Goal: Information Seeking & Learning: Learn about a topic

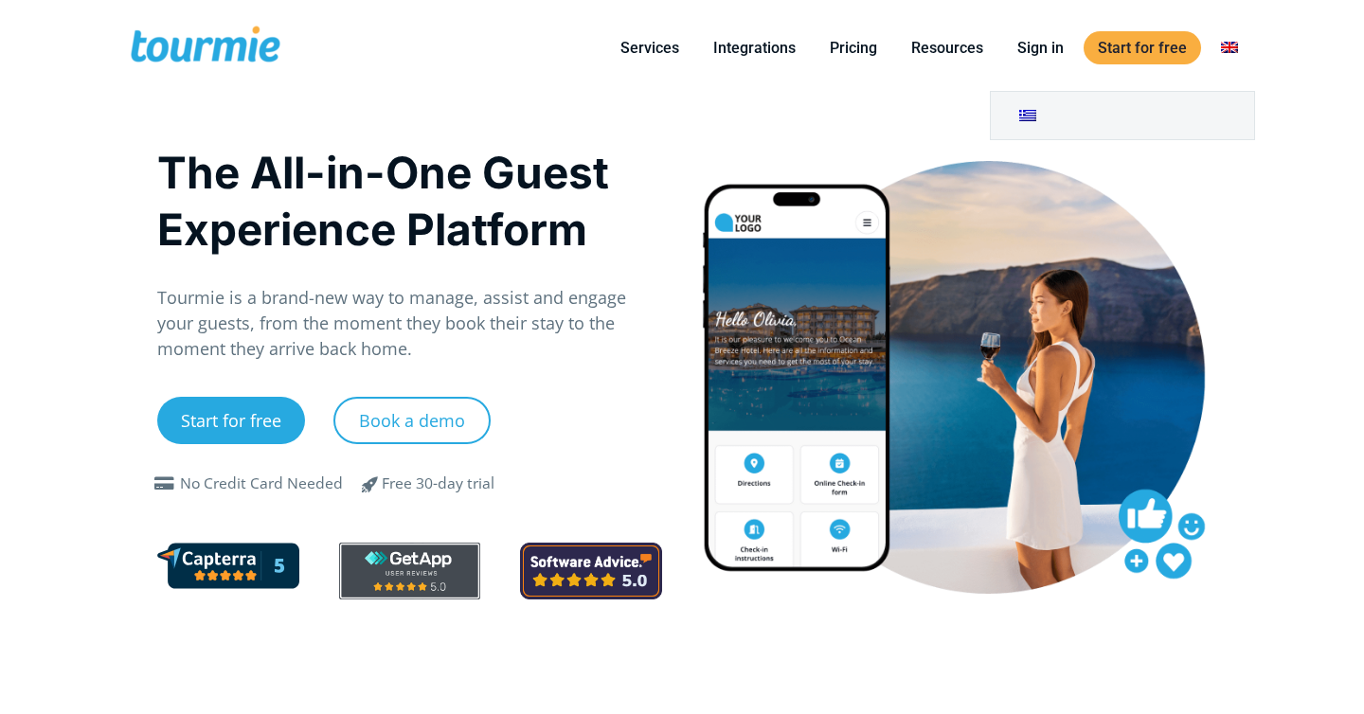
click at [1223, 52] on link at bounding box center [1229, 48] width 45 height 24
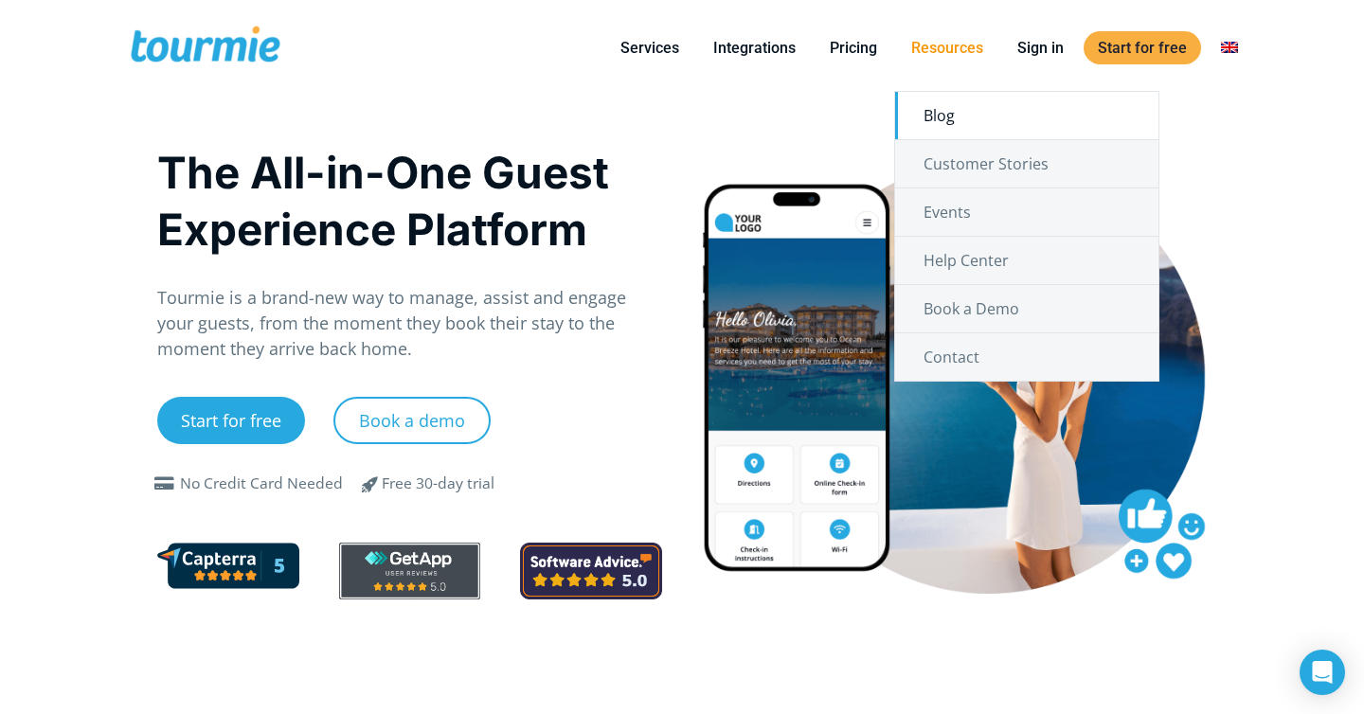
click at [957, 116] on link "Blog" at bounding box center [1026, 115] width 263 height 47
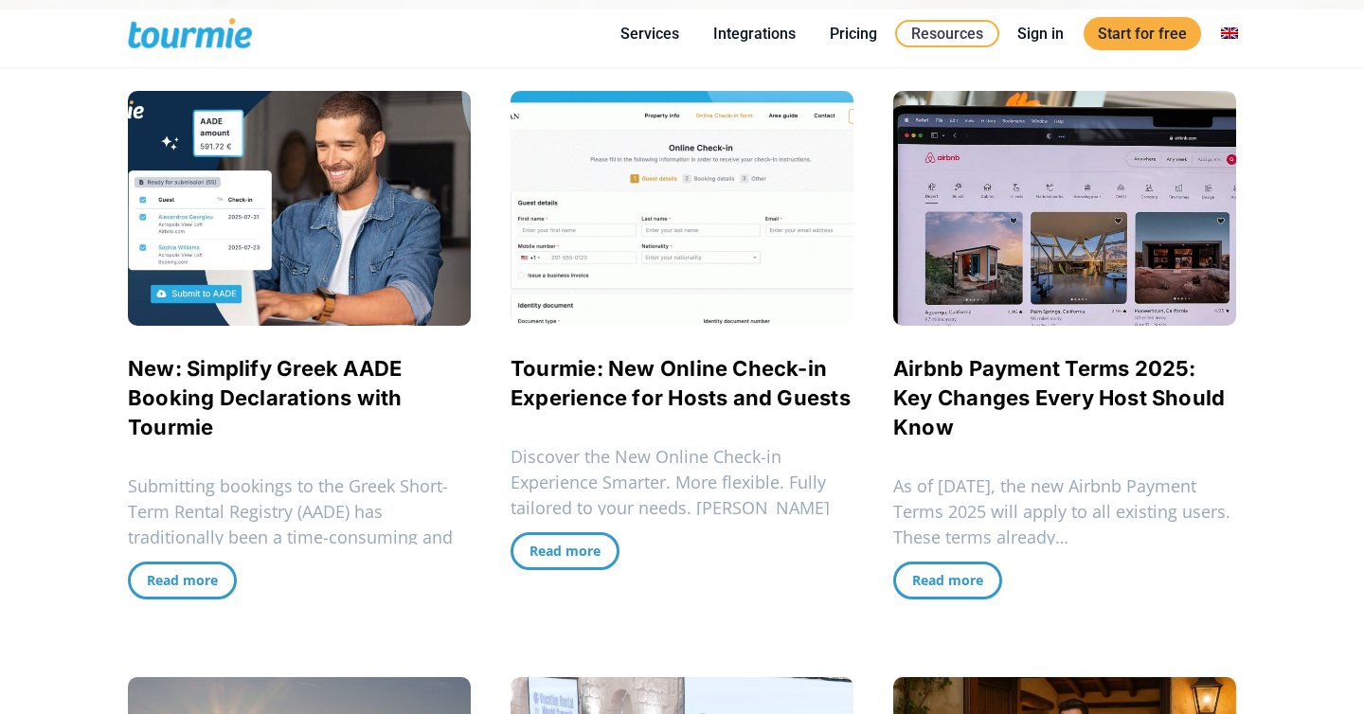
scroll to position [531, 0]
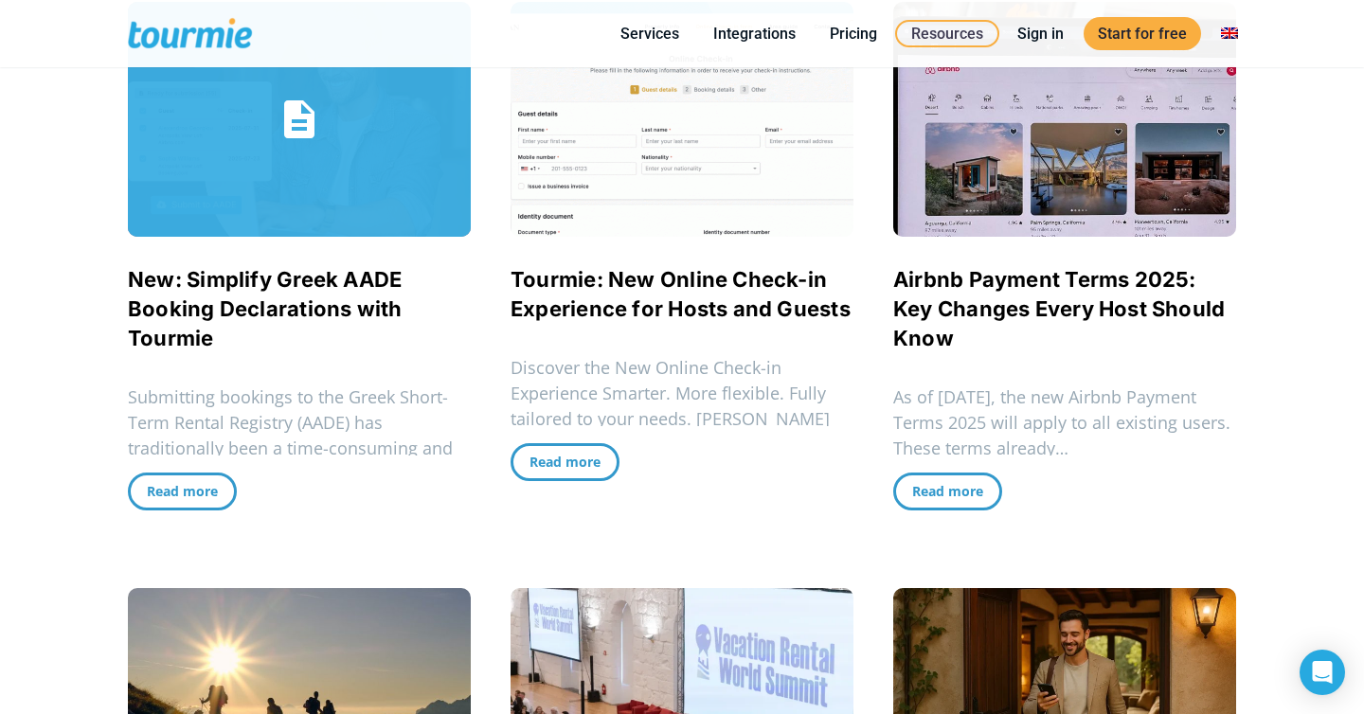
drag, startPoint x: 87, startPoint y: 365, endPoint x: 118, endPoint y: 273, distance: 97.1
click at [120, 273] on div "The Tourmie Blog Welcome to the official blog for Tourmie news, announcements, …" at bounding box center [682, 672] width 1364 height 2406
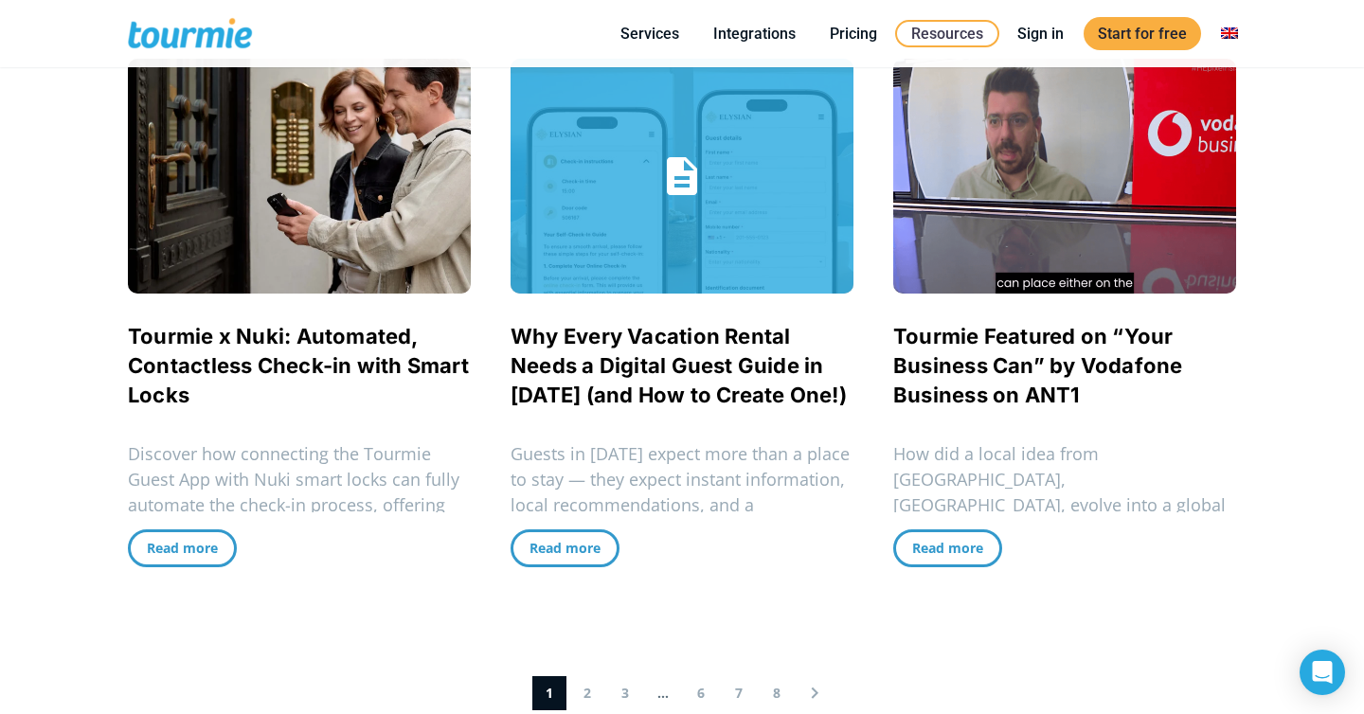
scroll to position [1649, 0]
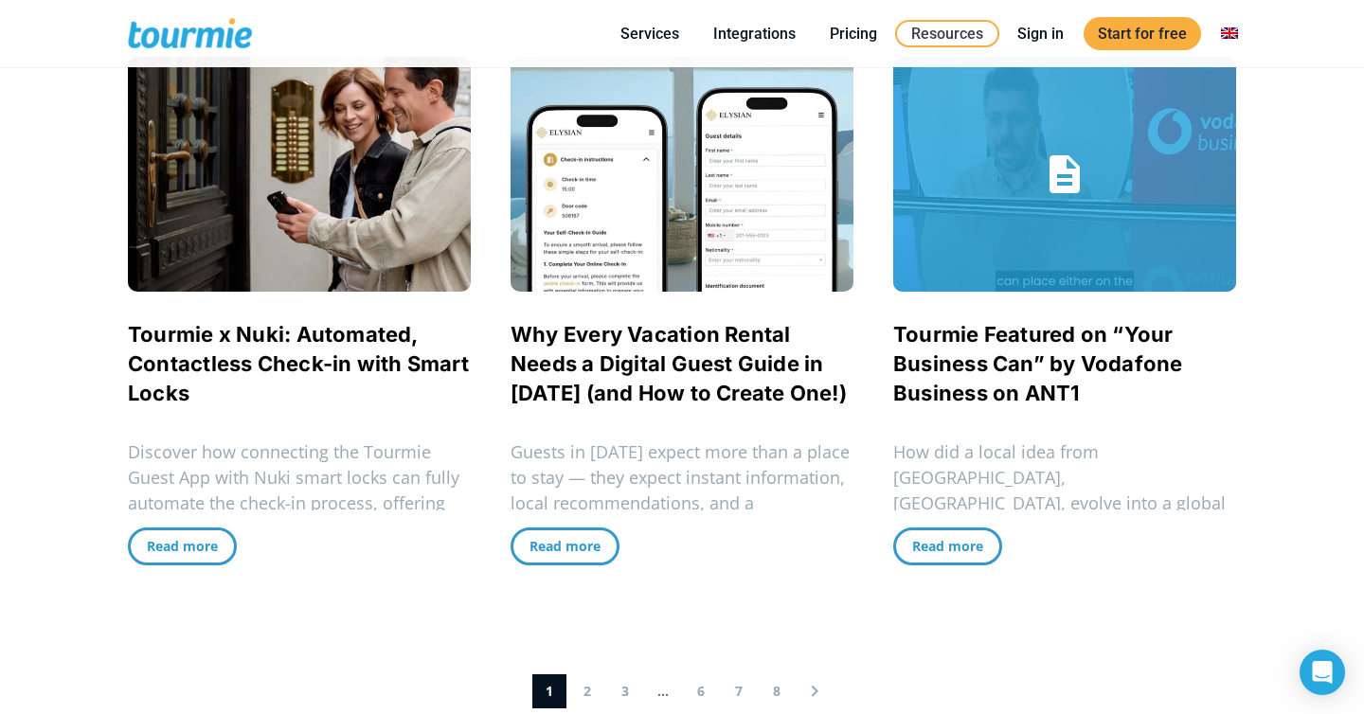
click at [956, 354] on link "Tourmie Featured on “Your Business Can” by Vodafone Business on ANT1" at bounding box center [1038, 363] width 290 height 83
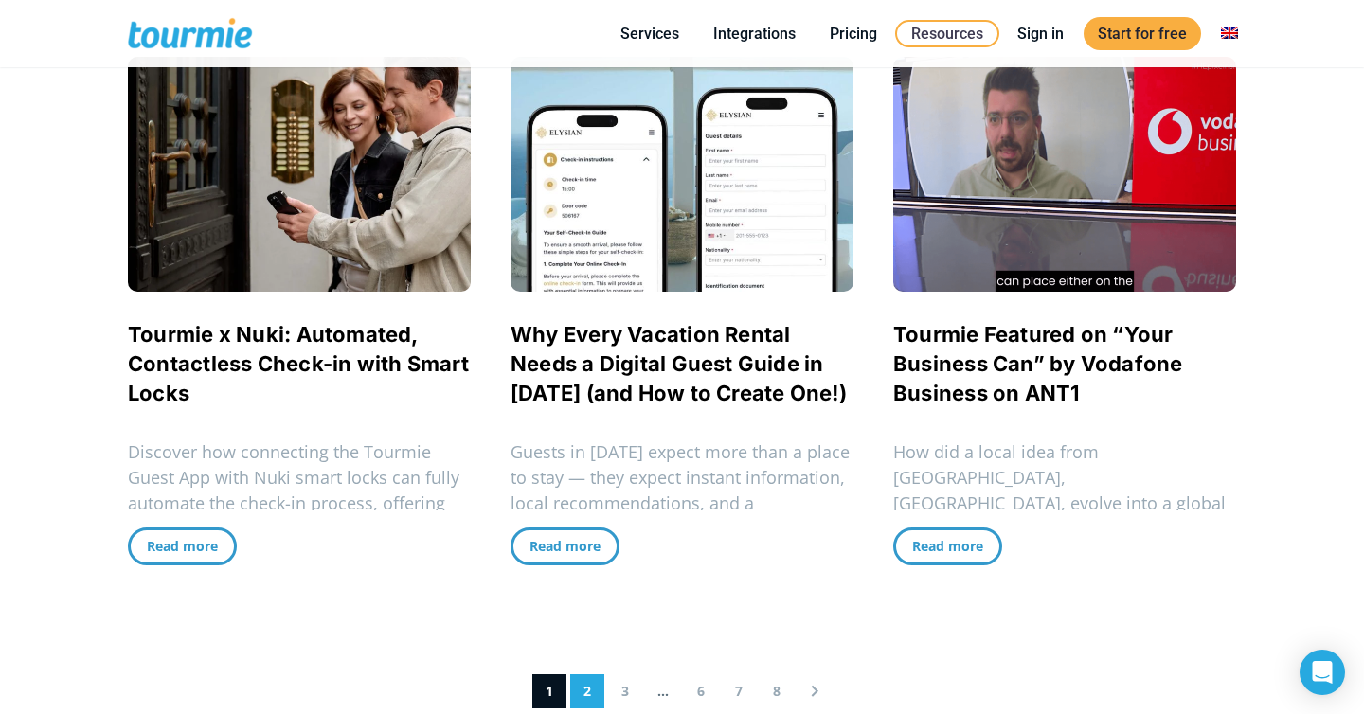
click at [583, 698] on link "2" at bounding box center [587, 691] width 34 height 34
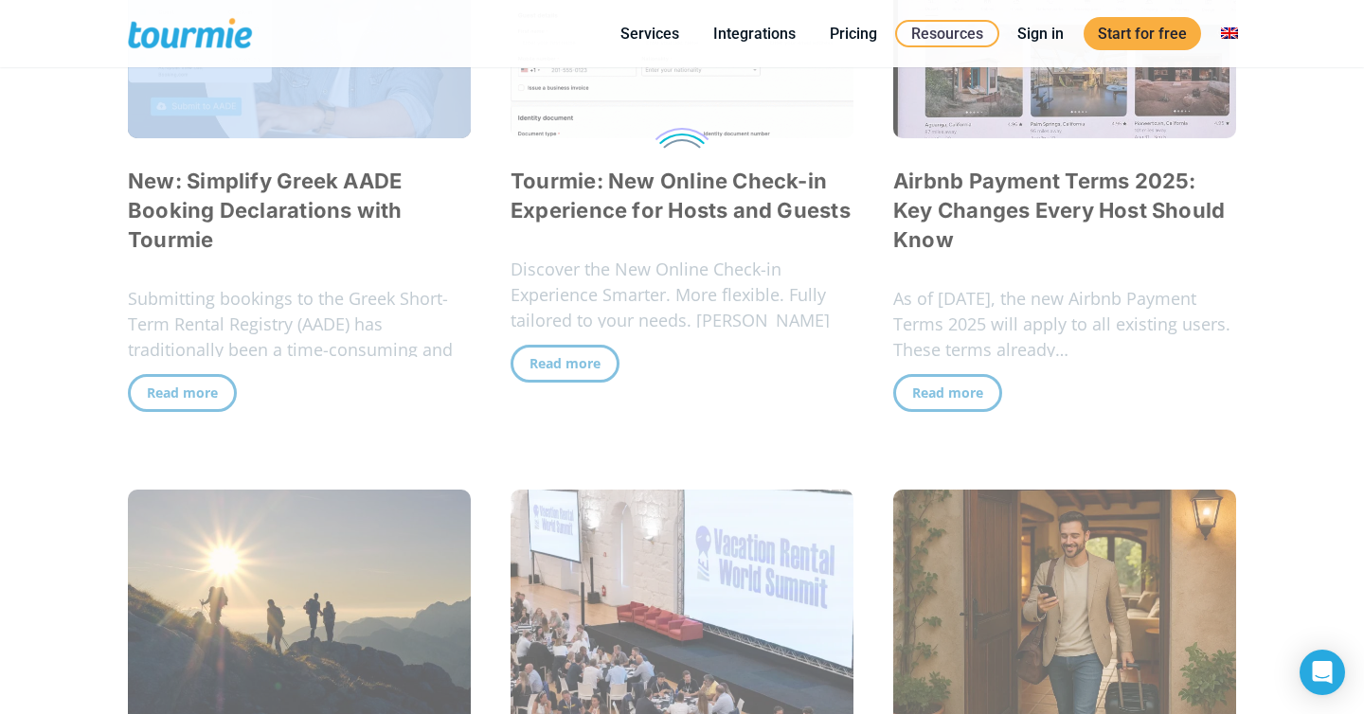
scroll to position [447, 0]
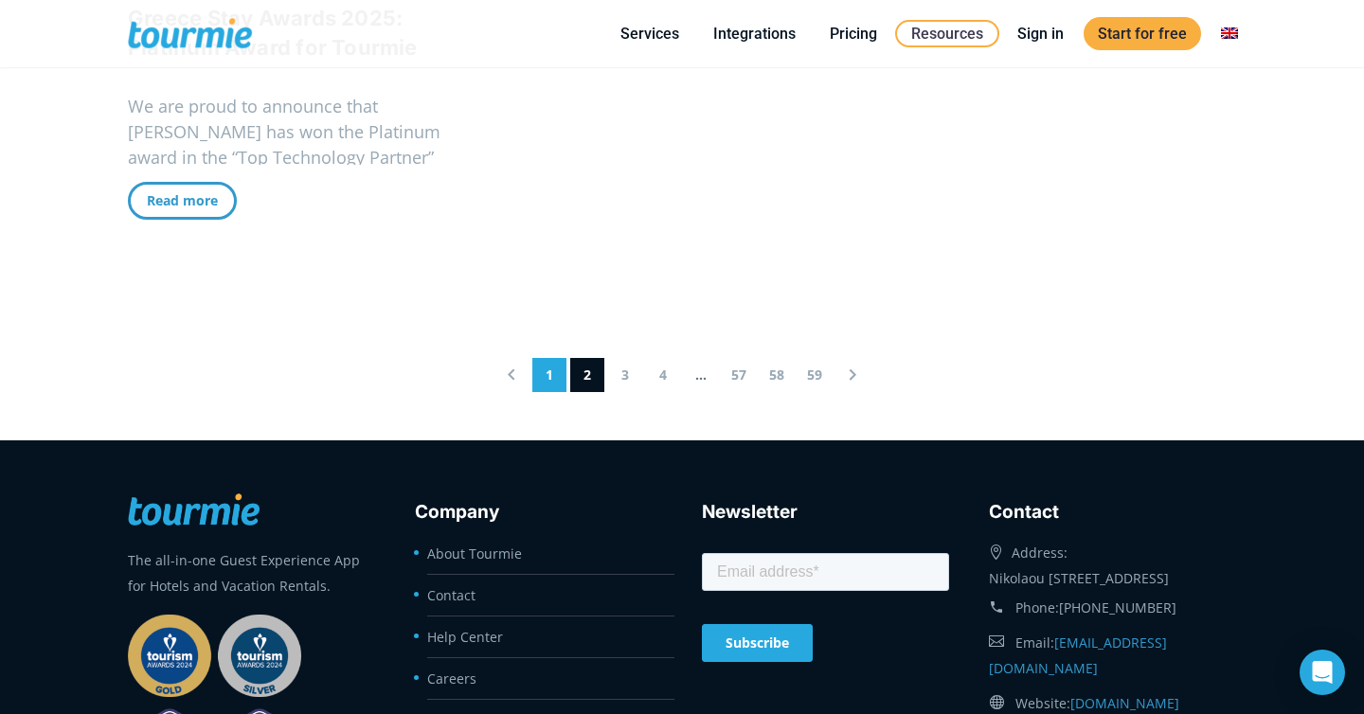
click at [556, 377] on link "1" at bounding box center [549, 375] width 34 height 34
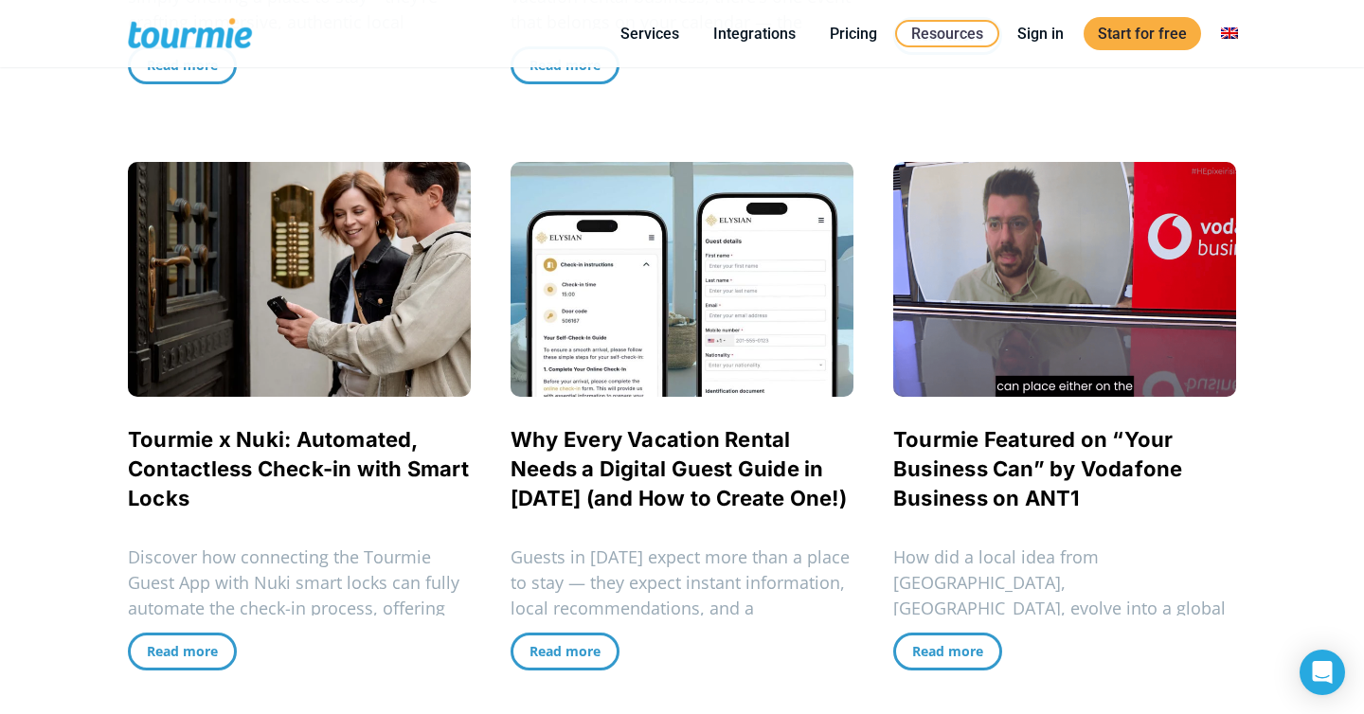
scroll to position [1643, 0]
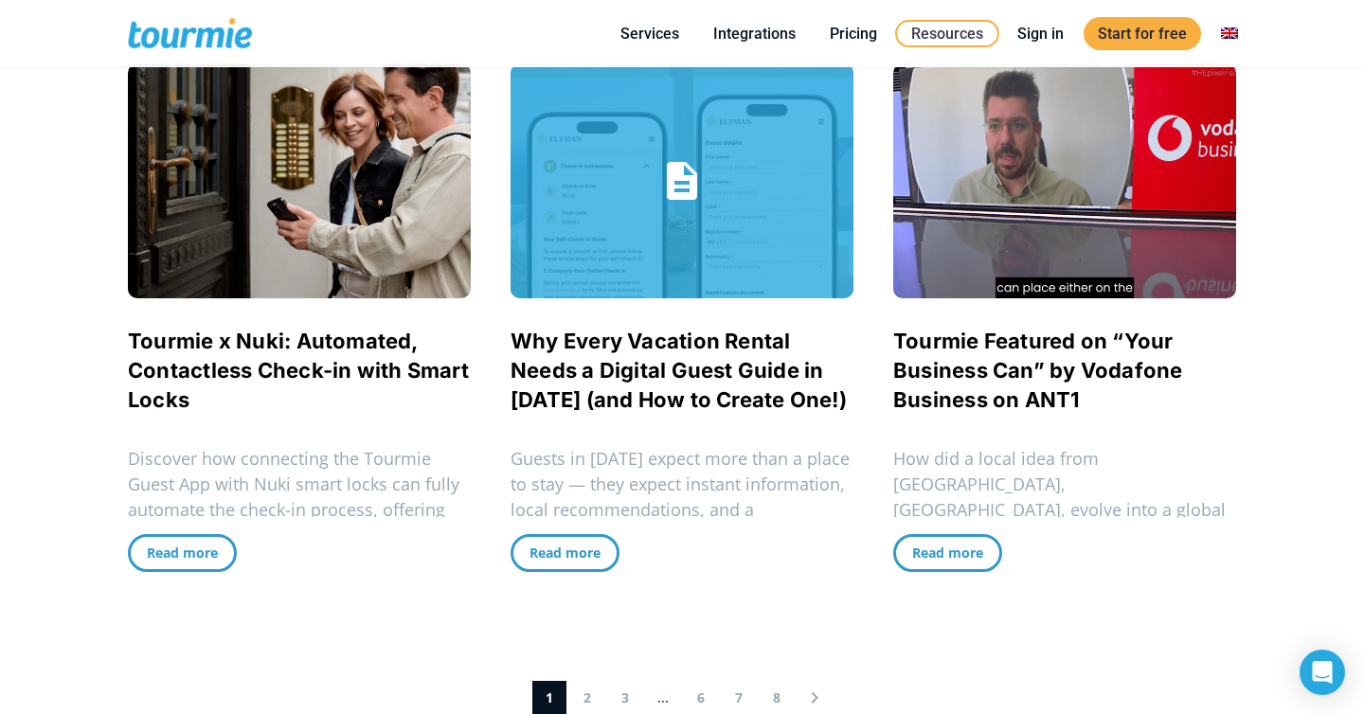
click at [613, 367] on link "Why Every Vacation Rental Needs a Digital Guest Guide in 2025 (and How to Creat…" at bounding box center [679, 370] width 336 height 83
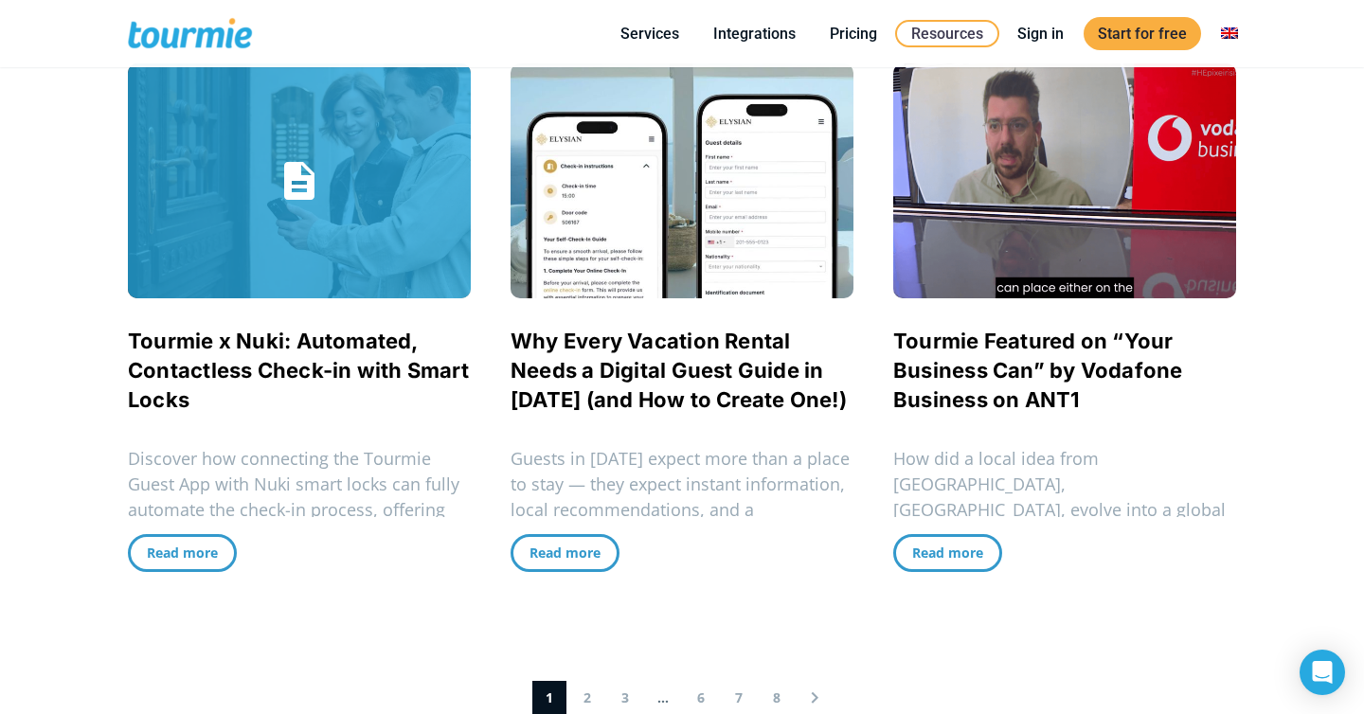
click at [359, 377] on link "Tourmie x Nuki: Automated, Contactless Check-in with Smart Locks" at bounding box center [298, 370] width 341 height 83
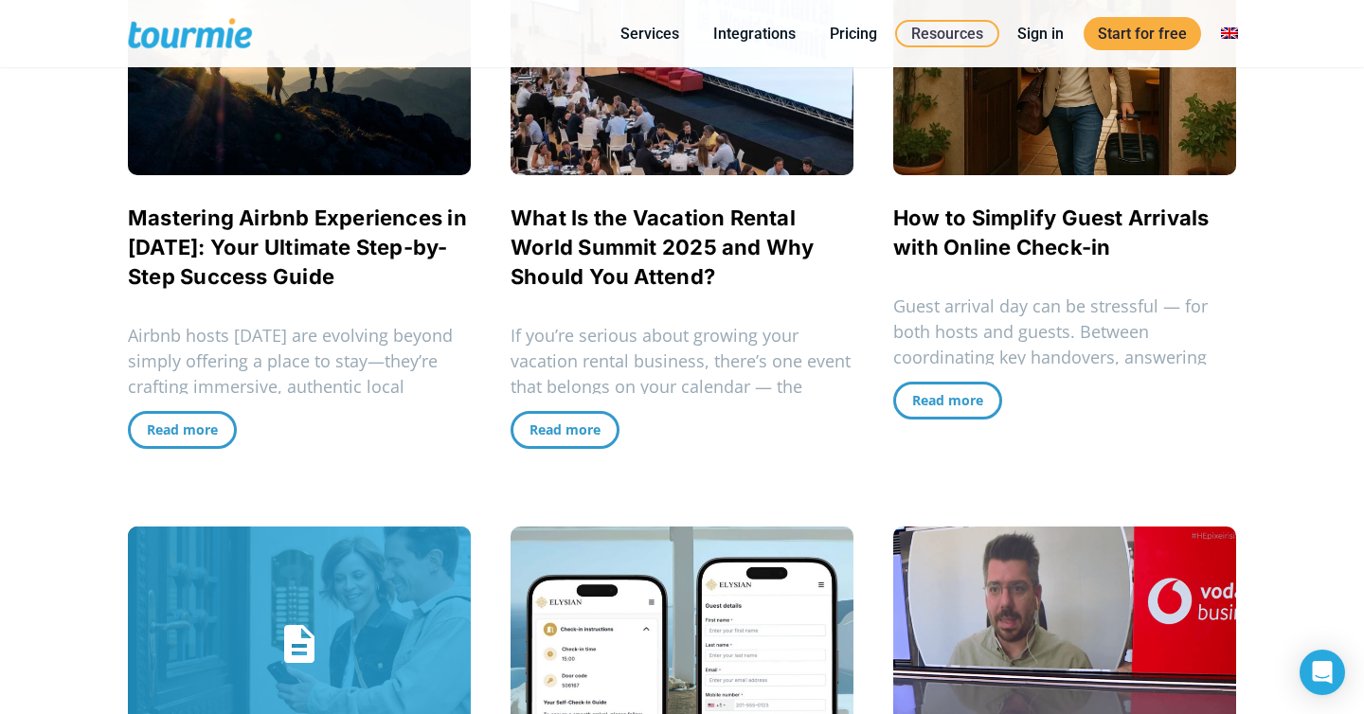
scroll to position [1090, 0]
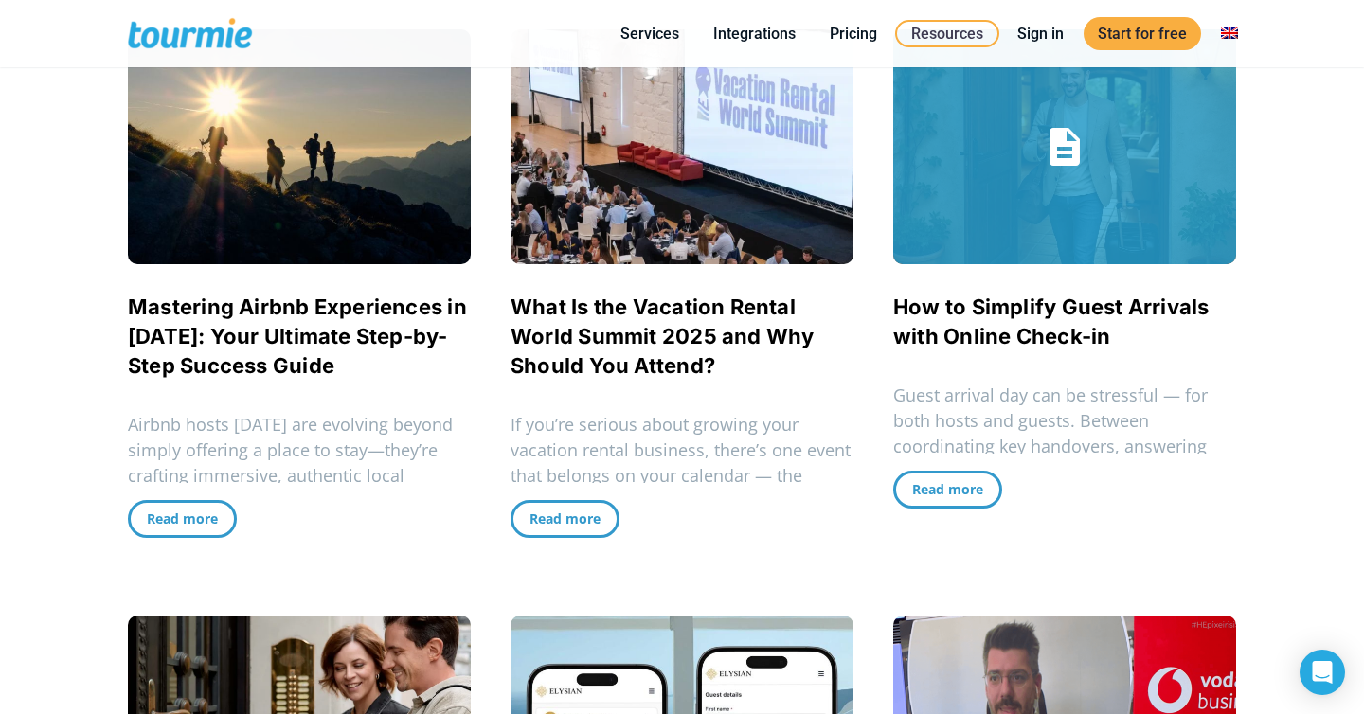
click at [933, 327] on link "How to Simplify Guest Arrivals with Online Check-in" at bounding box center [1051, 322] width 316 height 54
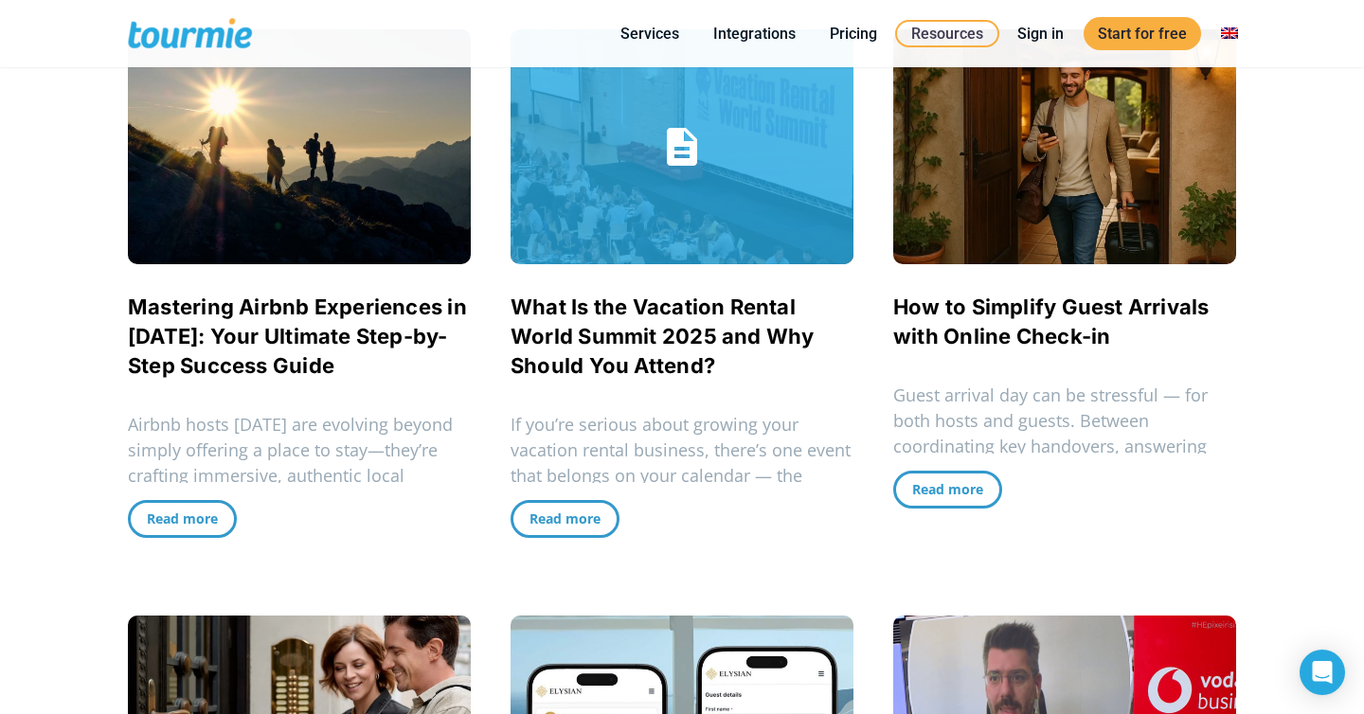
click at [644, 332] on link "What Is the Vacation Rental World Summit 2025 and Why Should You Attend?" at bounding box center [663, 336] width 304 height 83
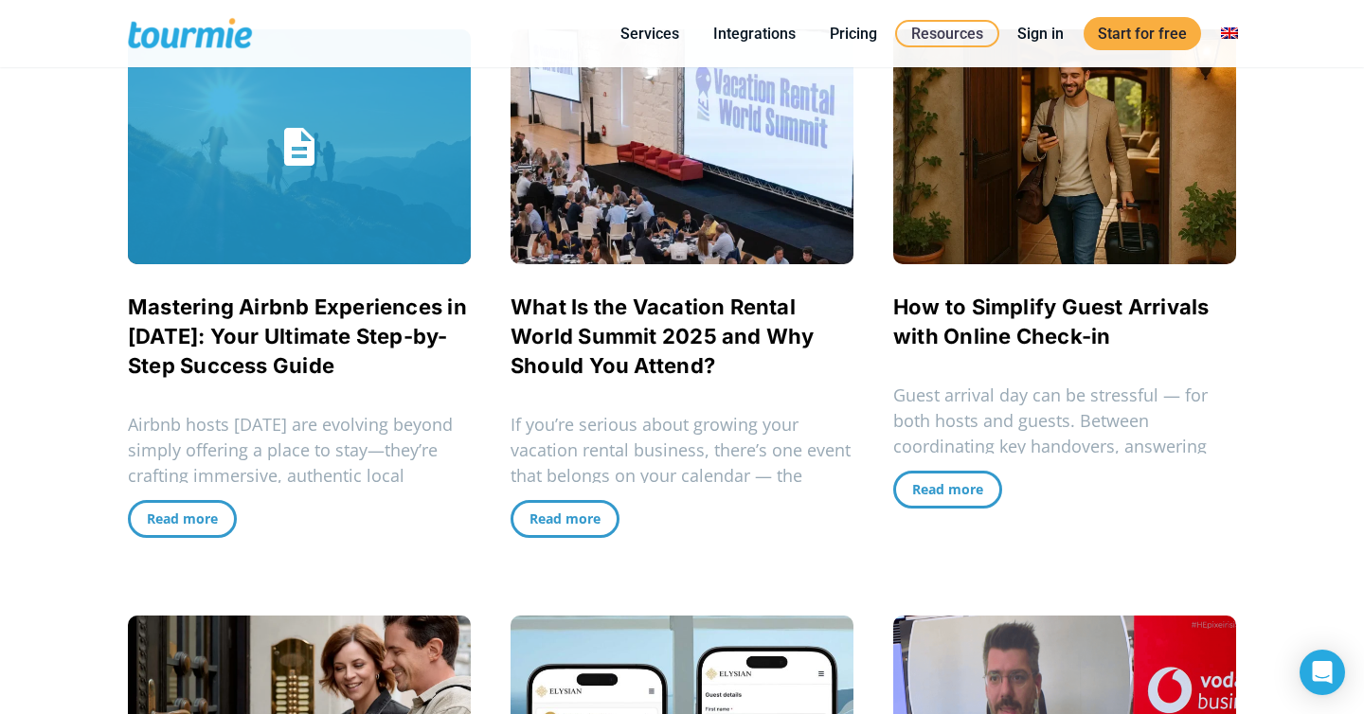
click at [383, 332] on link "Mastering Airbnb Experiences in 2025: Your Ultimate Step-by-Step Success Guide" at bounding box center [297, 336] width 339 height 83
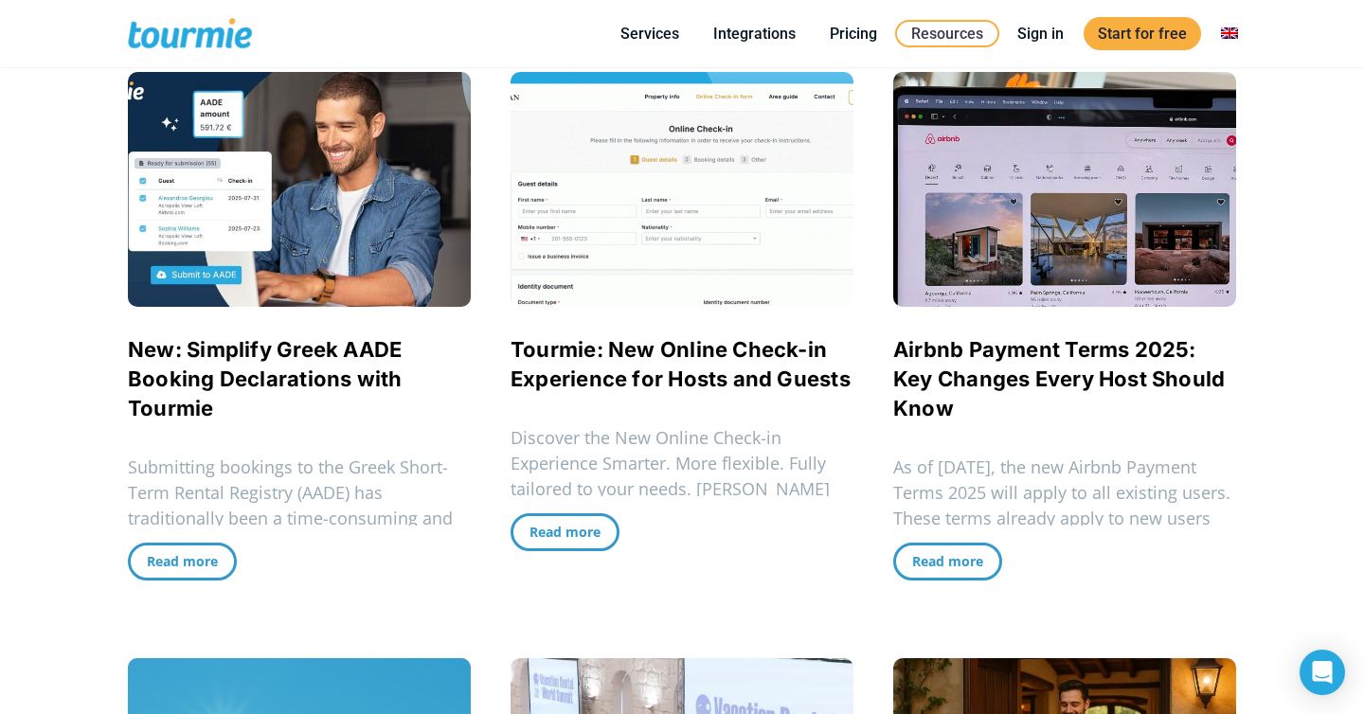
scroll to position [460, 0]
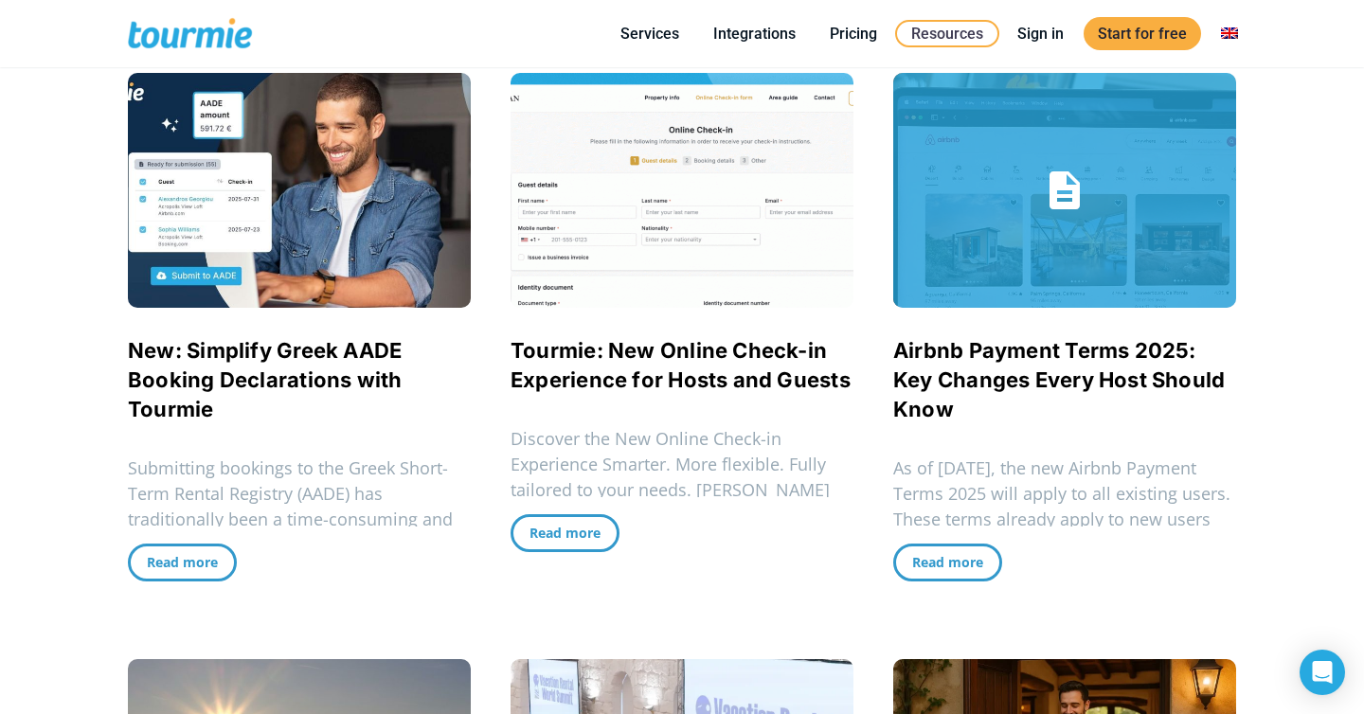
click at [931, 356] on link "Airbnb Payment Terms 2025: Key Changes Every Host Should Know" at bounding box center [1059, 379] width 332 height 83
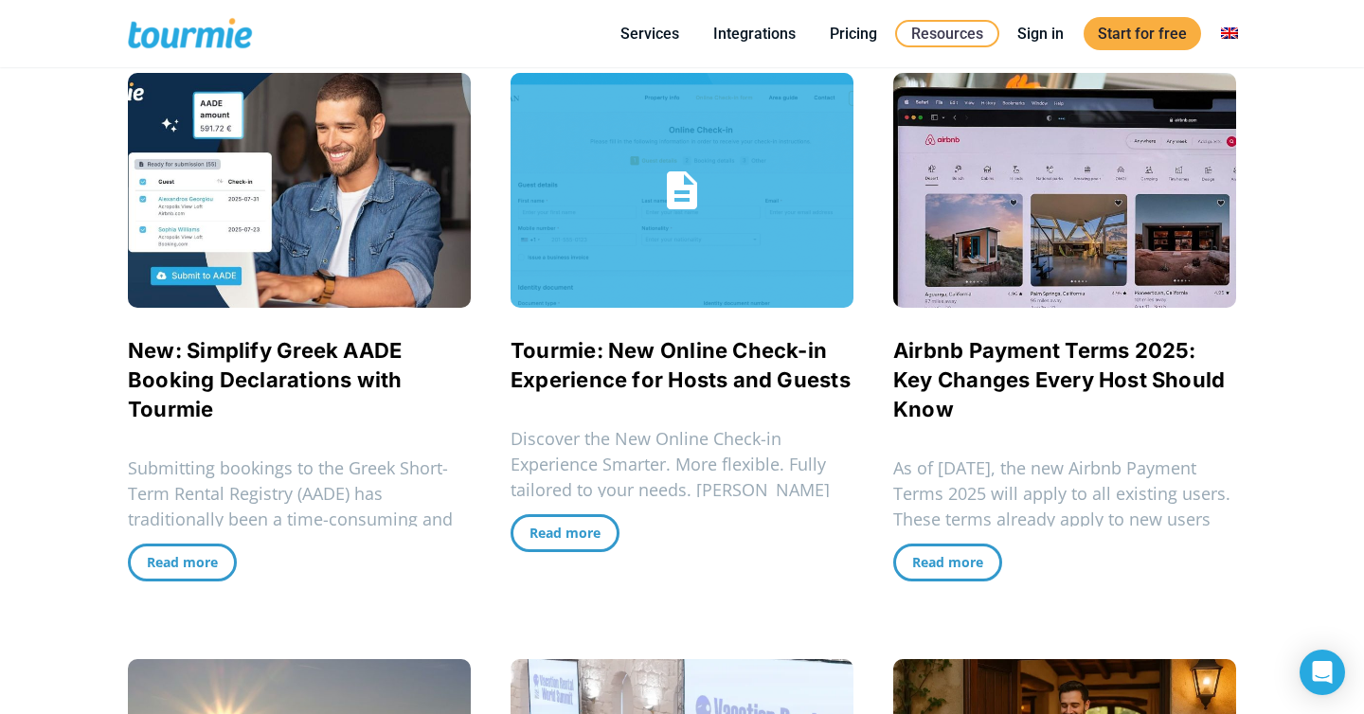
click at [587, 355] on link "Tourmie: New Online Check-in Experience for Hosts and Guests" at bounding box center [681, 365] width 340 height 54
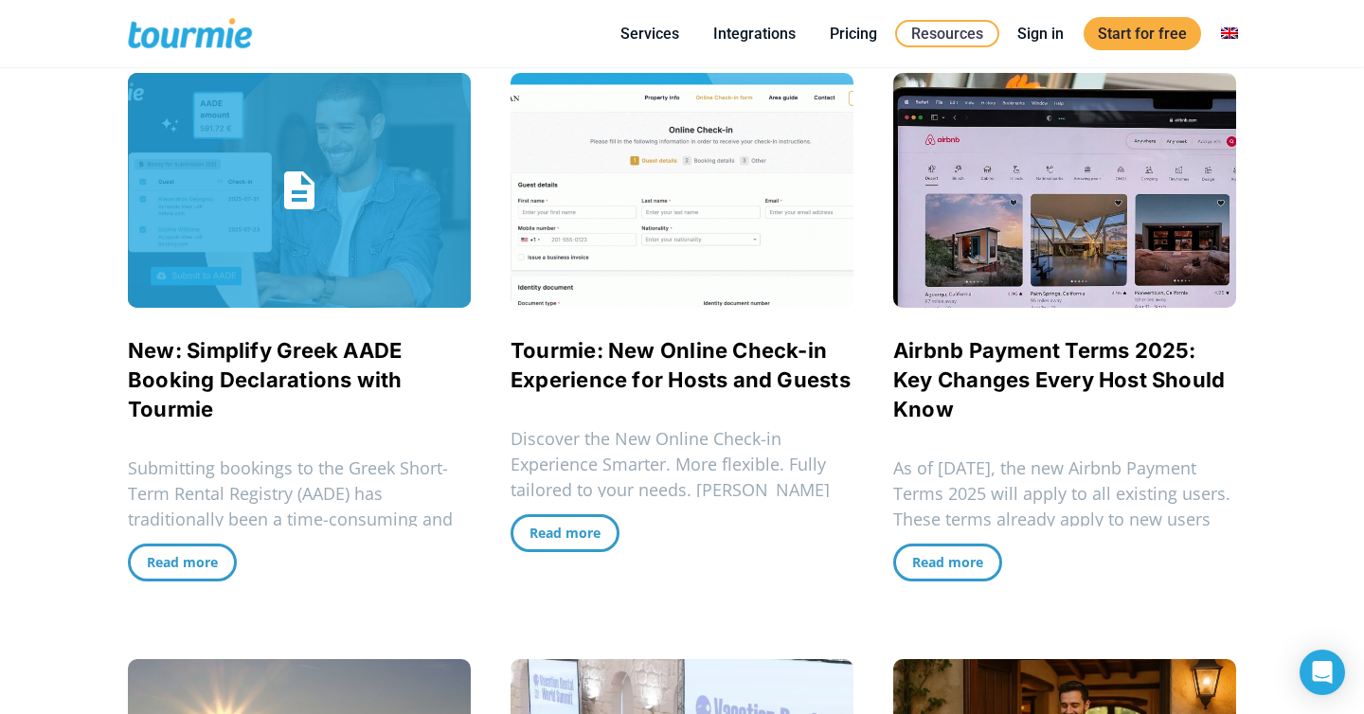
click at [235, 357] on link "New: Simplify Greek AADE Booking Declarations with Tourmie" at bounding box center [265, 379] width 275 height 83
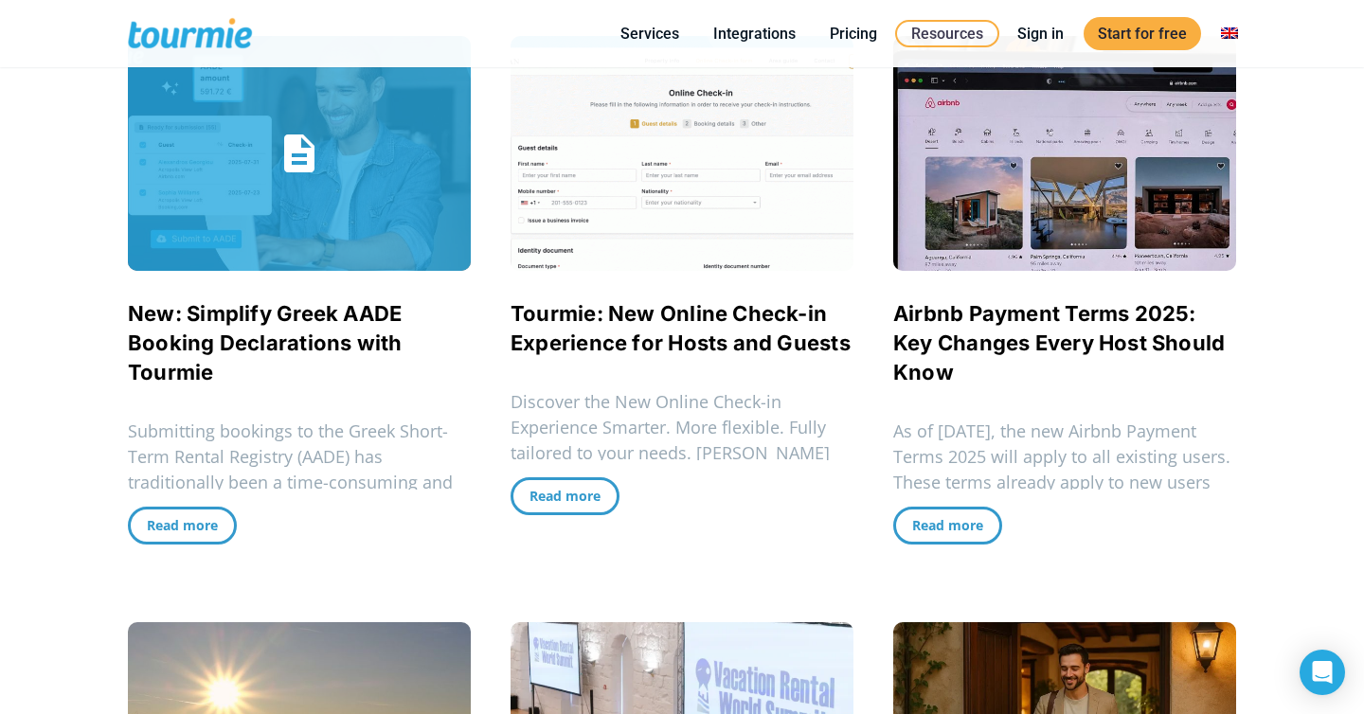
scroll to position [490, 0]
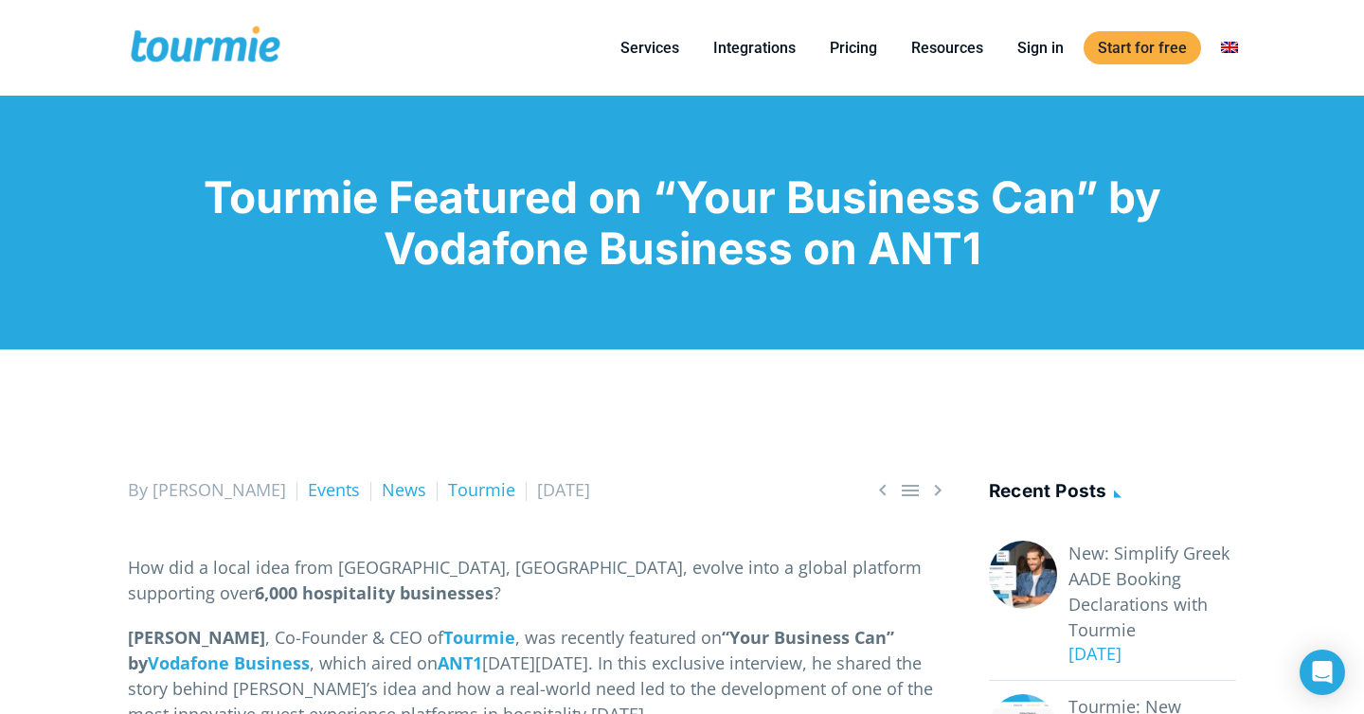
drag, startPoint x: 208, startPoint y: 203, endPoint x: 974, endPoint y: 274, distance: 768.7
click at [974, 275] on div "Tourmie Featured on “Your Business Can” by Vodafone Business on ANT1" at bounding box center [682, 223] width 1364 height 254
copy h1 "Tourmie Featured on “Your Business Can” by Vodafone Business on ANT1"
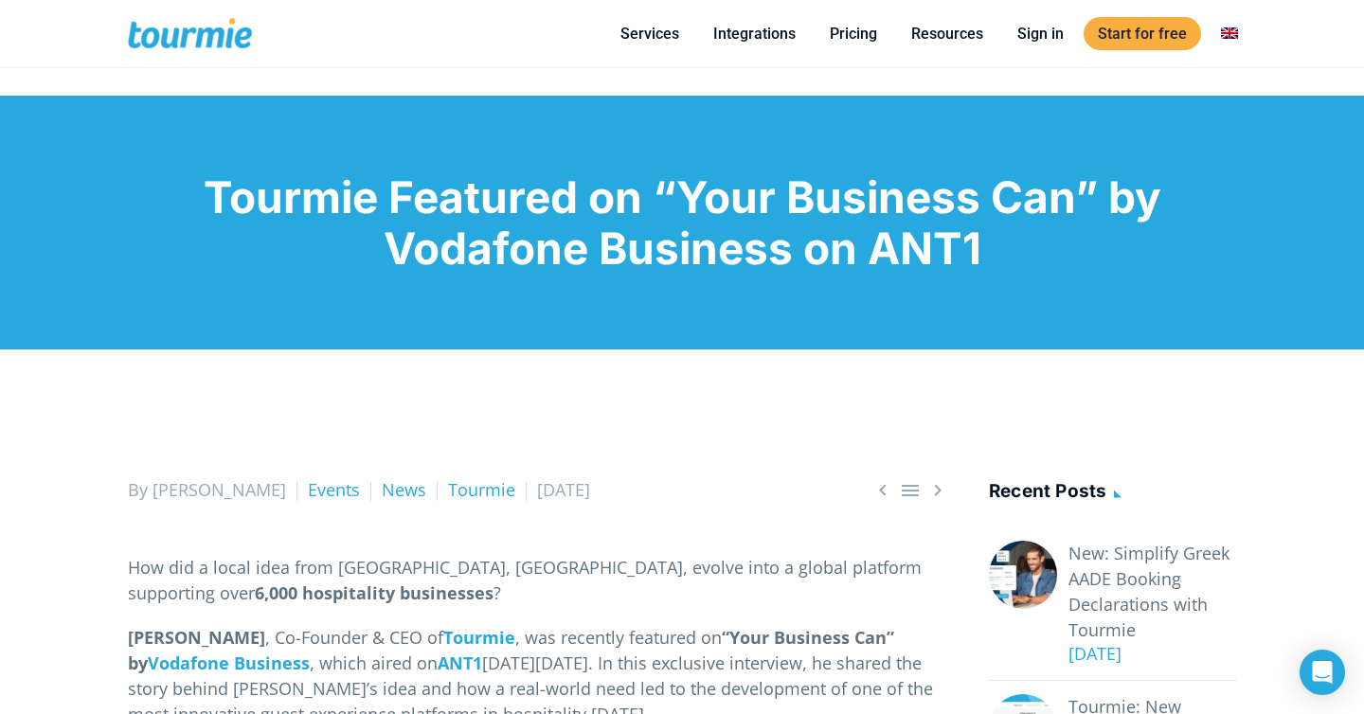
scroll to position [108, 0]
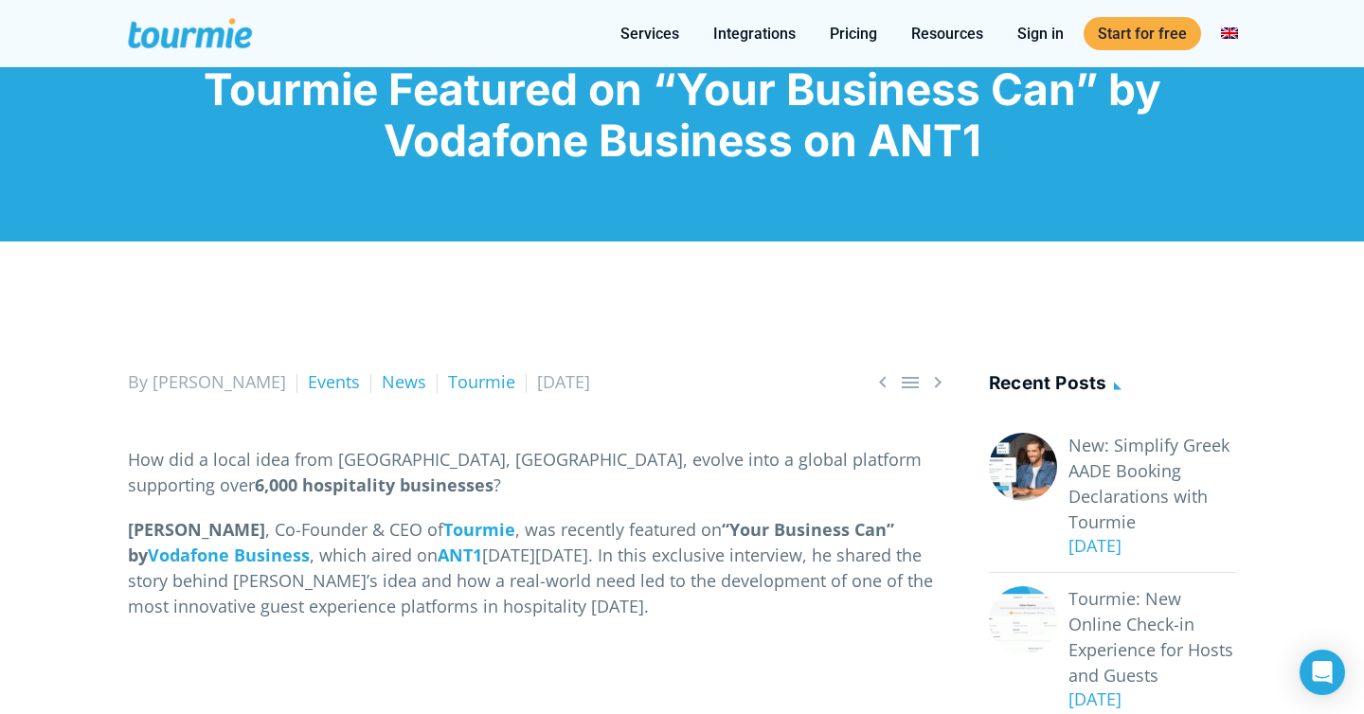
click at [520, 206] on div "Tourmie Featured on “Your Business Can” by Vodafone Business on ANT1" at bounding box center [682, 115] width 1364 height 254
drag, startPoint x: 465, startPoint y: 382, endPoint x: 594, endPoint y: 382, distance: 128.8
click at [594, 382] on div "By Nikoleta Events News Tourmie 4 June 2025" at bounding box center [538, 382] width 821 height 26
click at [537, 382] on span "4 June 2025" at bounding box center [563, 381] width 53 height 23
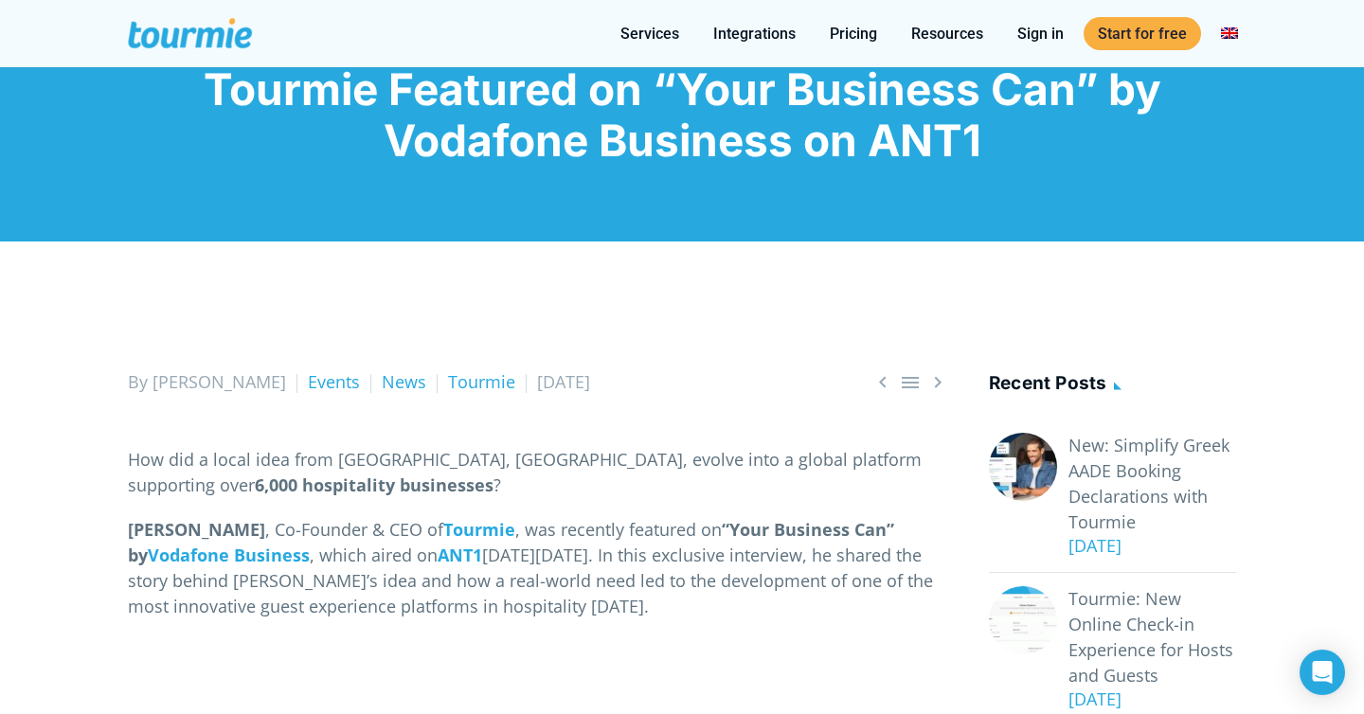
click at [537, 382] on span "4 June 2025" at bounding box center [563, 381] width 53 height 23
click at [563, 386] on div "By Nikoleta Events News Tourmie 4 June 2025" at bounding box center [538, 382] width 821 height 26
drag, startPoint x: 585, startPoint y: 386, endPoint x: 470, endPoint y: 386, distance: 115.6
click at [470, 386] on div "By Nikoleta Events News Tourmie 4 June 2025" at bounding box center [538, 382] width 821 height 26
copy div "4 June 2025"
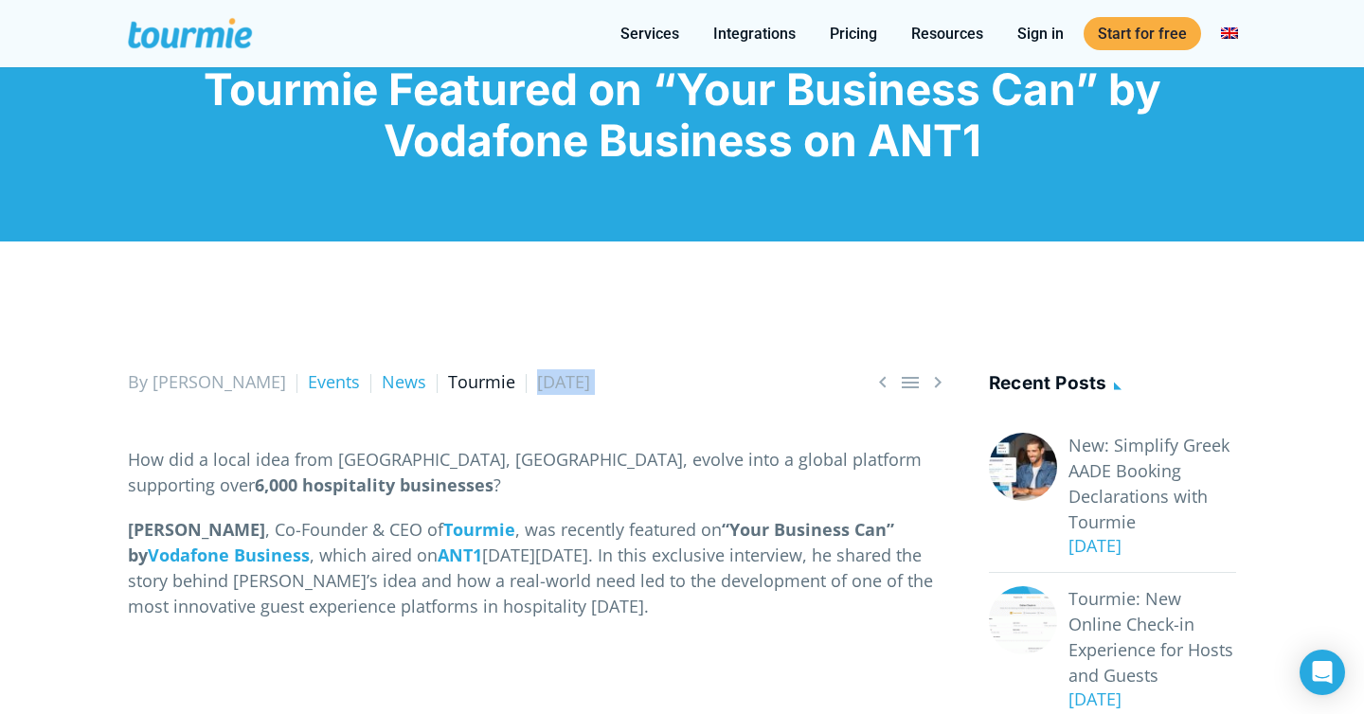
click at [448, 387] on link "Tourmie" at bounding box center [481, 381] width 67 height 23
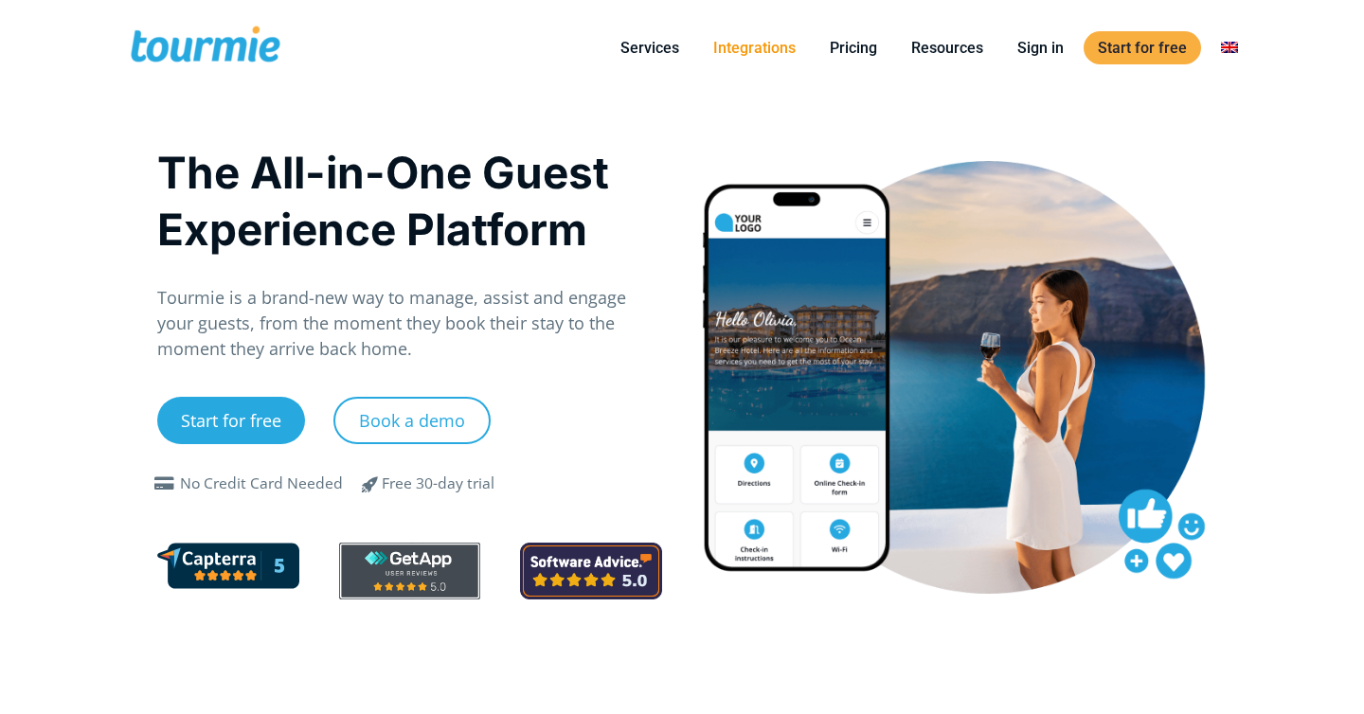
click at [775, 45] on link "Integrations" at bounding box center [754, 48] width 111 height 24
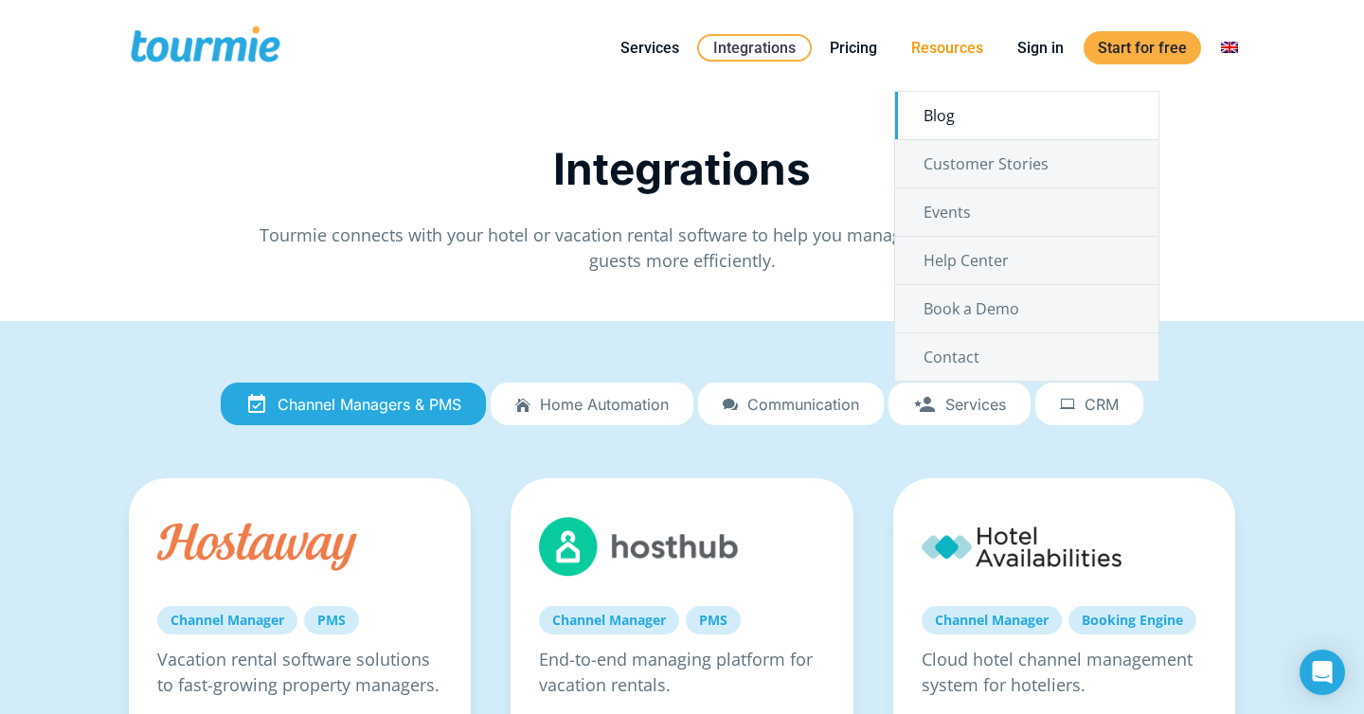
click at [945, 121] on link "Blog" at bounding box center [1026, 115] width 263 height 47
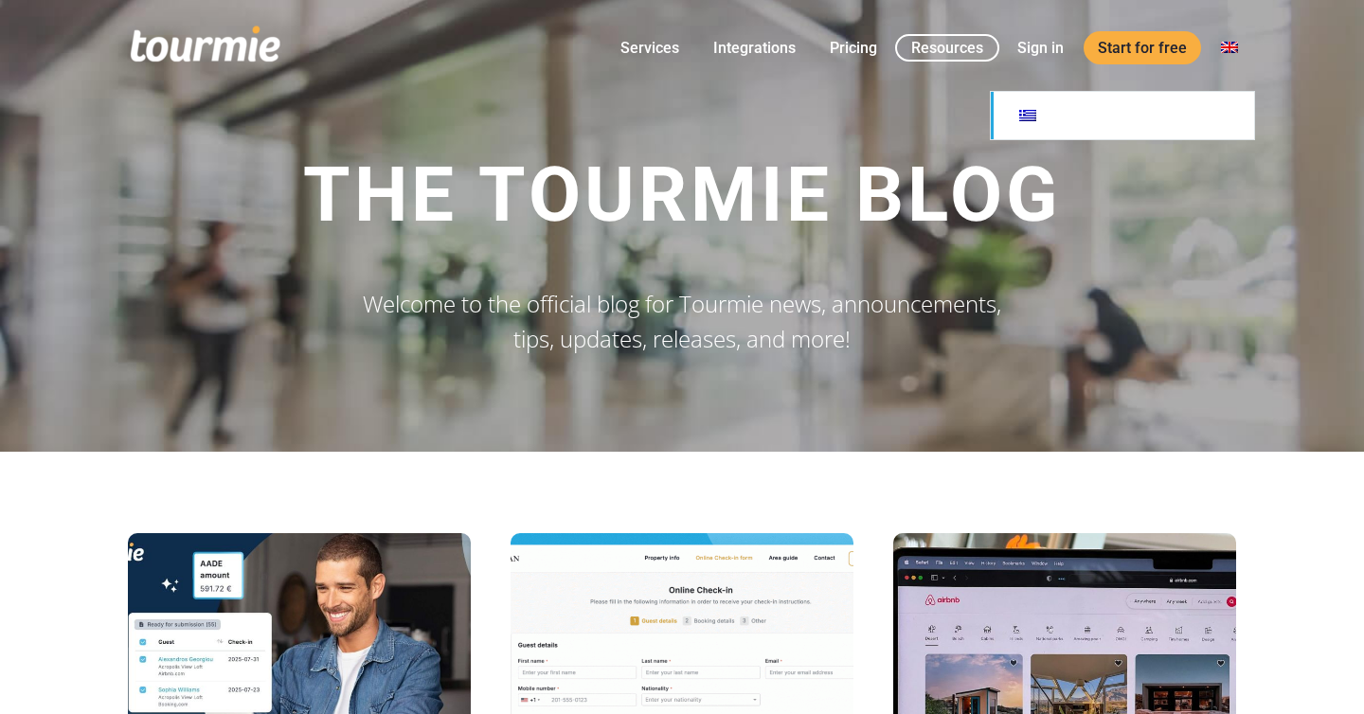
click at [1158, 124] on link at bounding box center [1122, 115] width 263 height 47
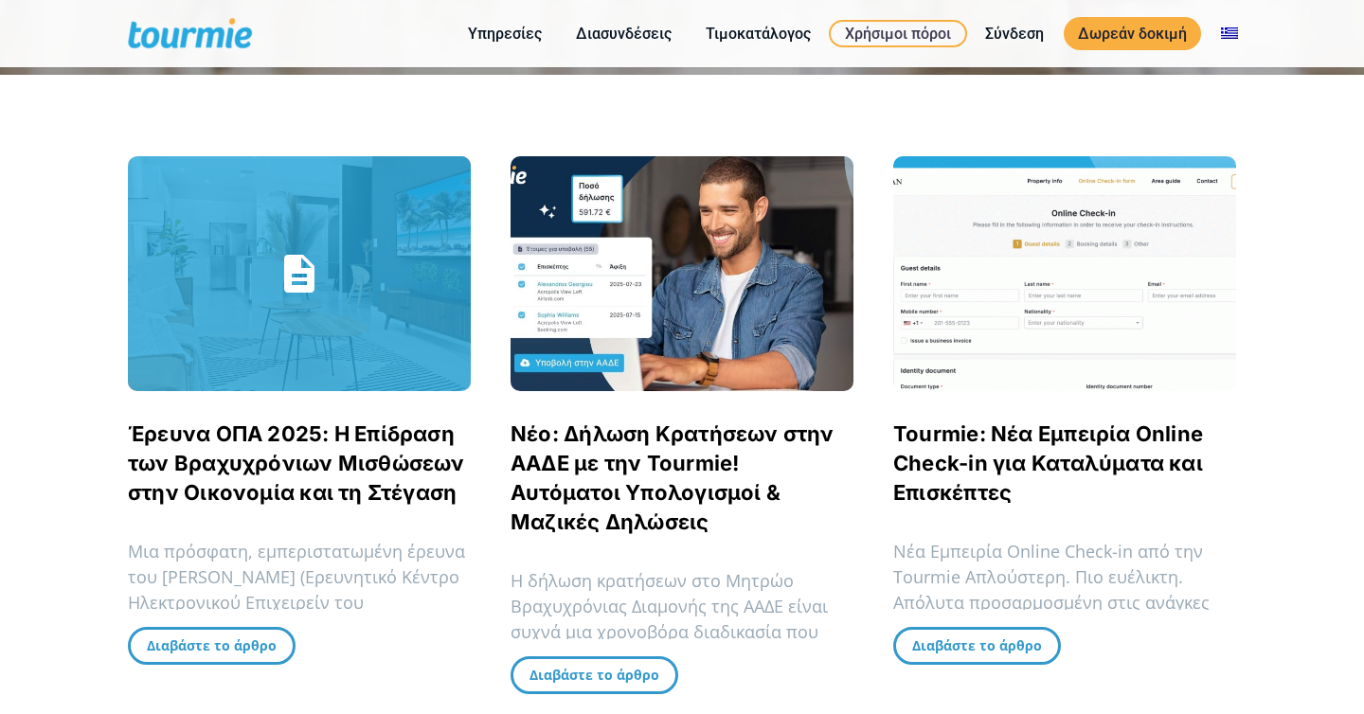
scroll to position [453, 0]
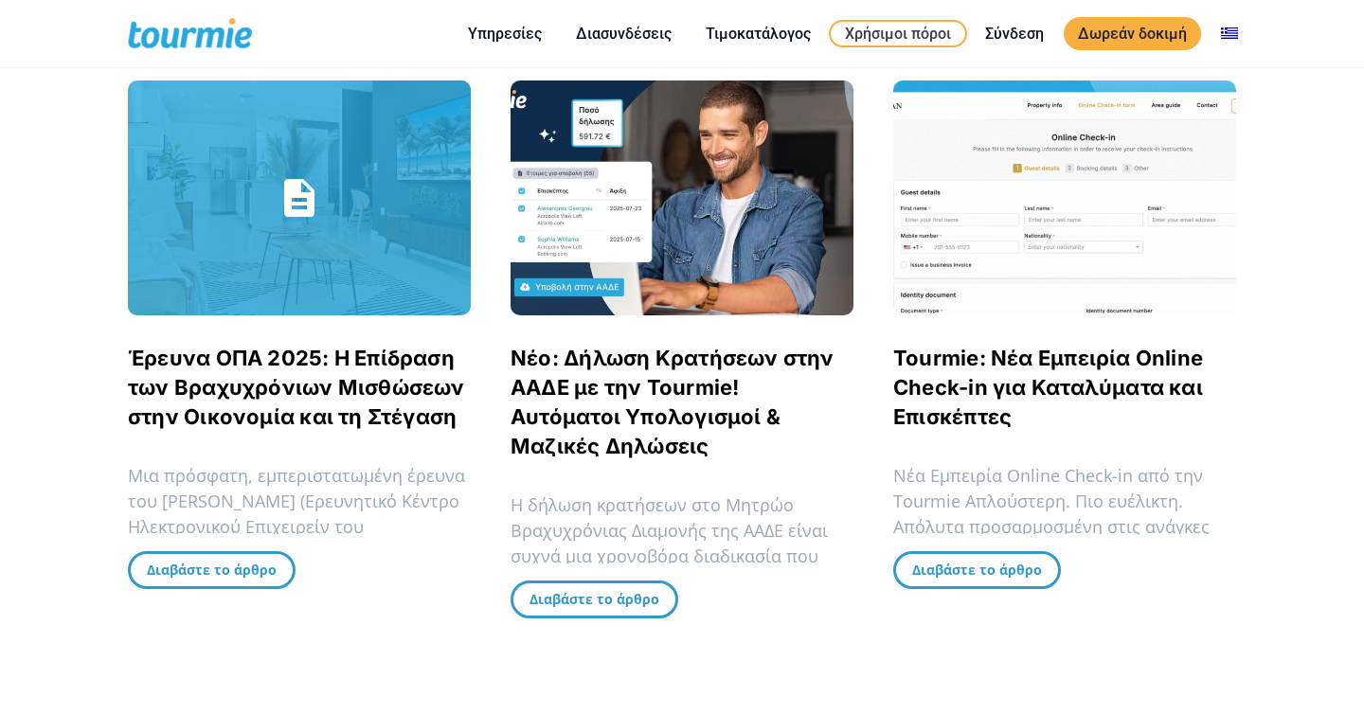
click at [257, 394] on link "Έρευνα ΟΠΑ 2025: Η Επίδραση των Βραχυχρόνιων Μισθώσεων στην Οικονομία και τη Στ…" at bounding box center [296, 387] width 337 height 83
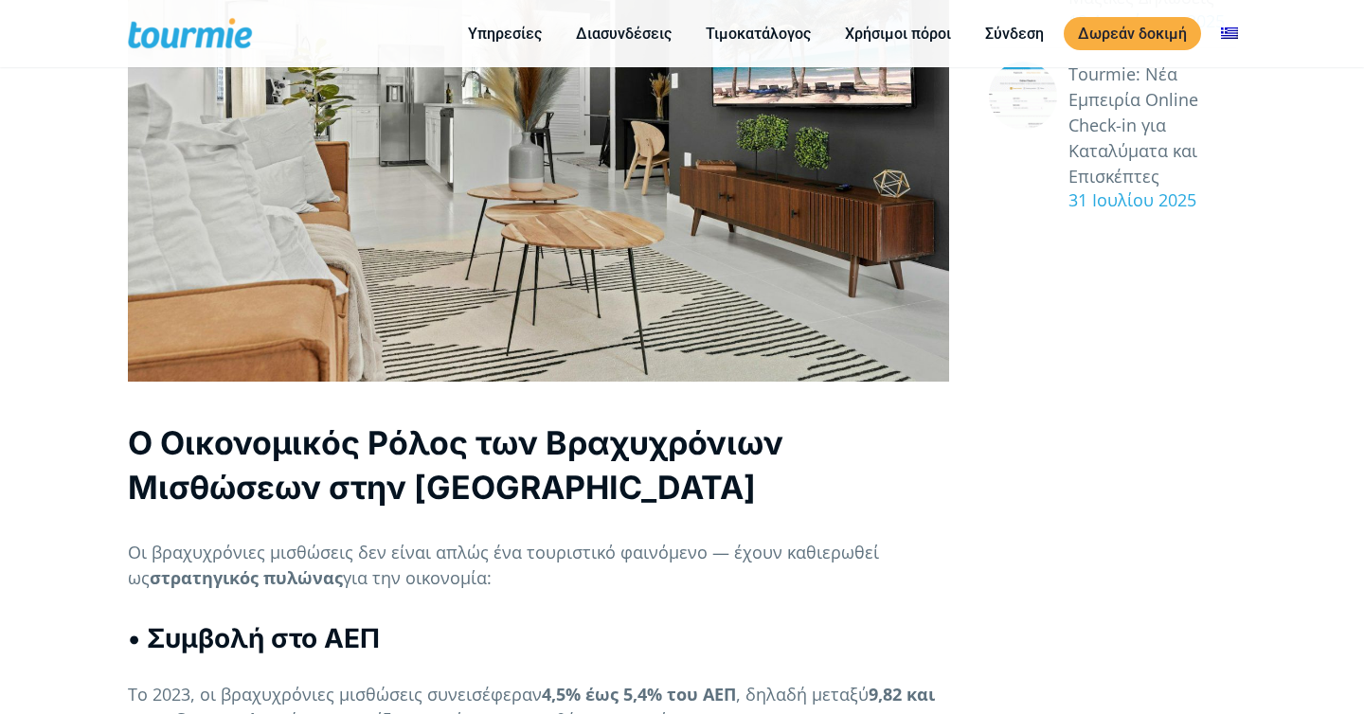
scroll to position [266, 0]
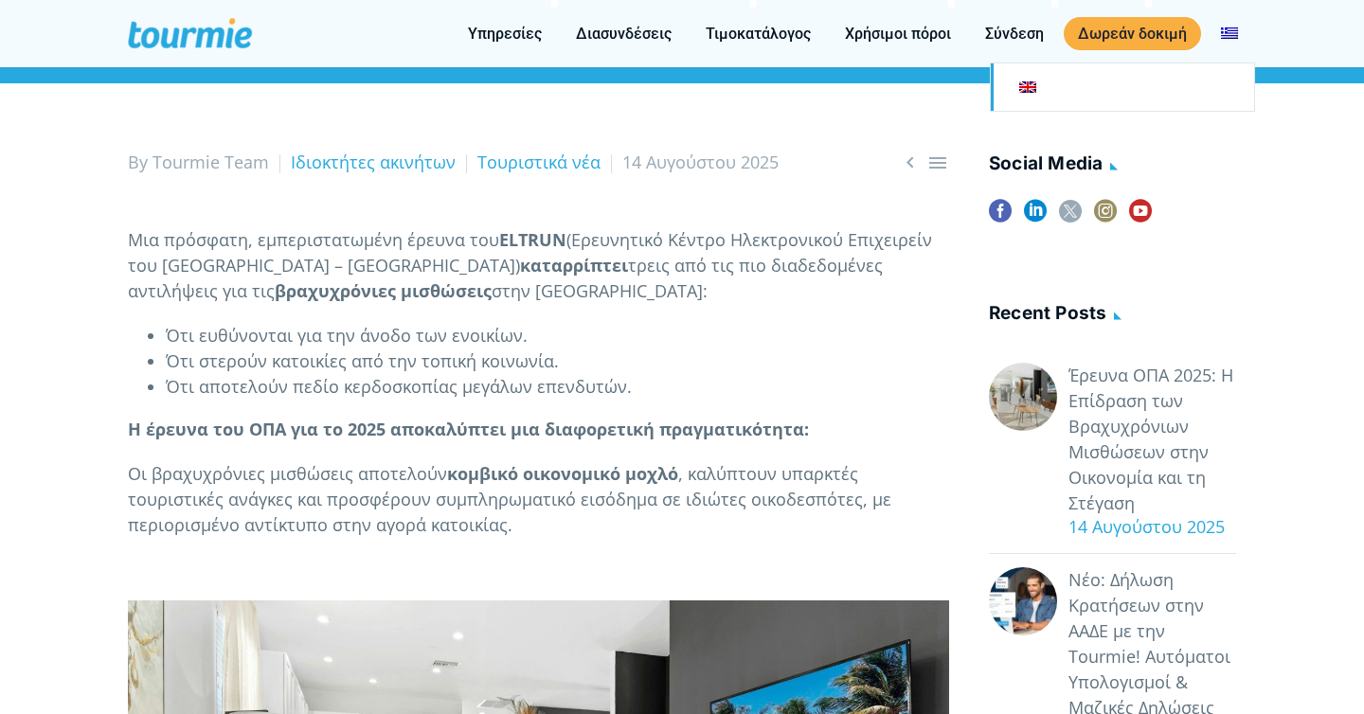
click at [1208, 97] on link at bounding box center [1122, 86] width 263 height 47
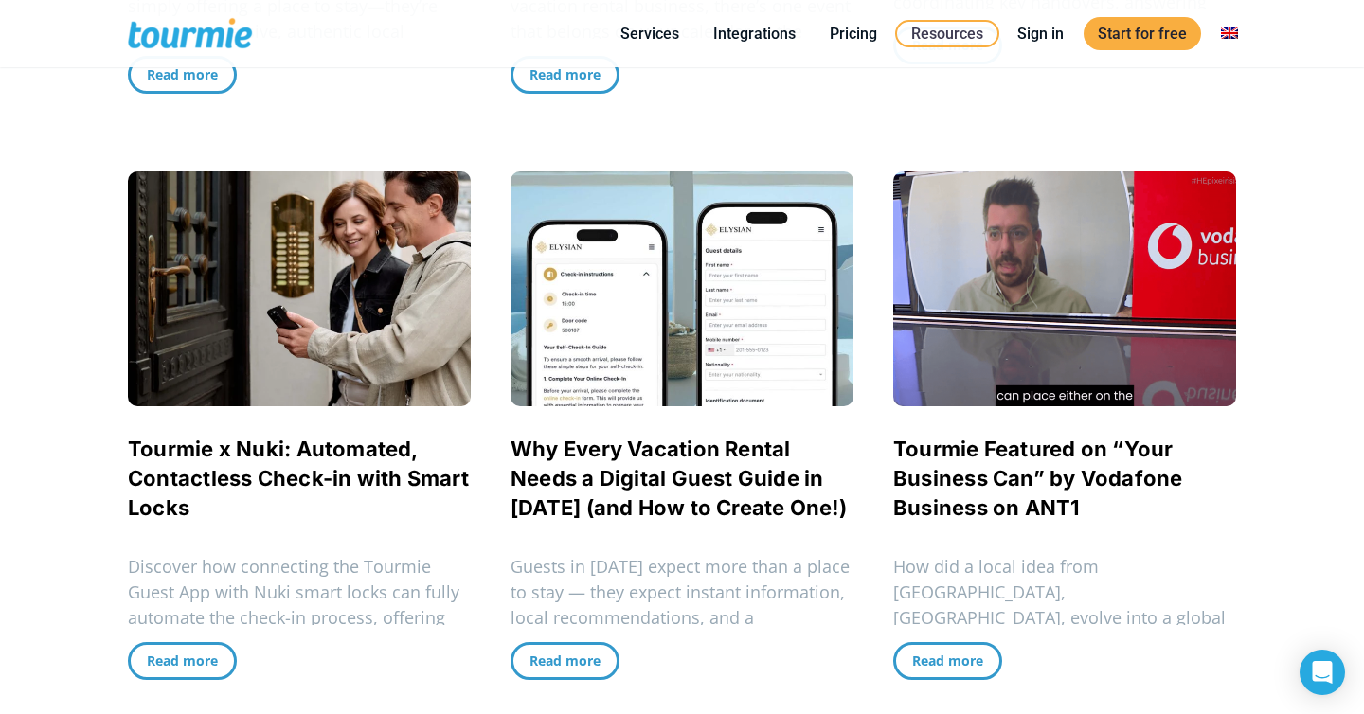
scroll to position [1568, 0]
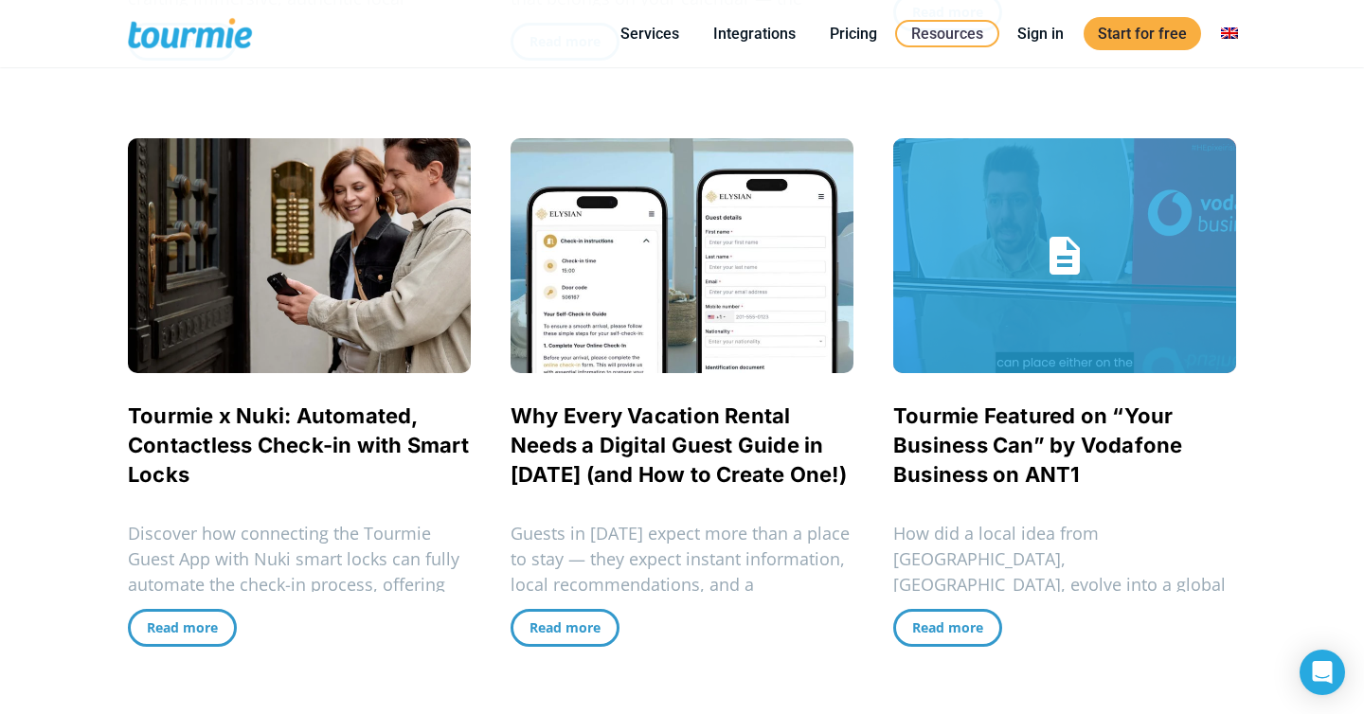
click at [956, 424] on link "Tourmie Featured on “Your Business Can” by Vodafone Business on ANT1" at bounding box center [1038, 445] width 290 height 83
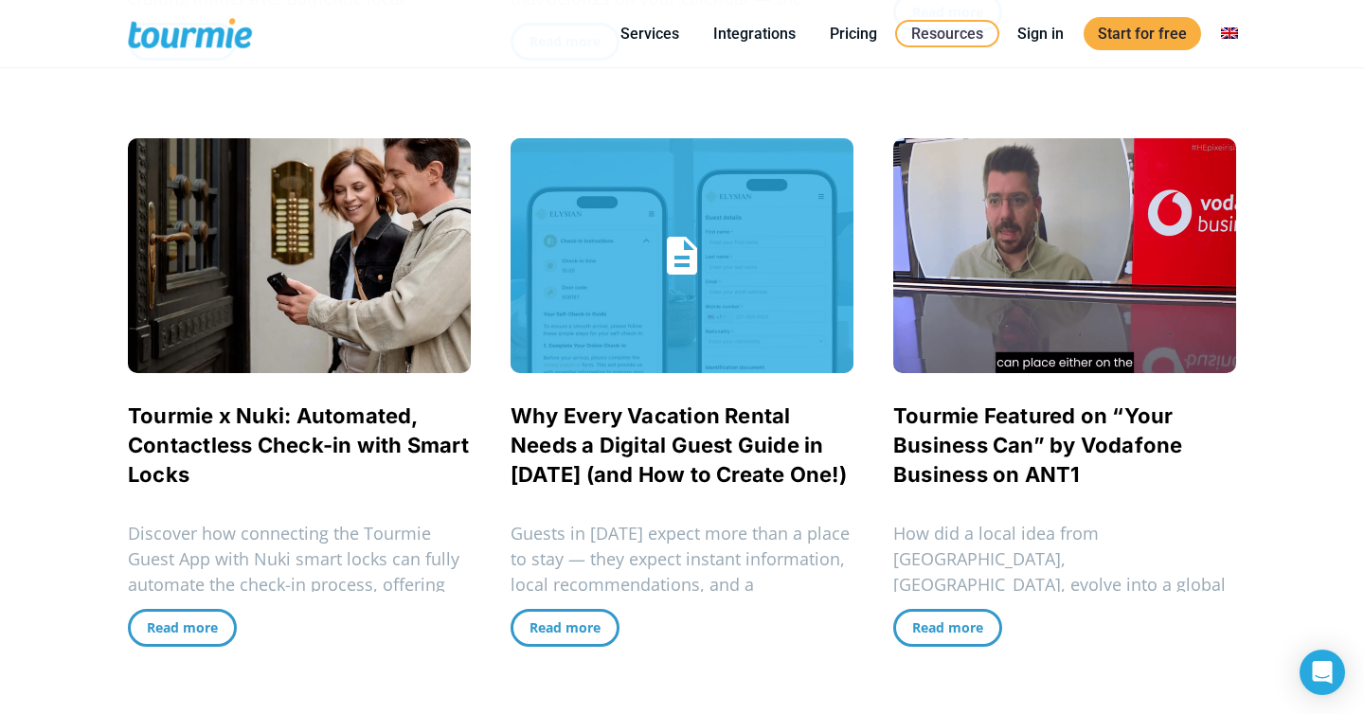
click at [701, 428] on link "Why Every Vacation Rental Needs a Digital Guest Guide in 2025 (and How to Creat…" at bounding box center [679, 445] width 336 height 83
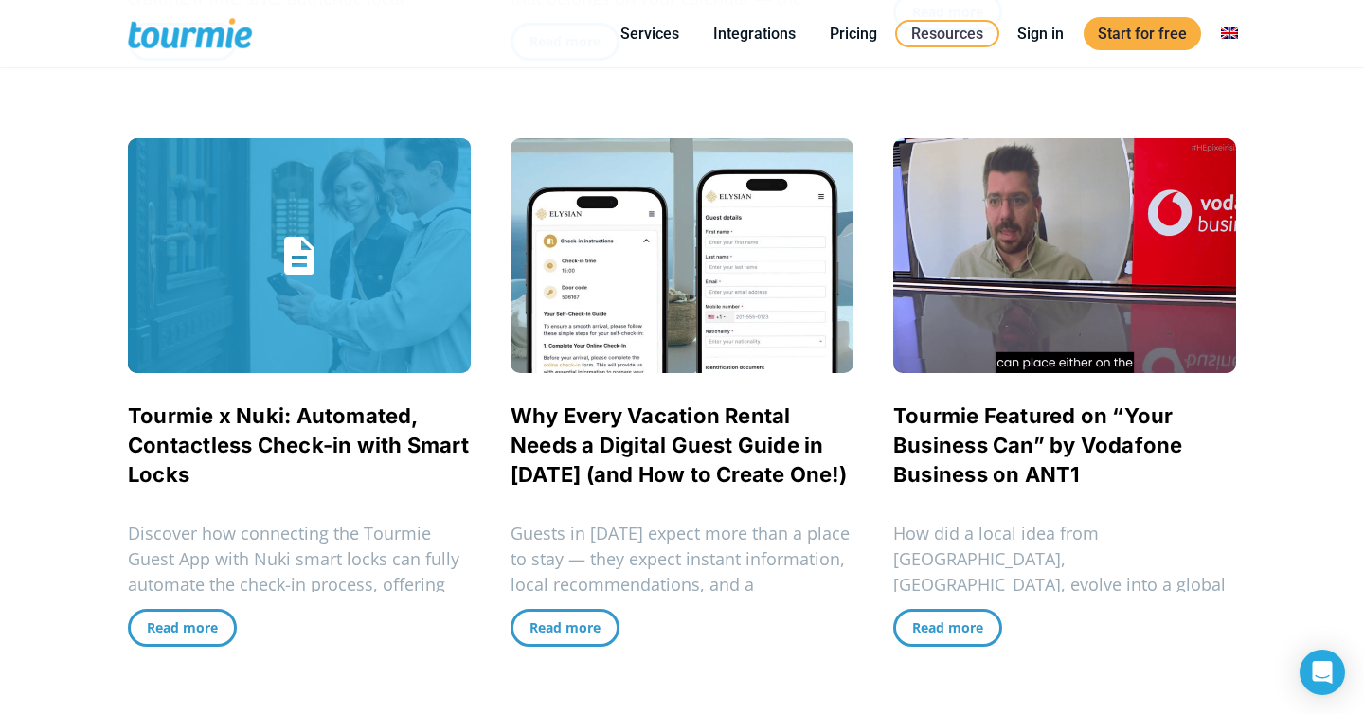
click at [329, 418] on link "Tourmie x Nuki: Automated, Contactless Check-in with Smart Locks" at bounding box center [298, 445] width 341 height 83
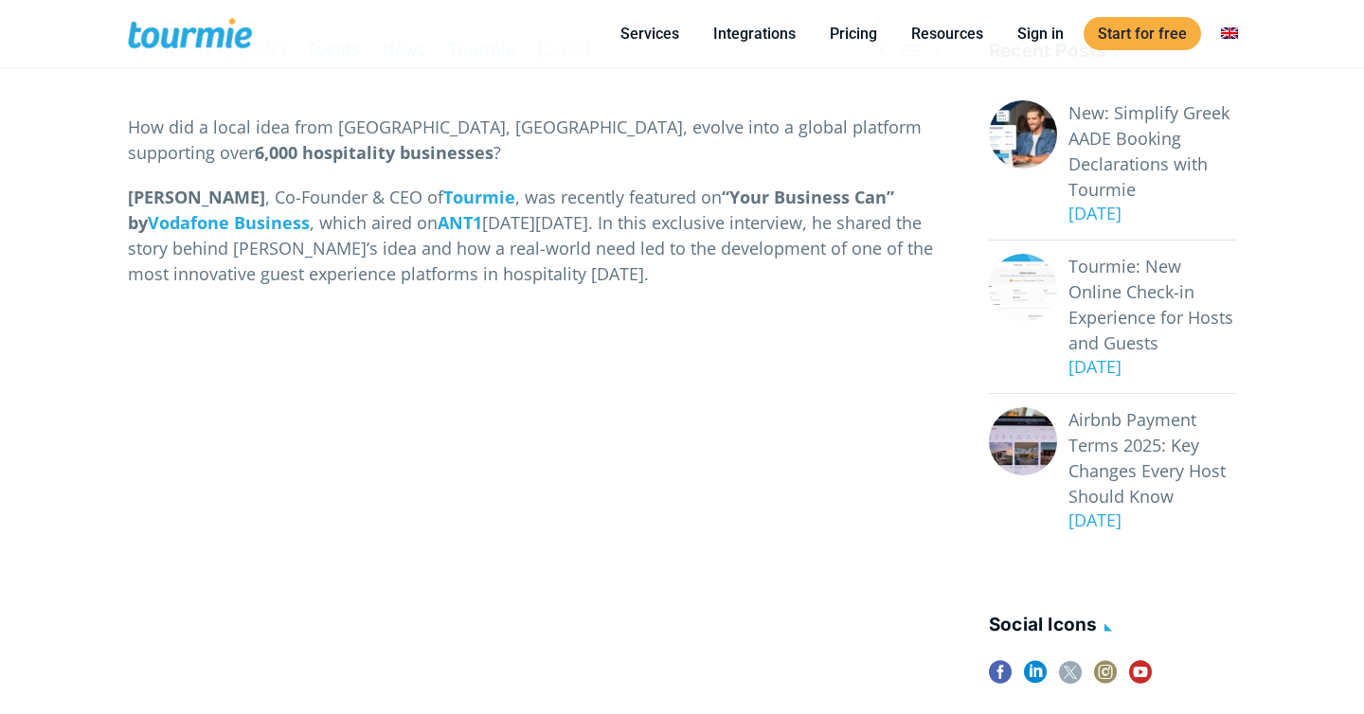
scroll to position [169, 0]
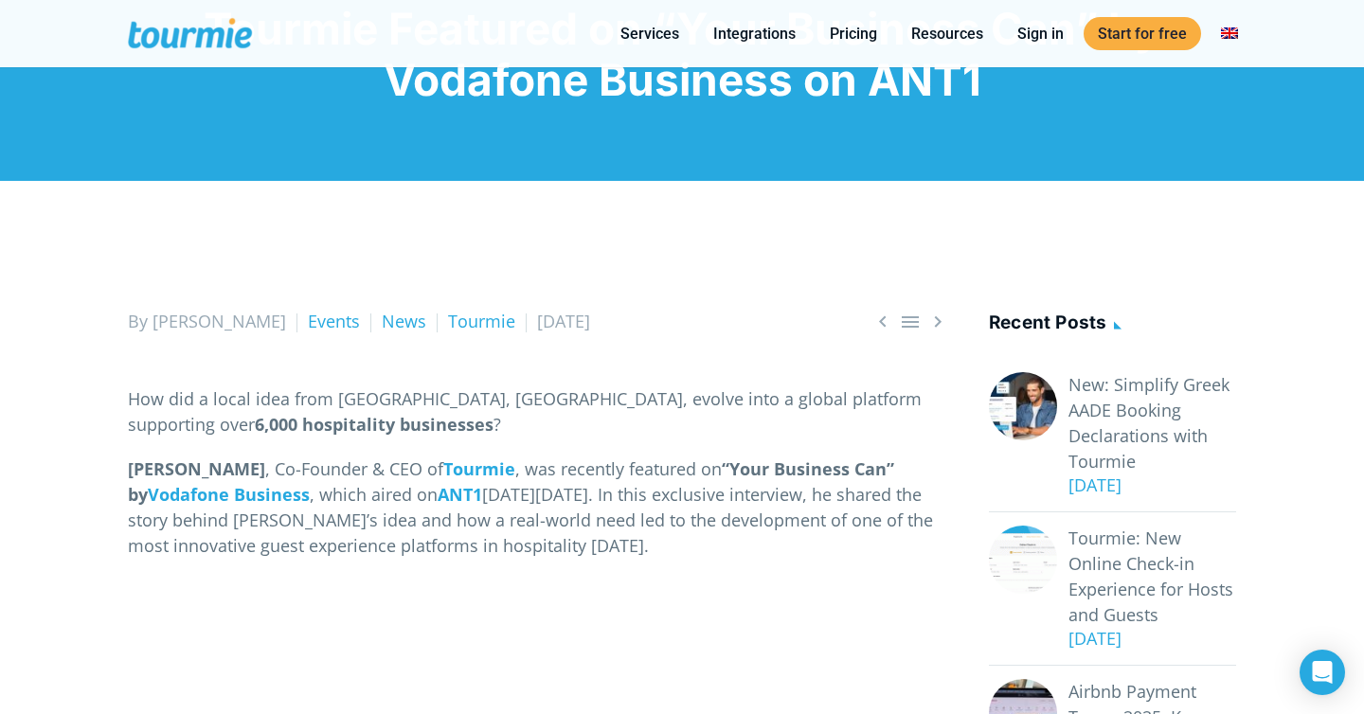
drag, startPoint x: 465, startPoint y: 322, endPoint x: 573, endPoint y: 321, distance: 108.0
click at [573, 322] on div "By Nikoleta Events News Tourmie [DATE]" at bounding box center [538, 322] width 821 height 26
copy span "[DATE]"
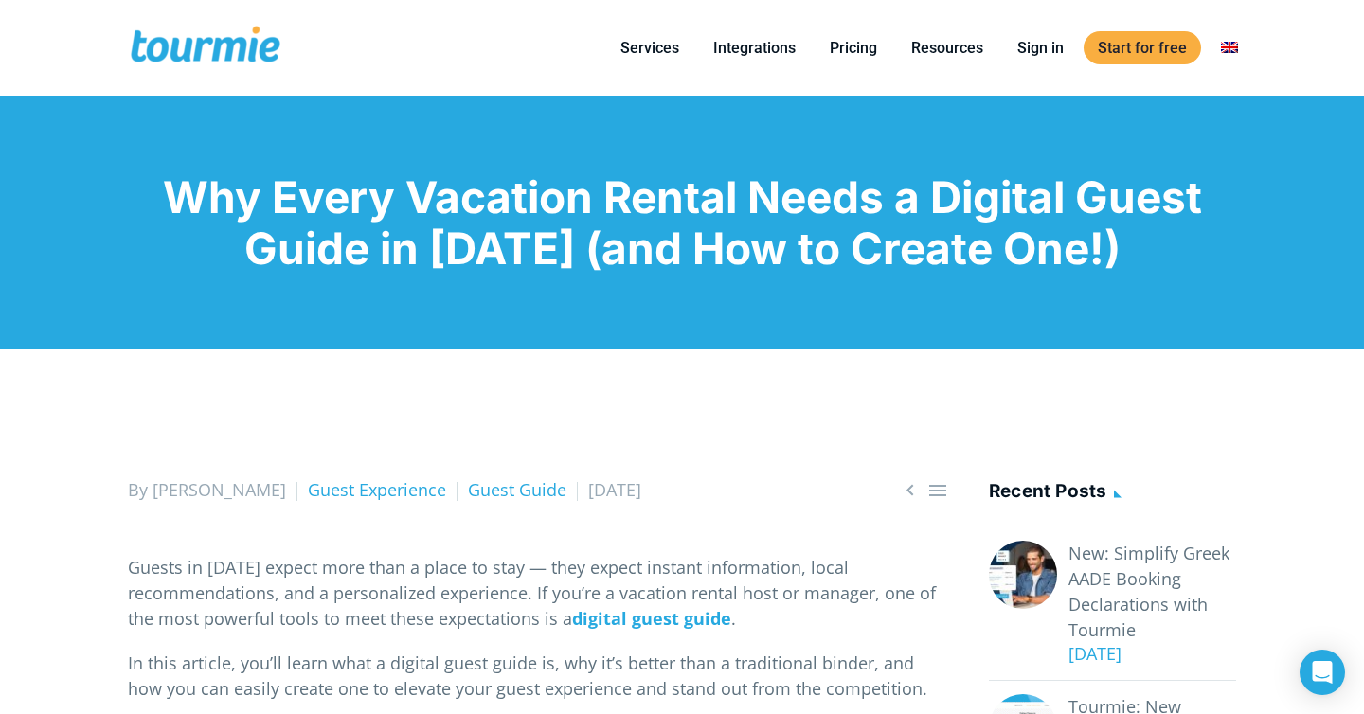
click at [381, 217] on h1 "Why Every Vacation Rental Needs a Digital Guest Guide in 2025 (and How to Creat…" at bounding box center [682, 222] width 1108 height 102
click at [381, 217] on h1 "Why Every Vacation Rental Needs a Digital Guest Guide in [DATE] (and How to Cre…" at bounding box center [682, 222] width 1108 height 102
copy h1
click at [381, 217] on h1 "Why Every Vacation Rental Needs a Digital Guest Guide in [DATE] (and How to Cre…" at bounding box center [682, 222] width 1108 height 102
click at [381, 217] on h1 "Why Every Vacation Rental Needs a Digital Guest Guide in 2025 (and How to Creat…" at bounding box center [682, 222] width 1108 height 102
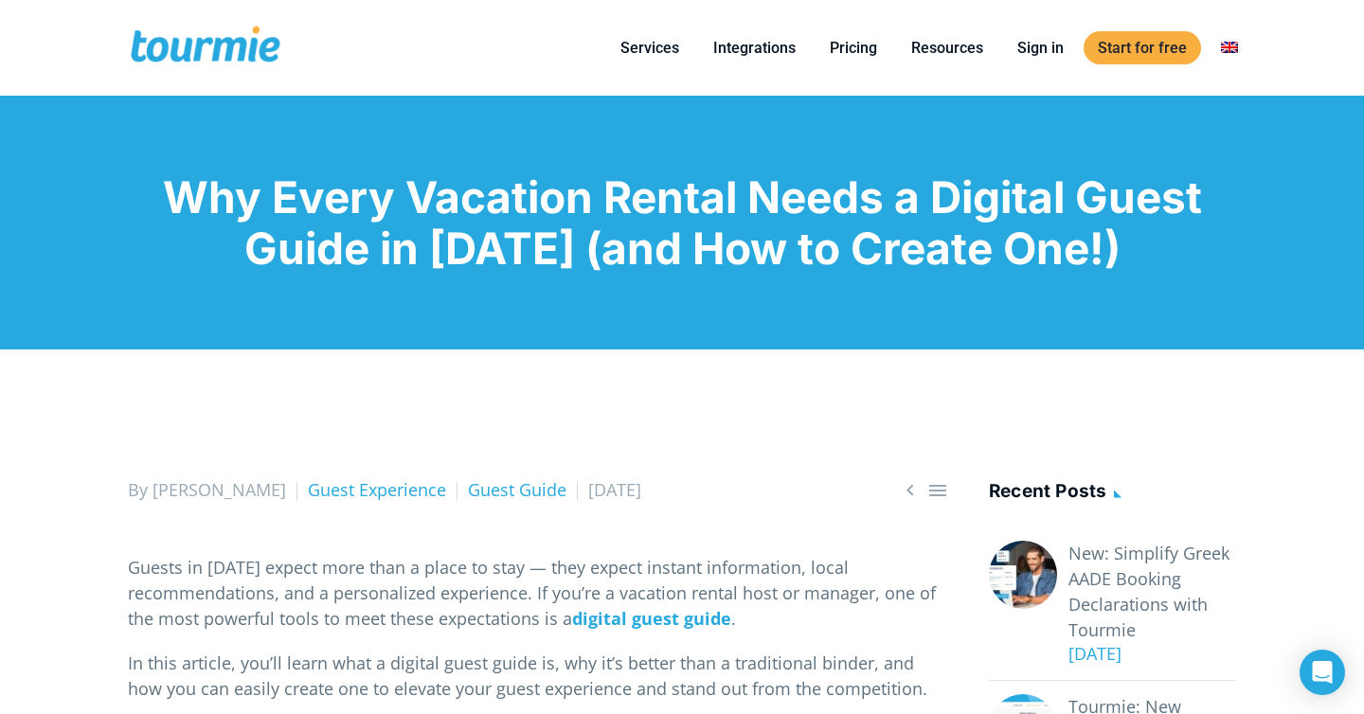
click at [381, 217] on h1 "Why Every Vacation Rental Needs a Digital Guest Guide in 2025 (and How to Creat…" at bounding box center [682, 222] width 1108 height 102
click at [381, 217] on h1 "Why Every Vacation Rental Needs a Digital Guest Guide in [DATE] (and How to Cre…" at bounding box center [682, 222] width 1108 height 102
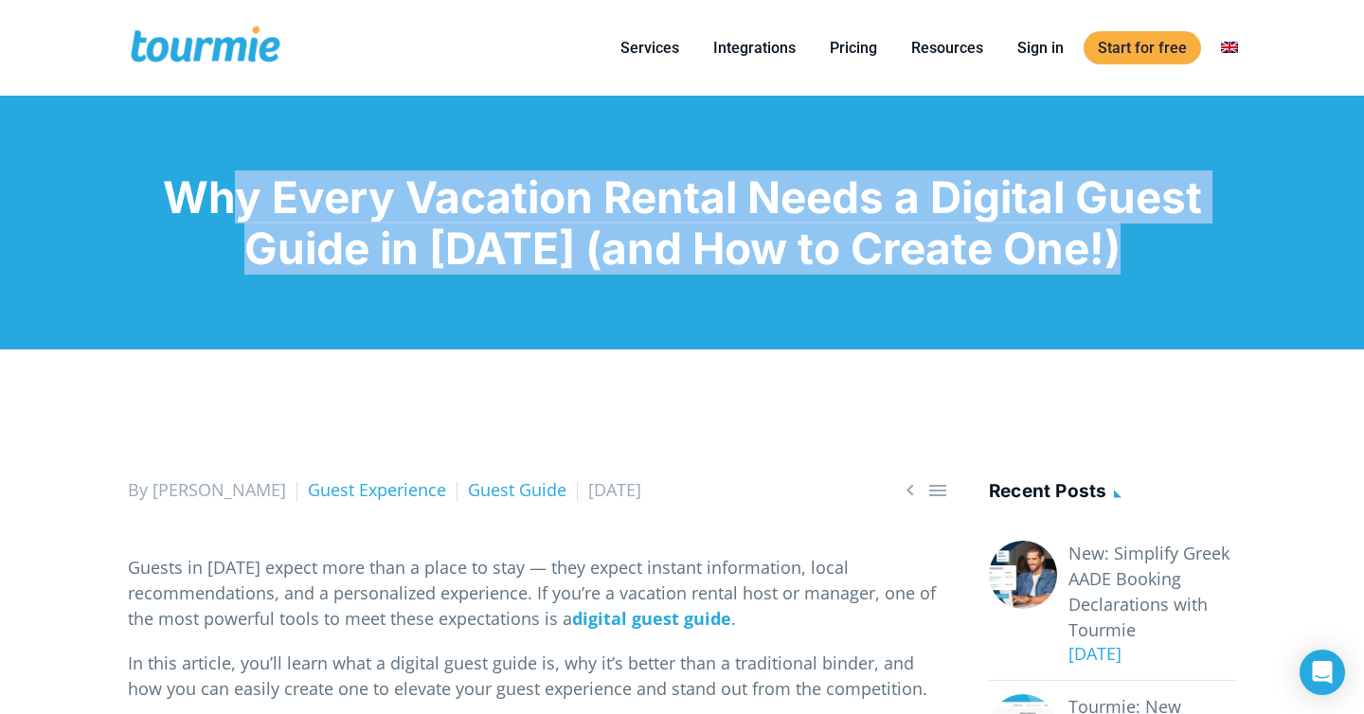
copy div "Why Every Vacation Rental Needs a Digital Guest Guide in 2025 (and How to Creat…"
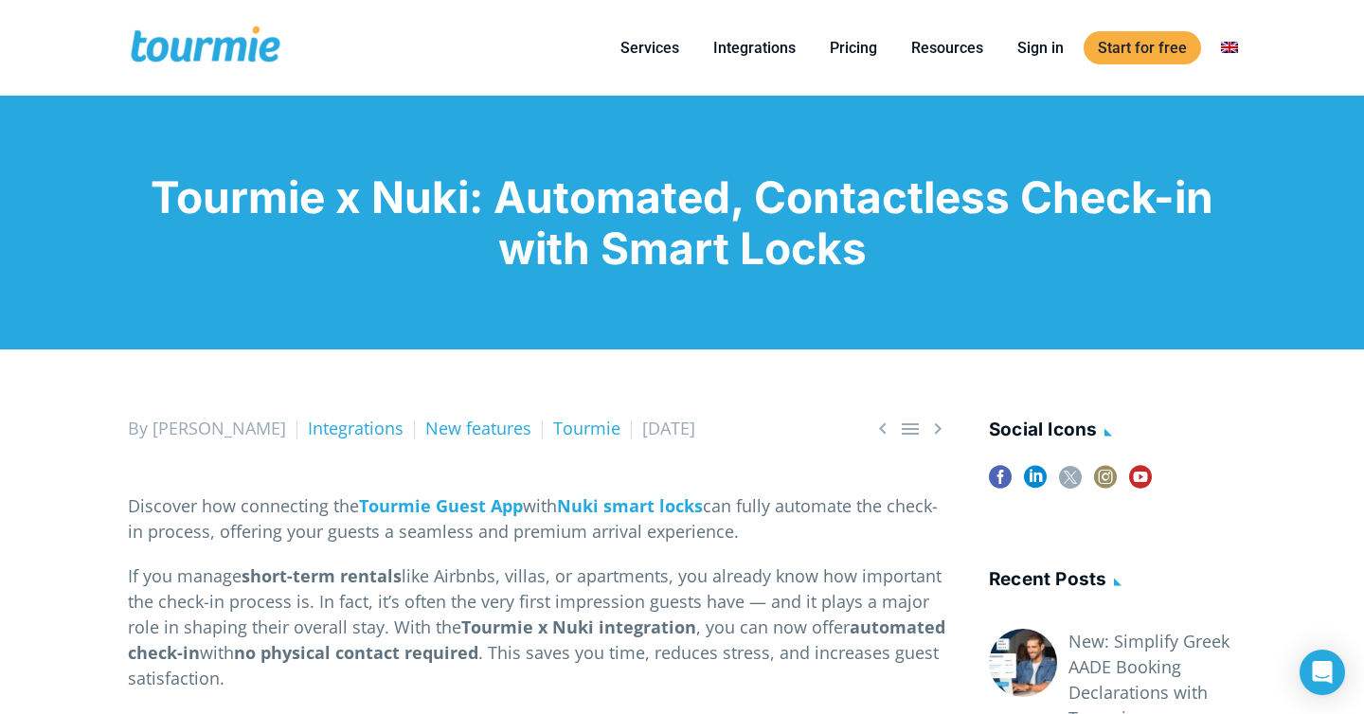
click at [457, 201] on h1 "Tourmie x Nuki: Automated, Contactless Check-in with Smart Locks" at bounding box center [682, 222] width 1108 height 102
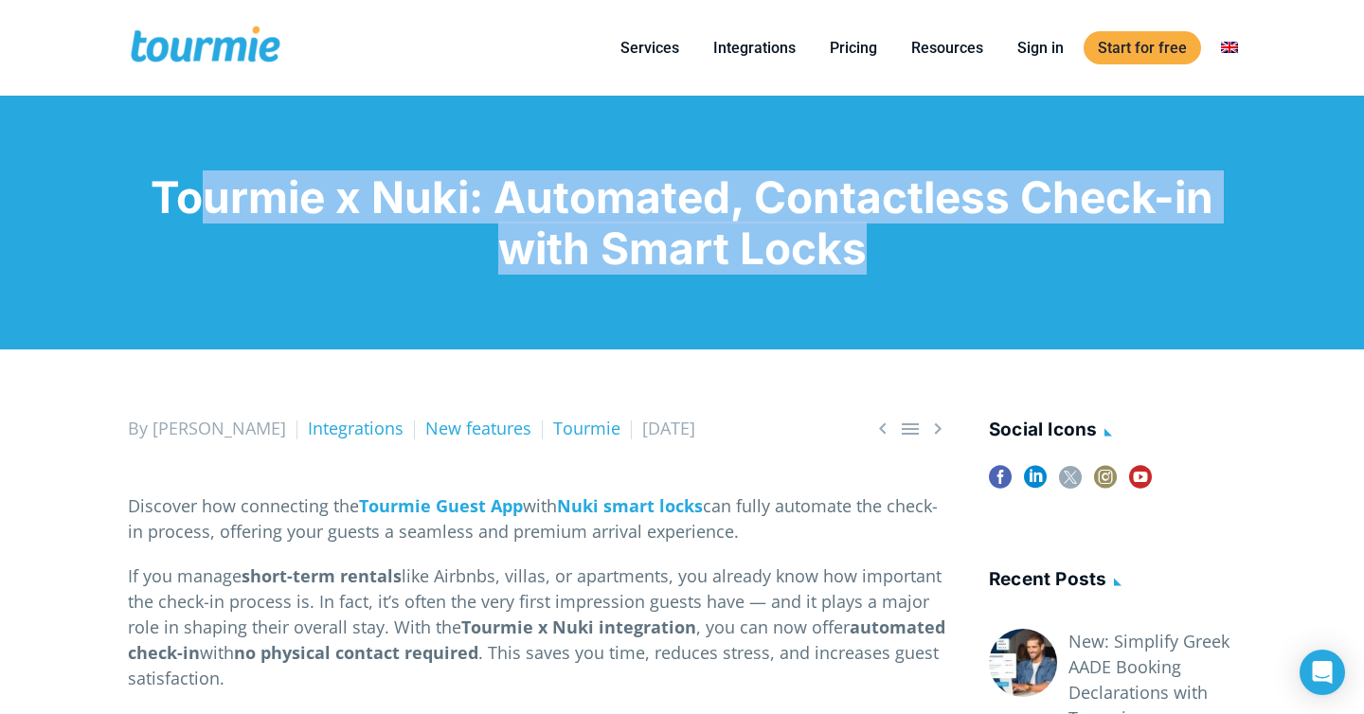
copy div "Tourmie x Nuki: Automated, Contactless Check-in with Smart Locks"
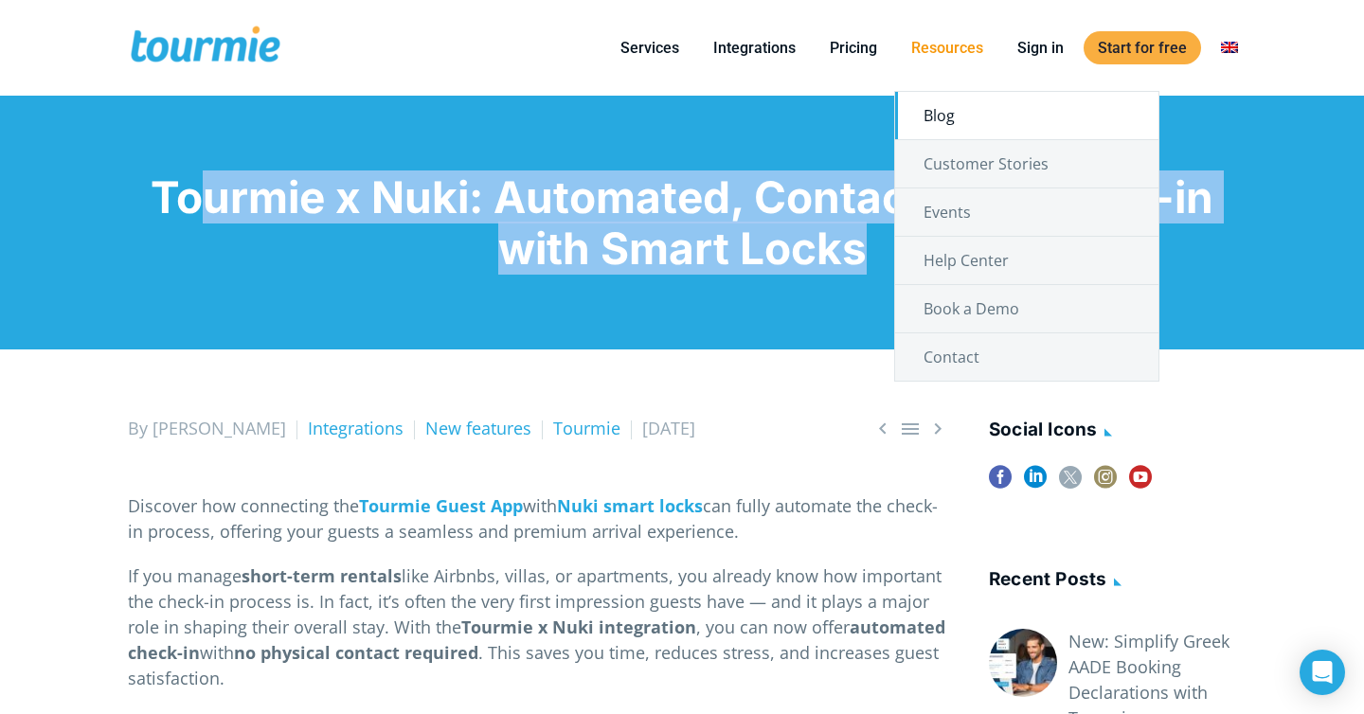
click at [961, 137] on link "Blog" at bounding box center [1026, 115] width 263 height 47
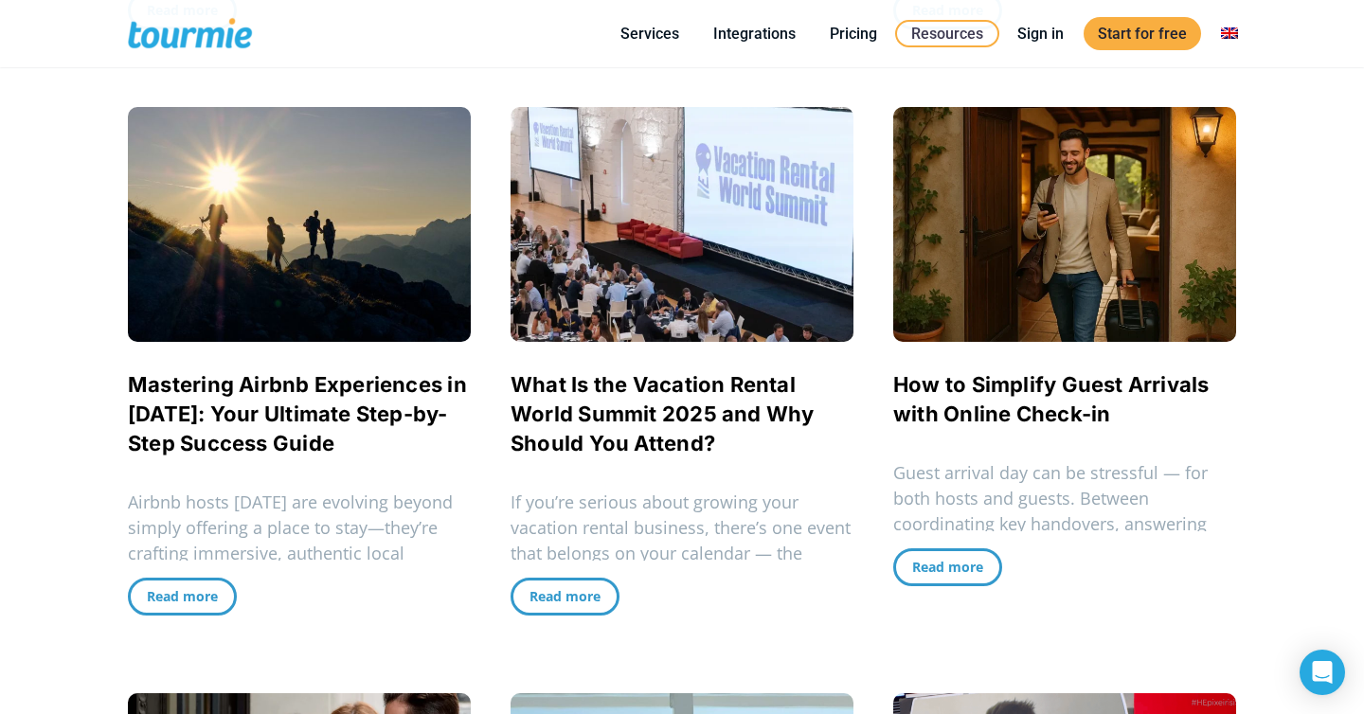
scroll to position [1009, 0]
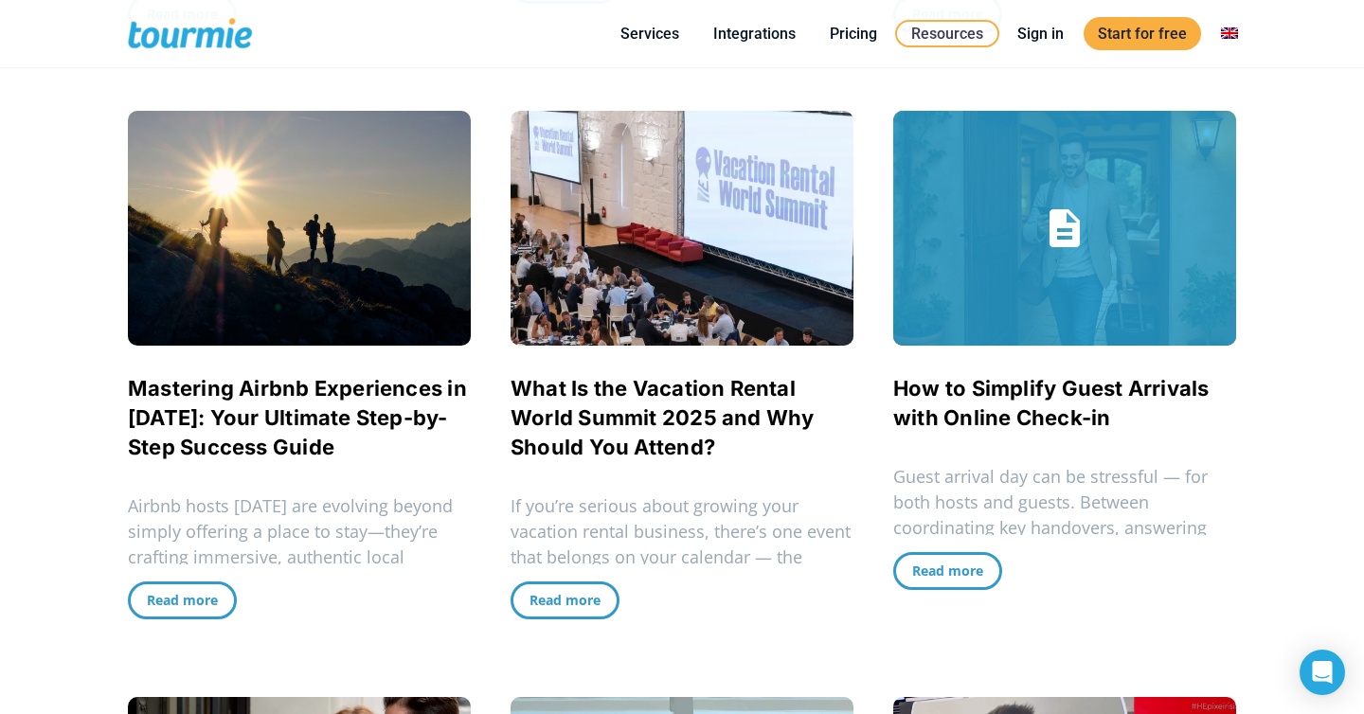
click at [925, 397] on link "How to Simplify Guest Arrivals with Online Check-in" at bounding box center [1051, 403] width 316 height 54
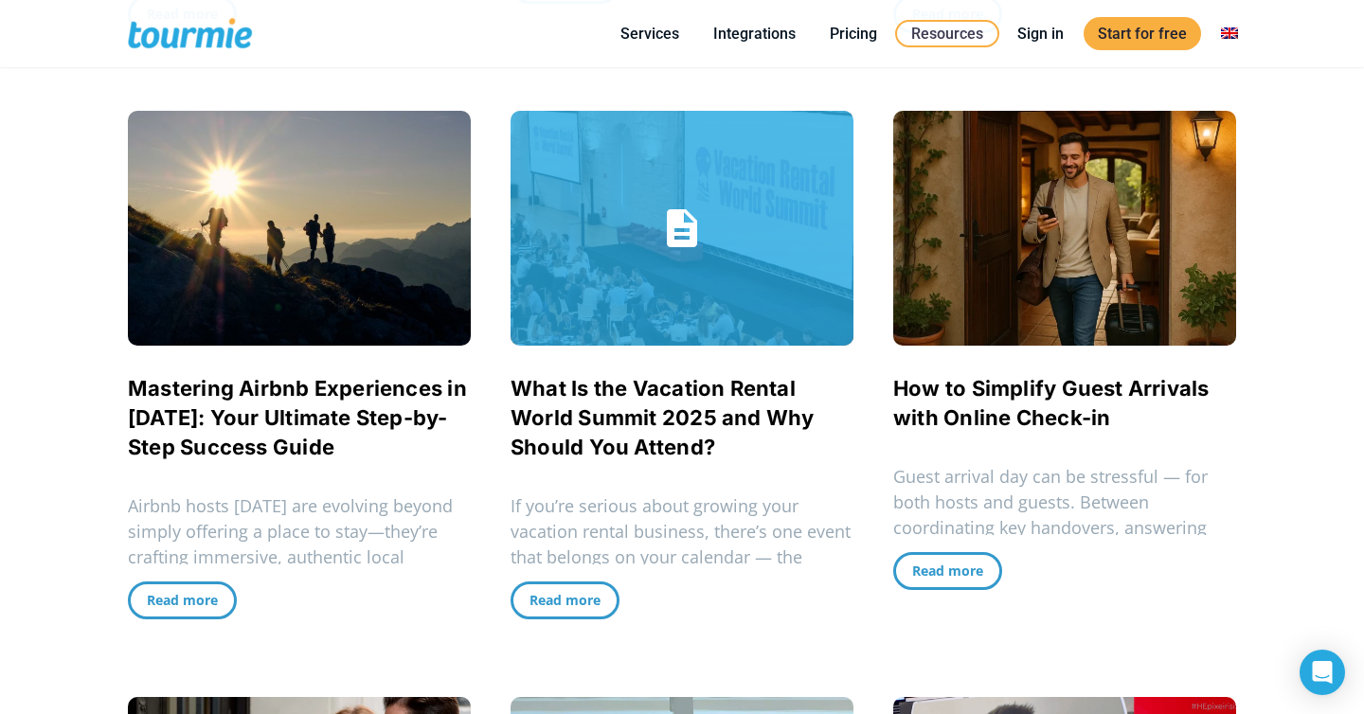
click at [643, 396] on link "What Is the Vacation Rental World Summit 2025 and Why Should You Attend?" at bounding box center [663, 417] width 304 height 83
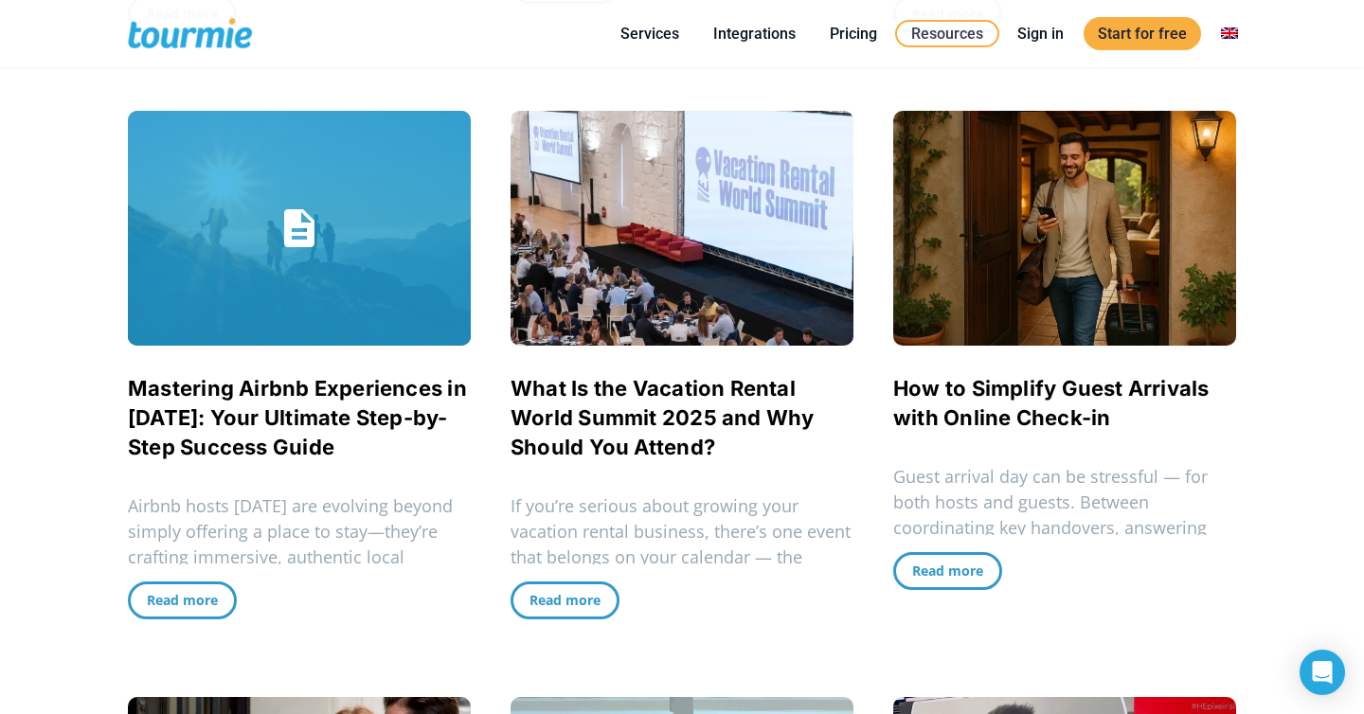
click at [392, 395] on link "Mastering Airbnb Experiences in 2025: Your Ultimate Step-by-Step Success Guide" at bounding box center [297, 417] width 339 height 83
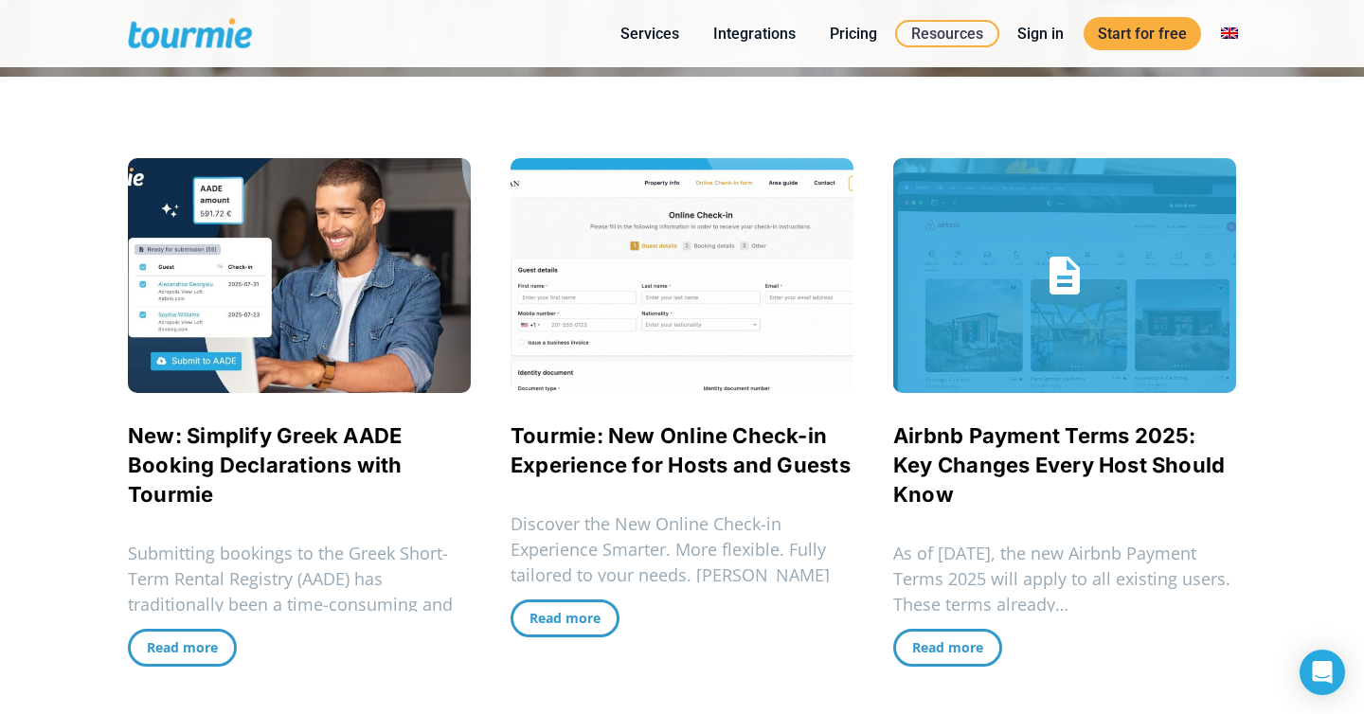
scroll to position [495, 0]
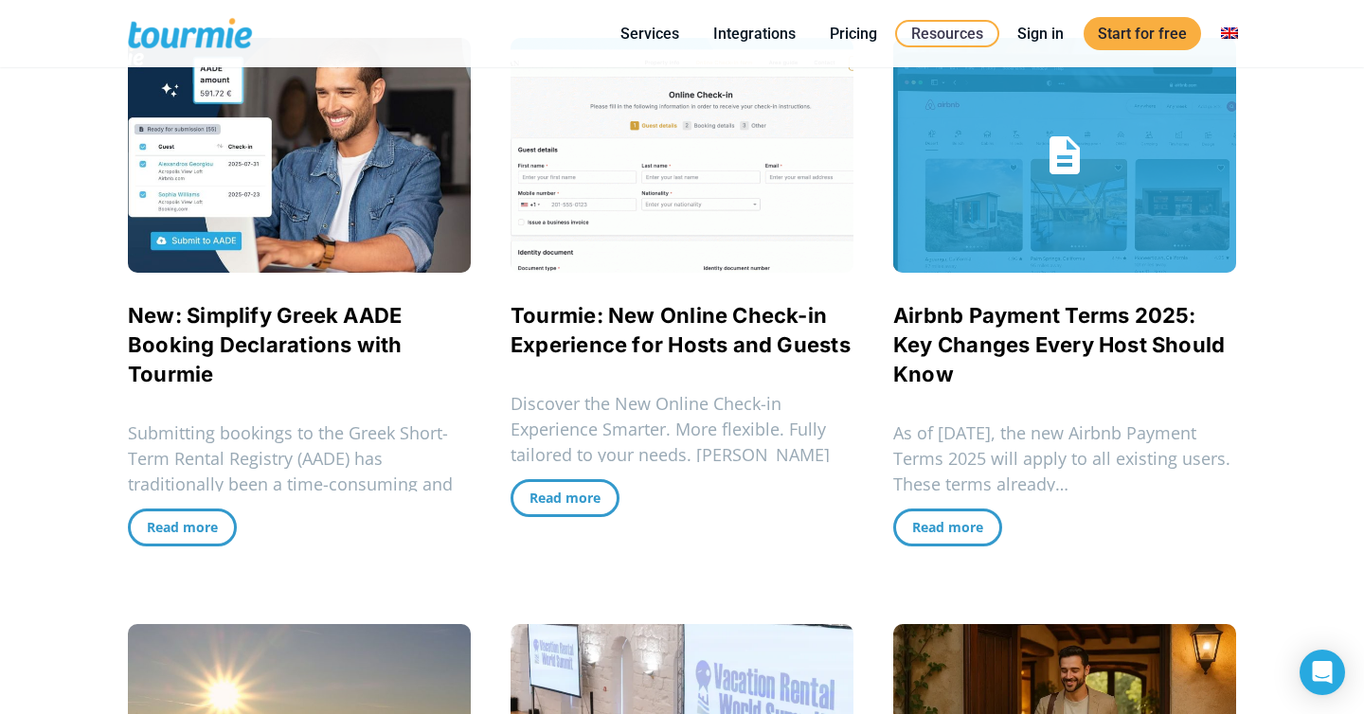
click at [974, 321] on link "Airbnb Payment Terms 2025: Key Changes Every Host Should Know" at bounding box center [1059, 344] width 332 height 83
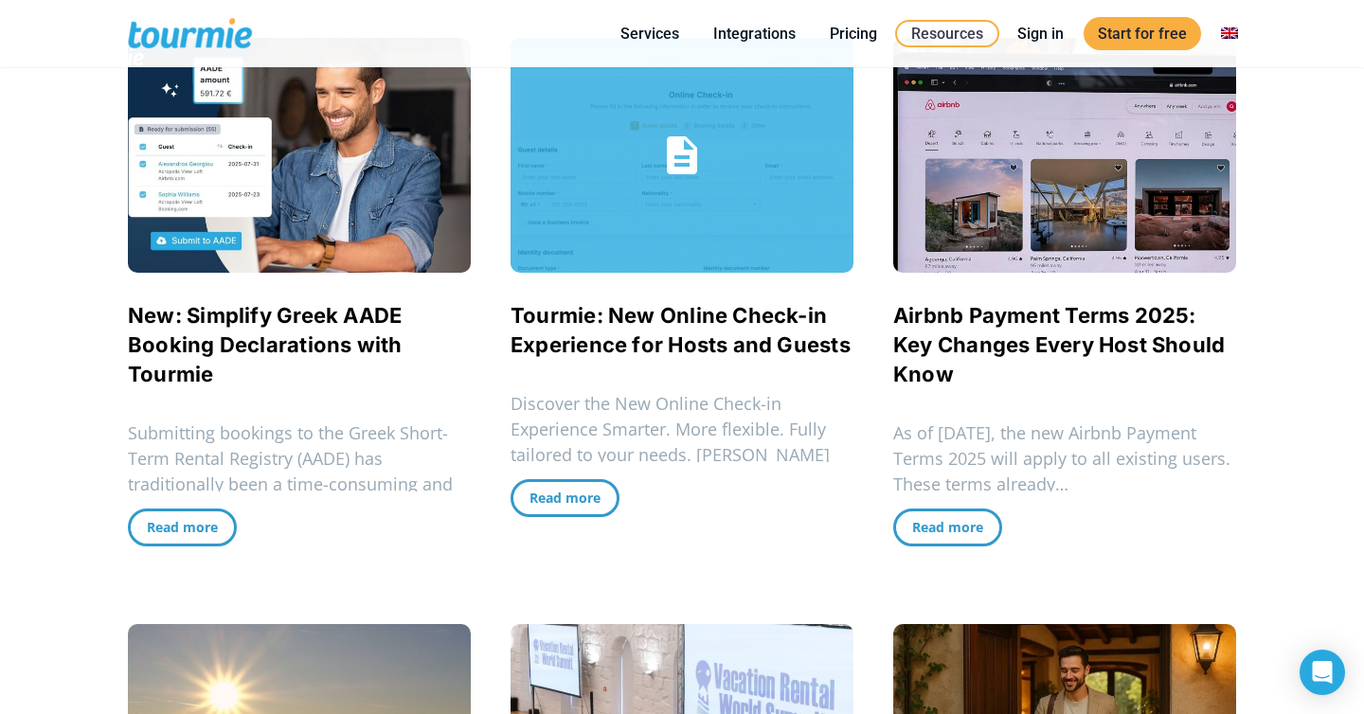
click at [674, 322] on link "Tourmie: New Online Check-in Experience for Hosts and Guests" at bounding box center [681, 330] width 340 height 54
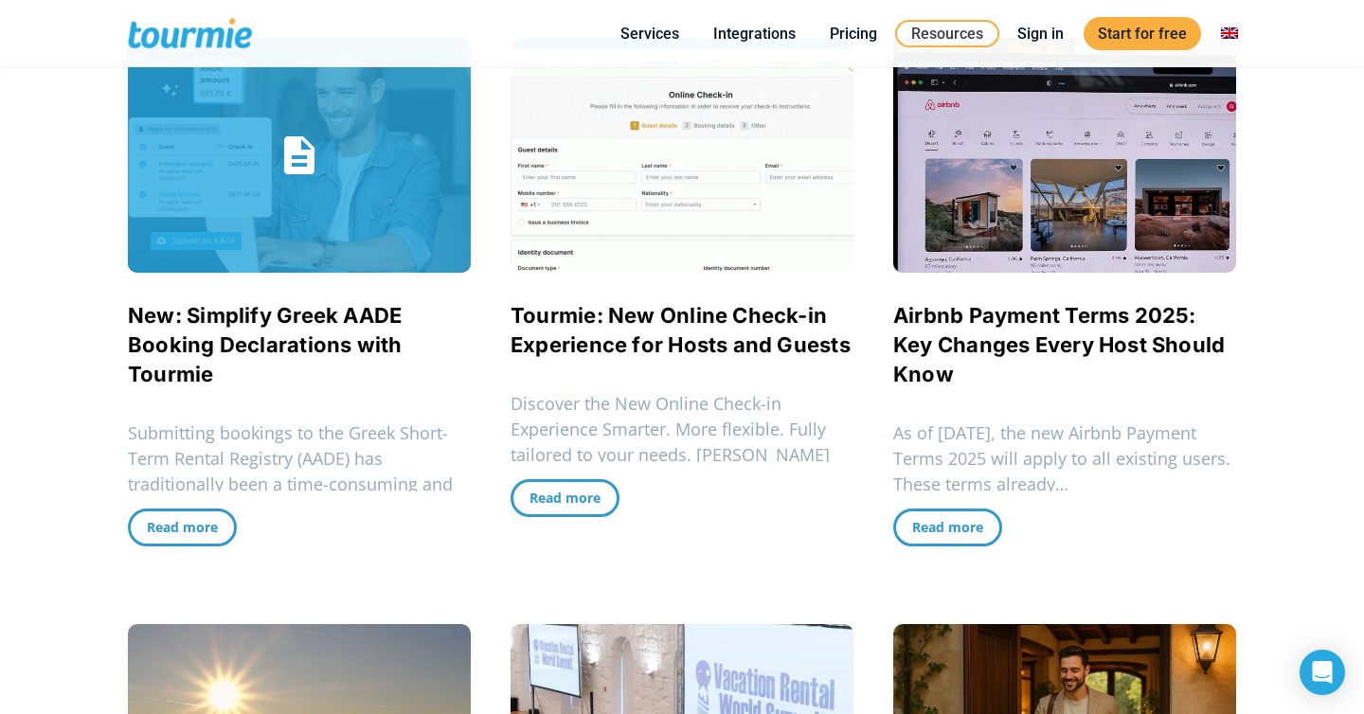
click at [347, 324] on link "New: Simplify Greek AADE Booking Declarations with Tourmie" at bounding box center [265, 344] width 275 height 83
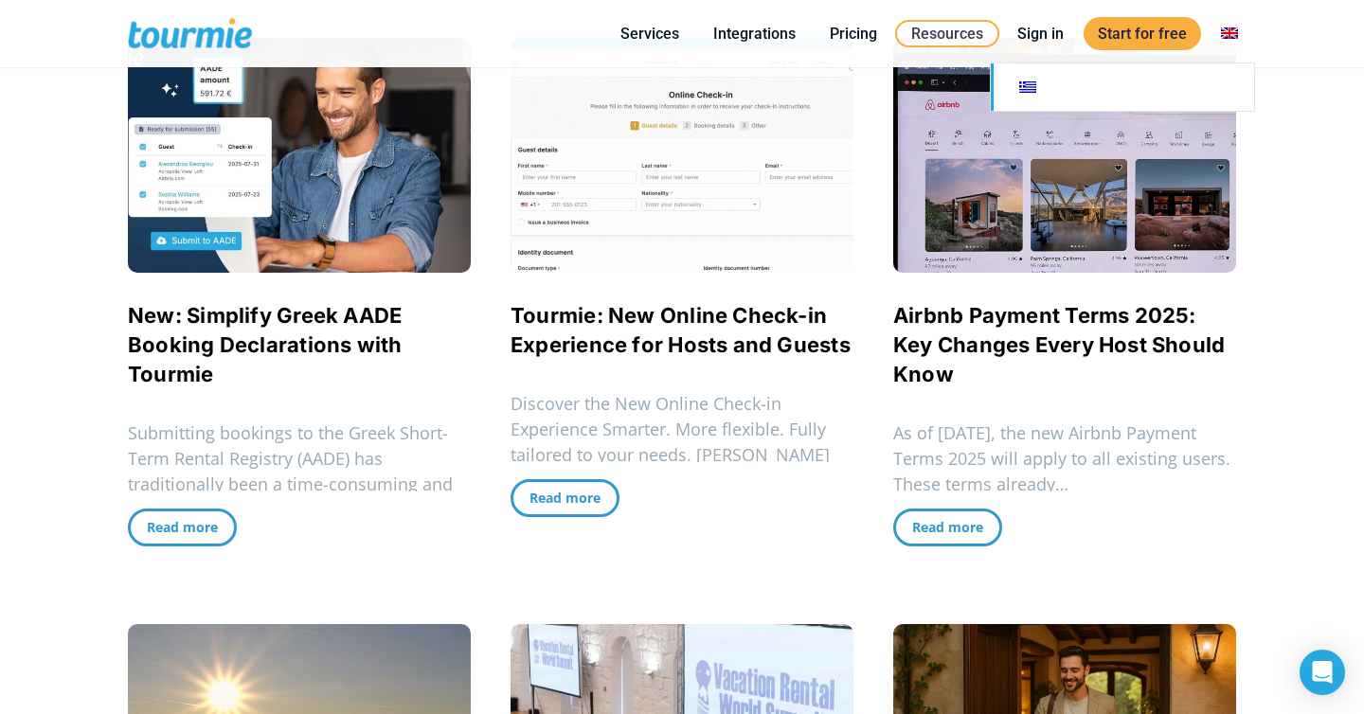
click at [1212, 93] on link at bounding box center [1122, 86] width 263 height 47
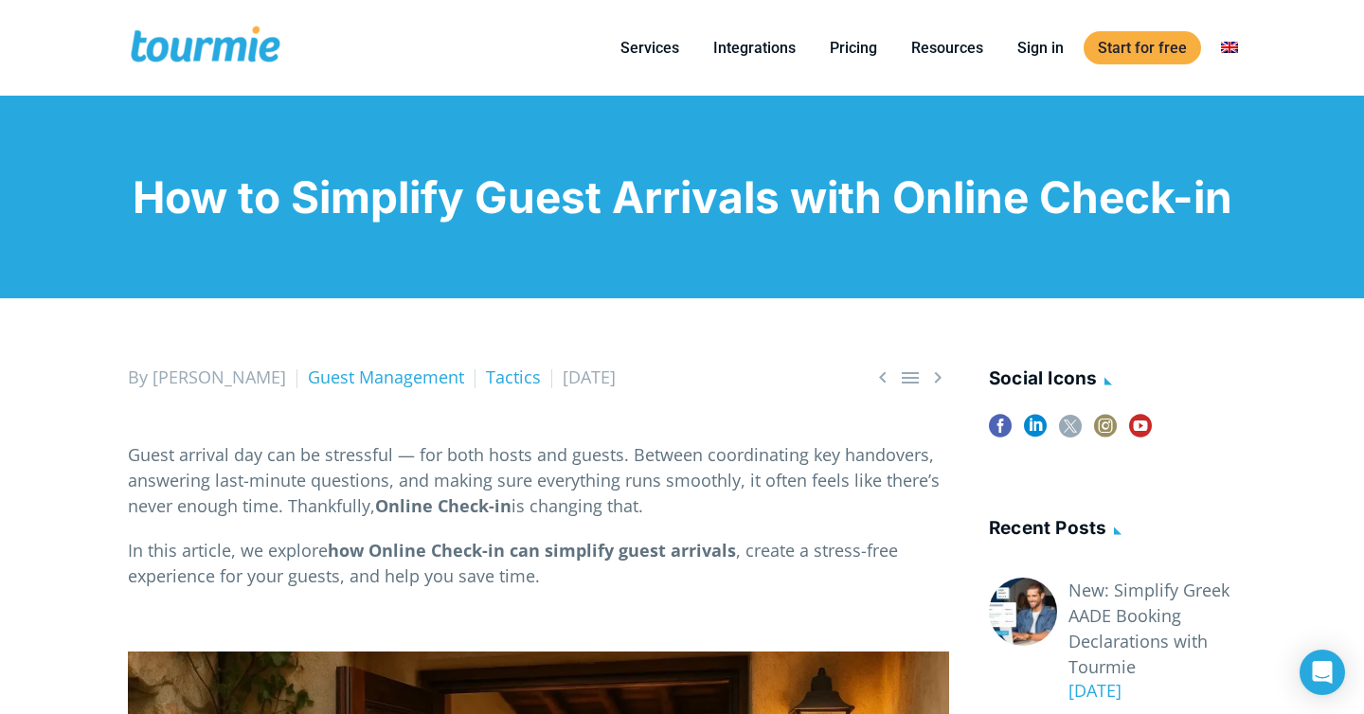
click at [500, 195] on h1 "How to Simplify Guest Arrivals with Online Check-in" at bounding box center [682, 196] width 1108 height 51
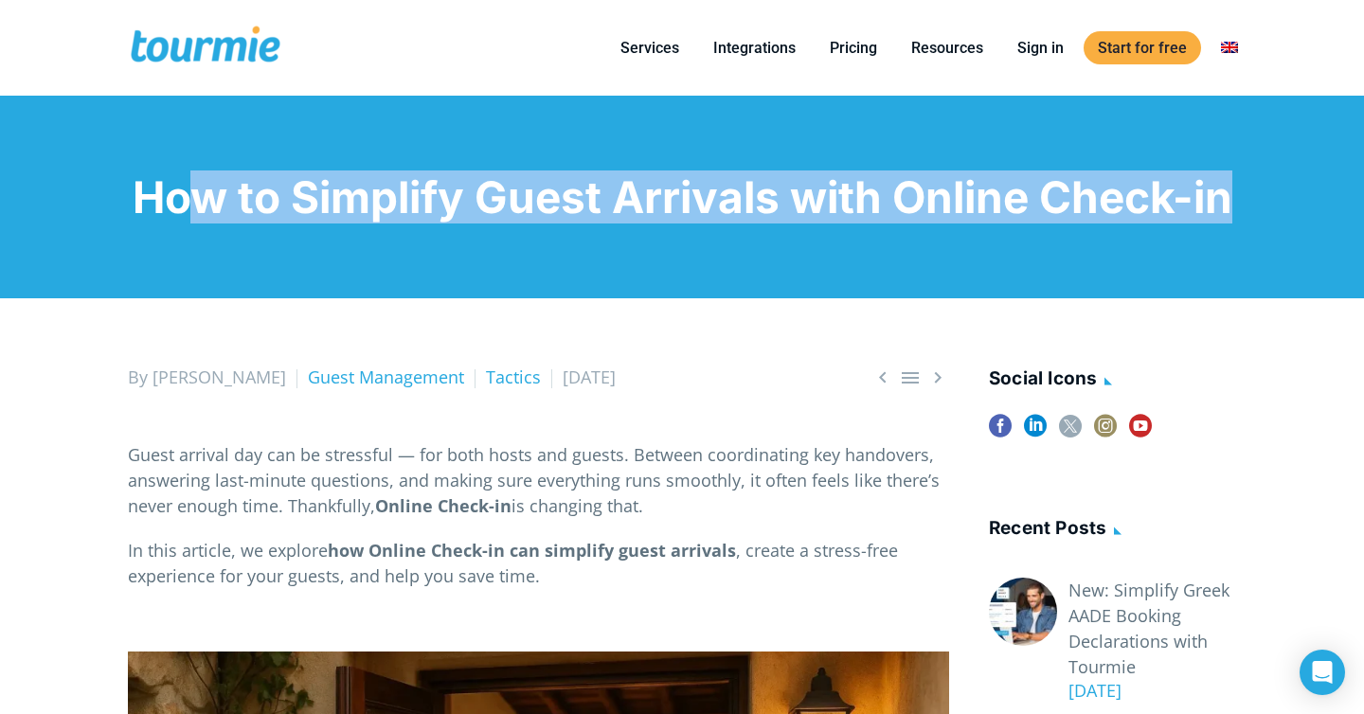
copy div "How to Simplify Guest Arrivals with Online Check-in"
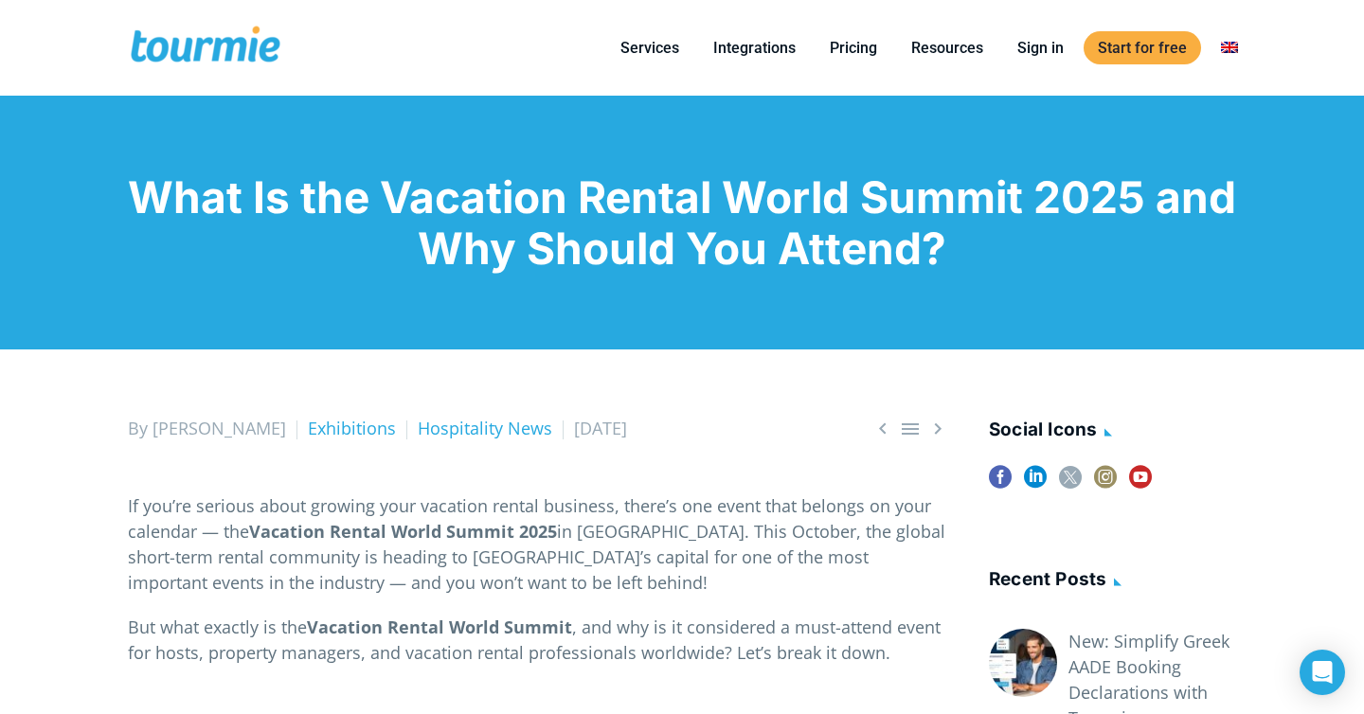
click at [511, 226] on h1 "What Is the Vacation Rental World Summit 2025 and Why Should You Attend?" at bounding box center [682, 222] width 1108 height 102
copy h1
click at [511, 226] on h1 "What Is the Vacation Rental World Summit 2025 and Why Should You Attend?" at bounding box center [682, 222] width 1108 height 102
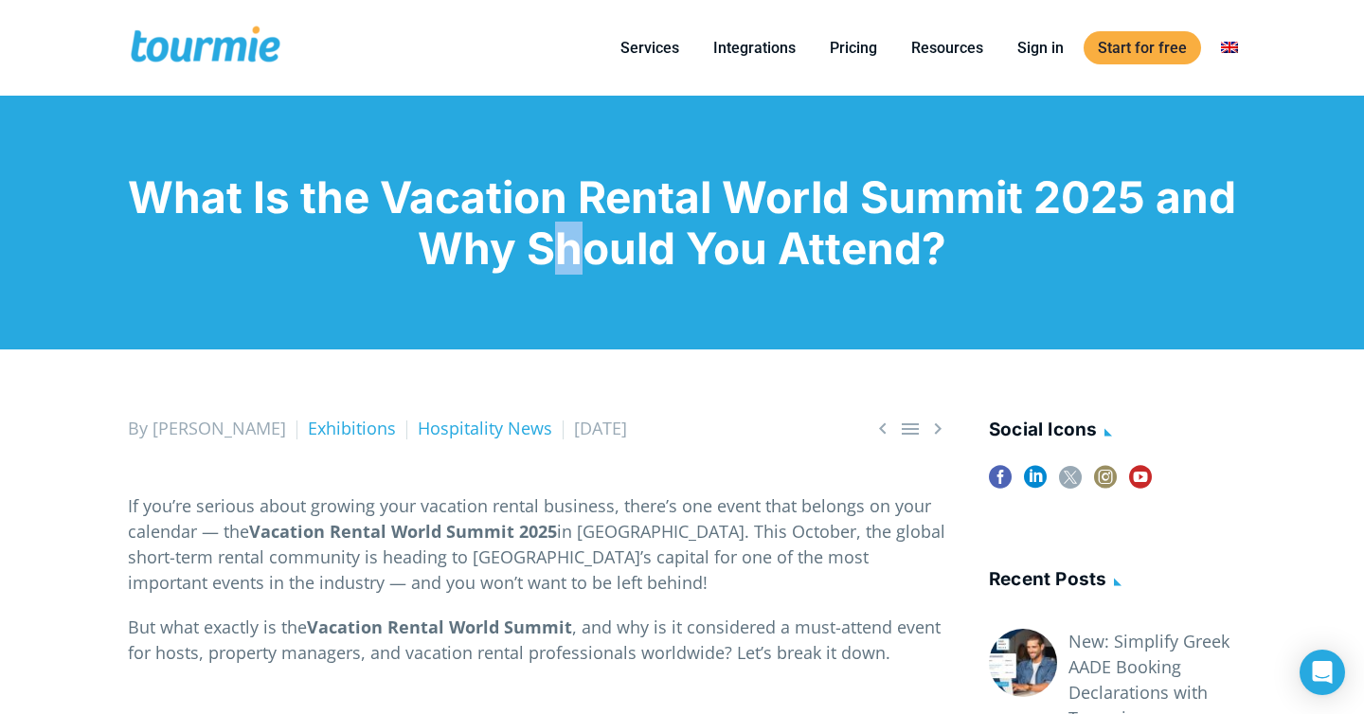
click at [511, 226] on h1 "What Is the Vacation Rental World Summit 2025 and Why Should You Attend?" at bounding box center [682, 222] width 1108 height 102
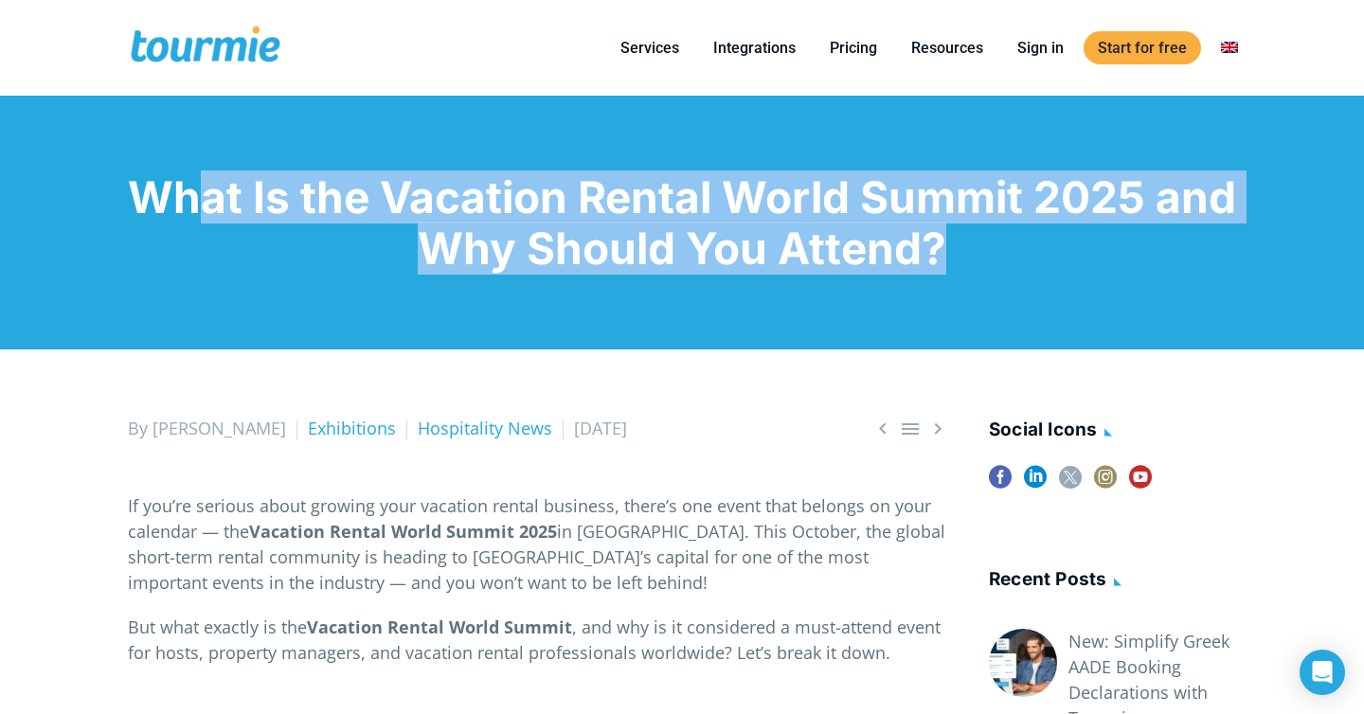
click at [511, 226] on h1 "What Is the Vacation Rental World Summit 2025 and Why Should You Attend?" at bounding box center [682, 222] width 1108 height 102
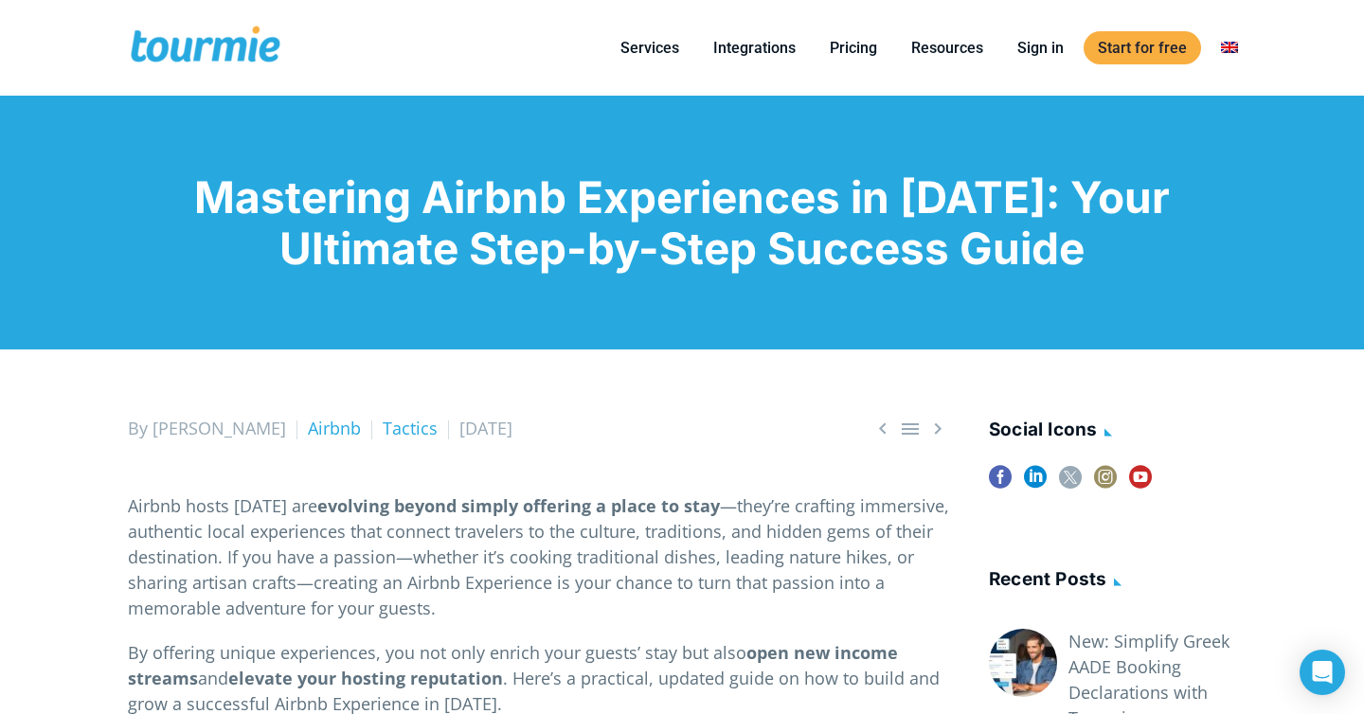
click at [568, 207] on h1 "Mastering Airbnb Experiences in [DATE]: Your Ultimate Step-by-Step Success Guide" at bounding box center [682, 222] width 1108 height 102
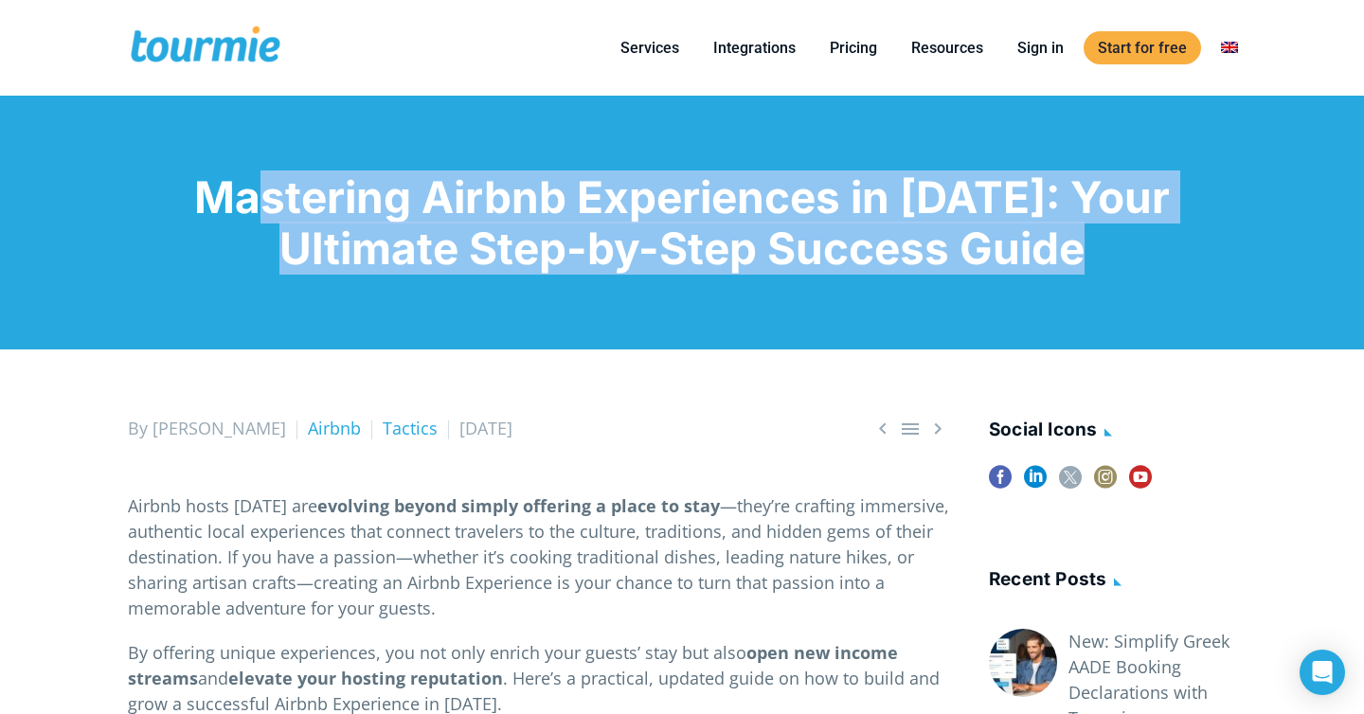
copy div "Mastering Airbnb Experiences in [DATE]: Your Ultimate Step-by-Step Success Guide"
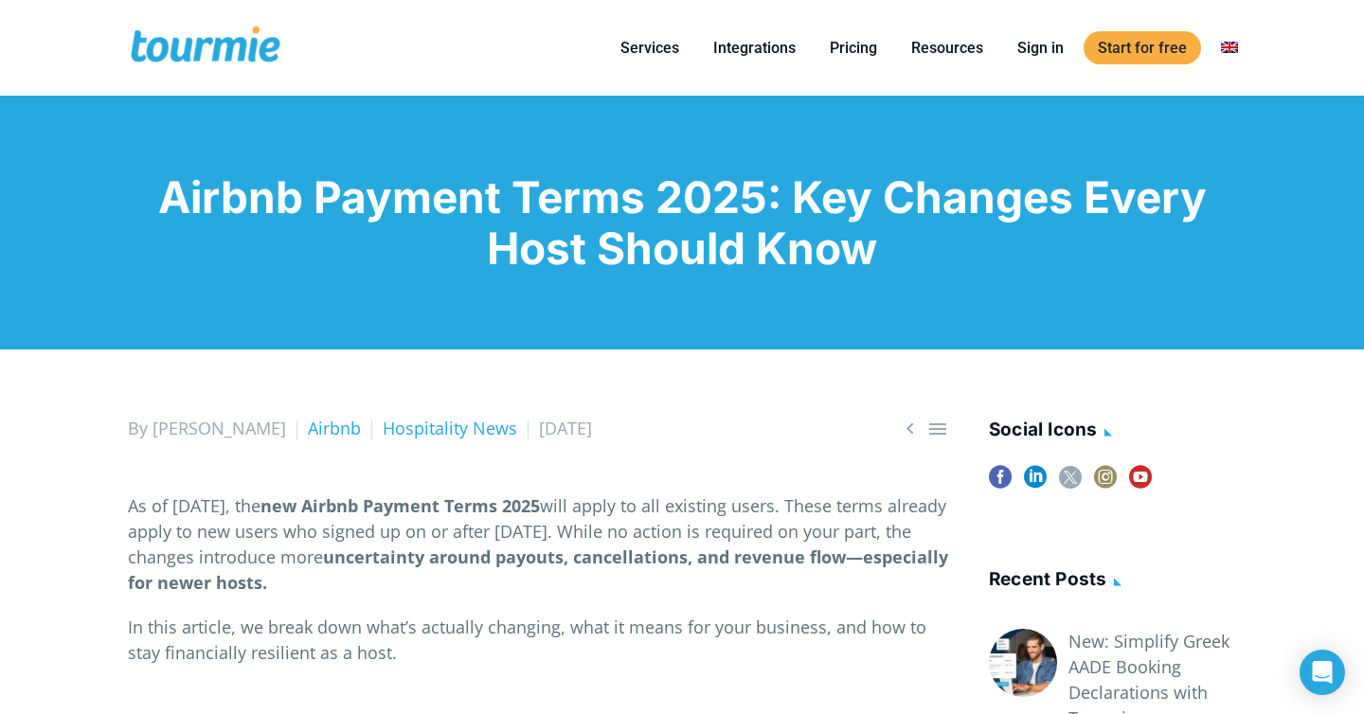
click at [460, 198] on h1 "Airbnb Payment Terms 2025: Key Changes Every Host Should Know" at bounding box center [682, 222] width 1108 height 102
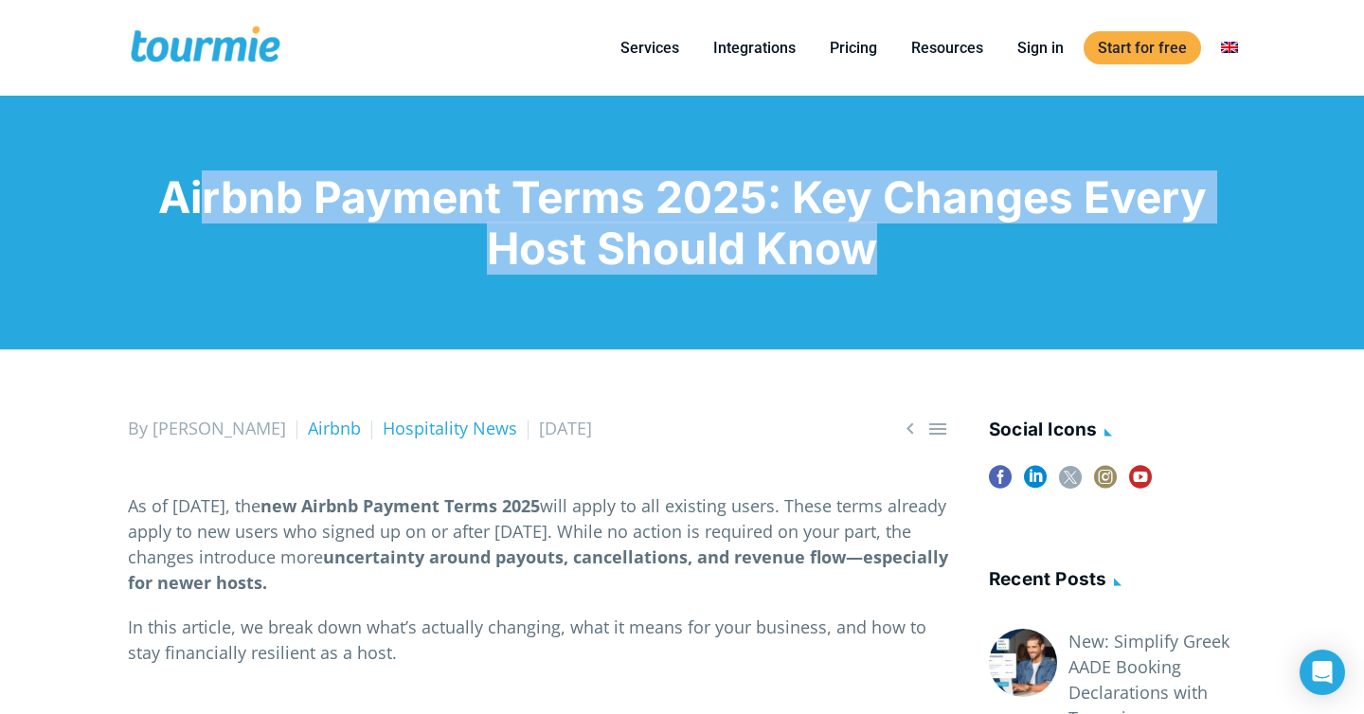
copy div "Airbnb Payment Terms 2025: Key Changes Every Host Should Know"
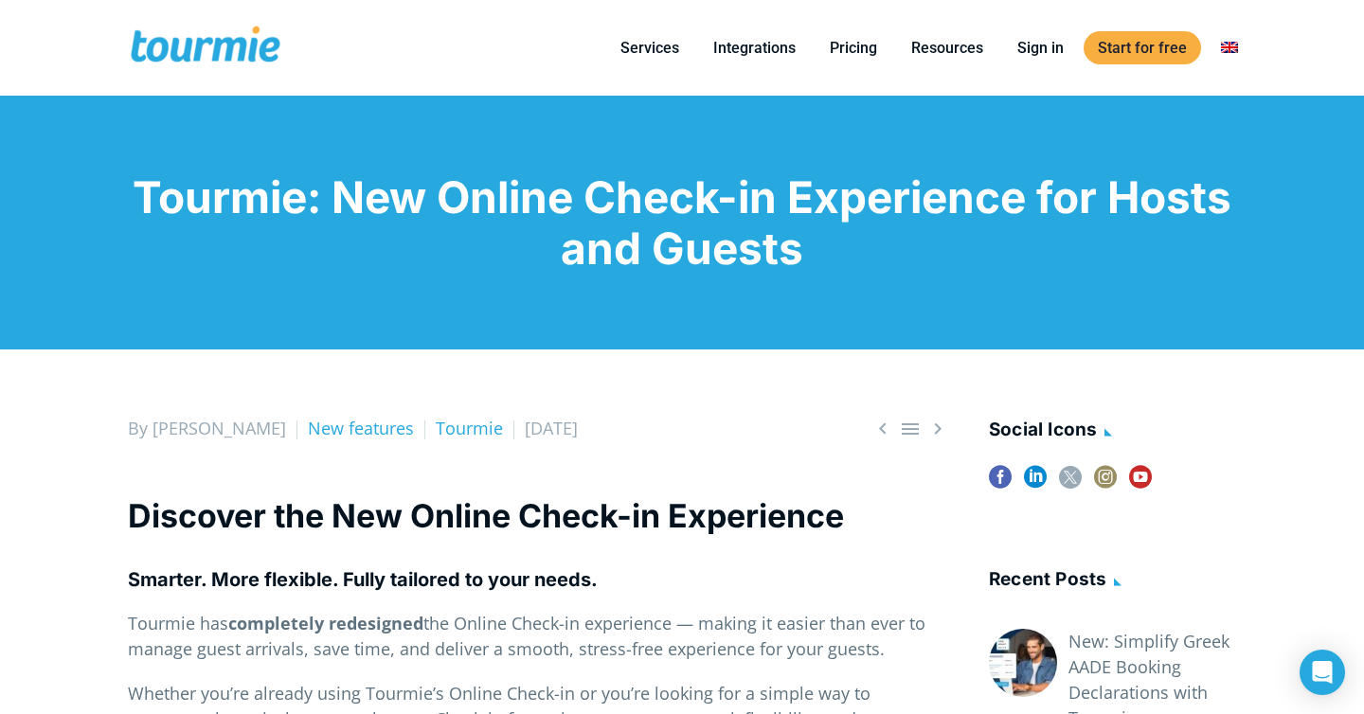
click at [586, 256] on h1 "Tourmie: New Online Check-in Experience for Hosts and Guests" at bounding box center [682, 222] width 1108 height 102
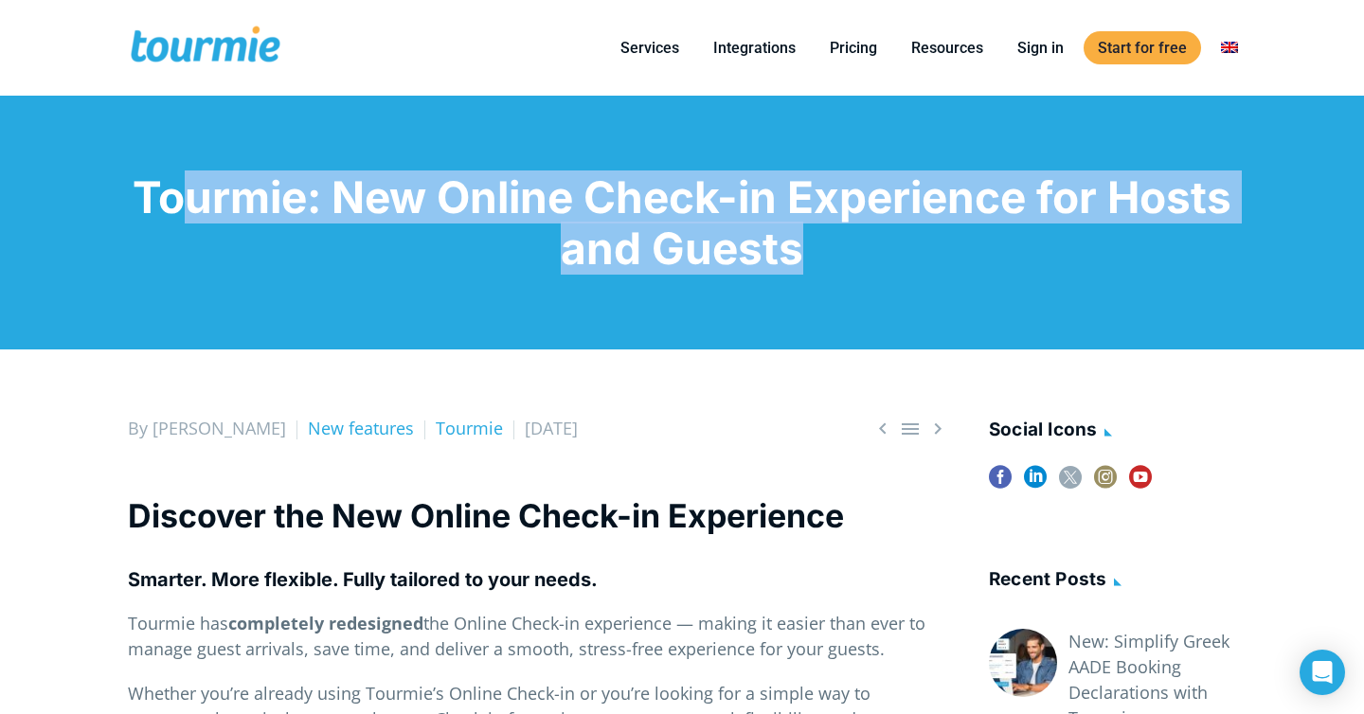
copy div "Tourmie: New Online Check-in Experience for Hosts and Guests"
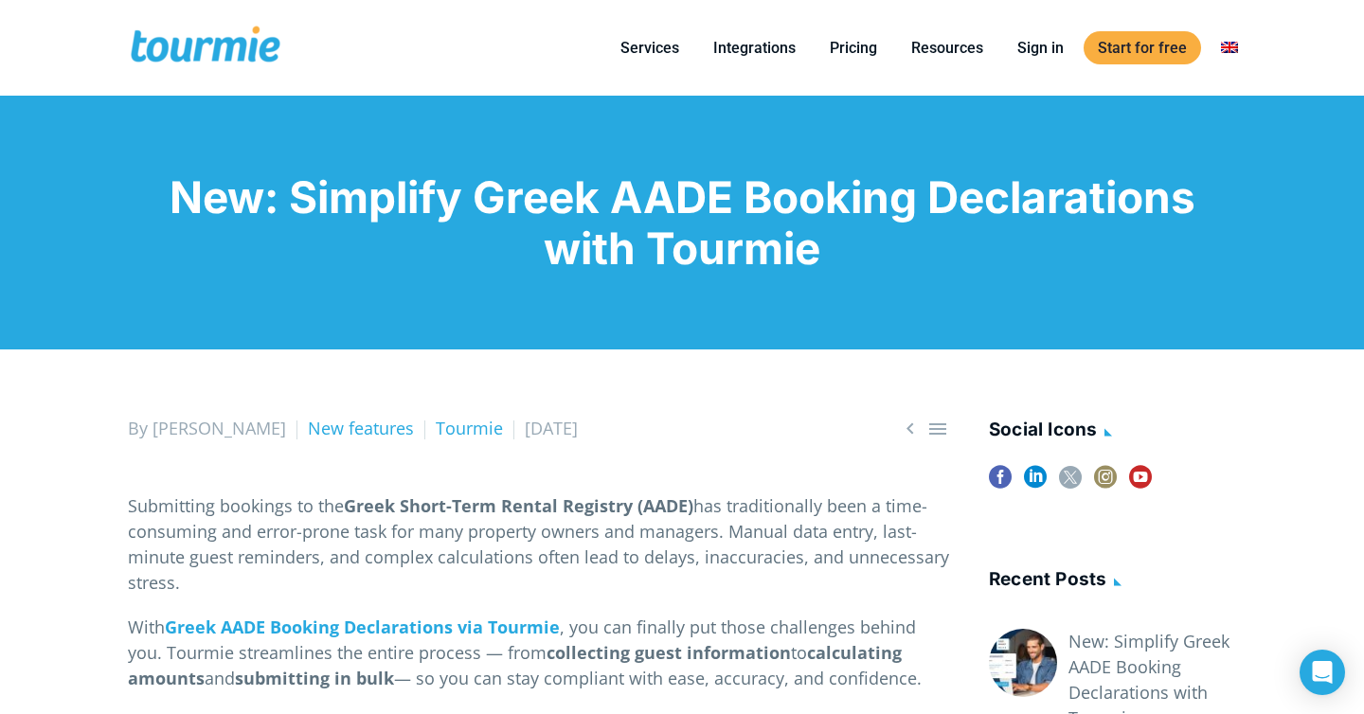
click at [613, 227] on h1 "New: Simplify Greek AADE Booking Declarations with Tourmie" at bounding box center [682, 222] width 1108 height 102
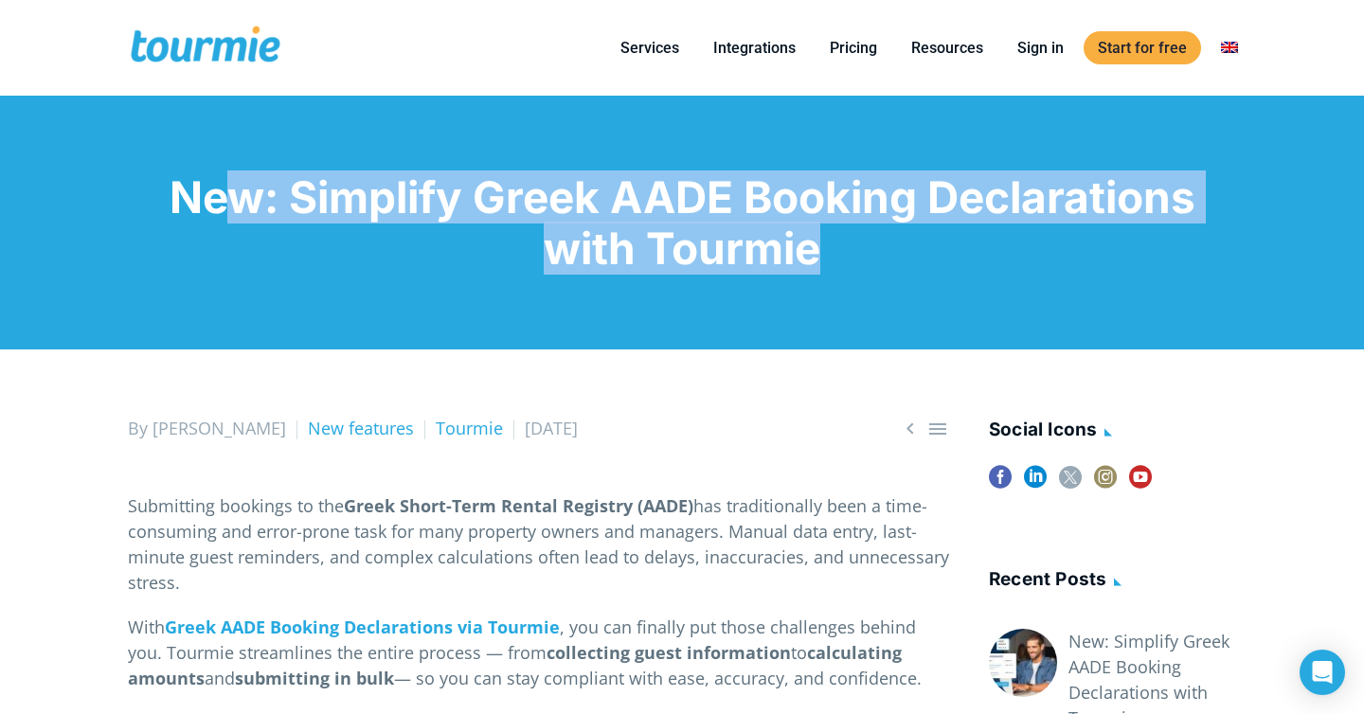
copy div "New: Simplify Greek AADE Booking Declarations with Tourmie"
click at [646, 229] on h1 "New: Simplify Greek AADE Booking Declarations with Tourmie" at bounding box center [682, 222] width 1108 height 102
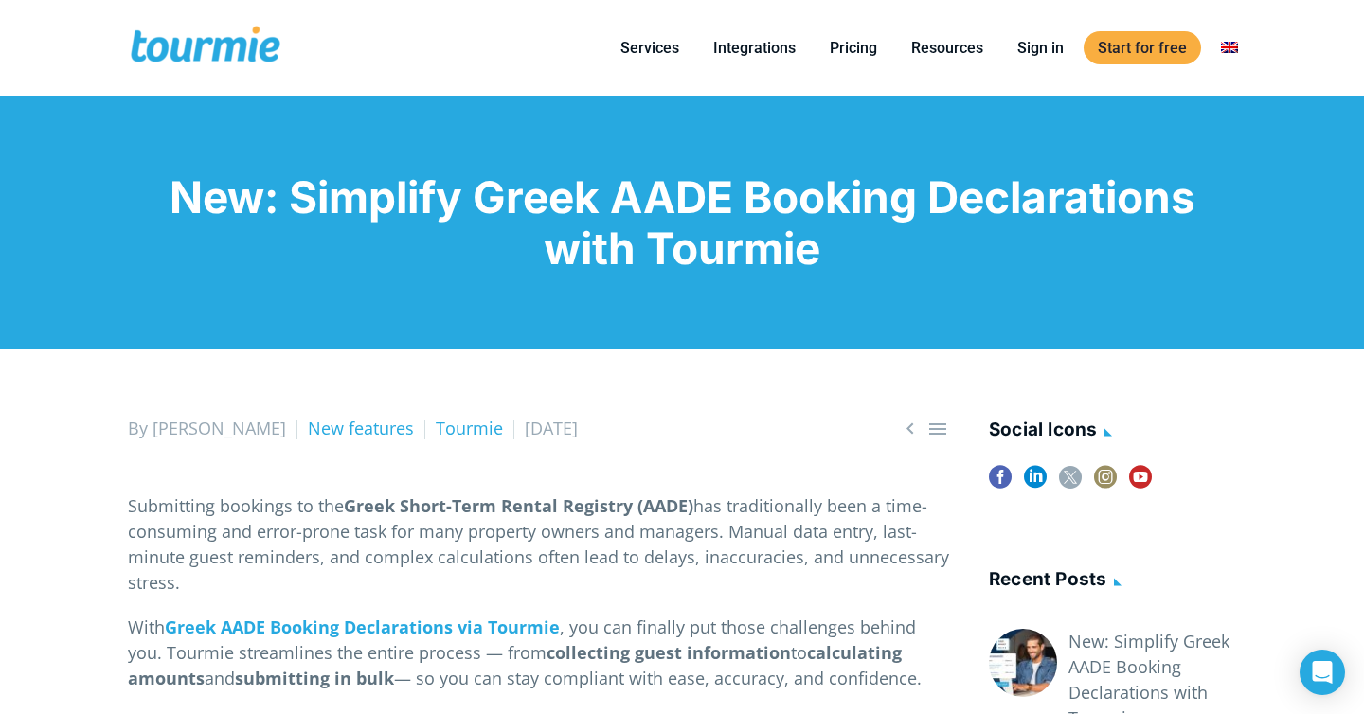
click at [646, 229] on h1 "New: Simplify Greek AADE Booking Declarations with Tourmie" at bounding box center [682, 222] width 1108 height 102
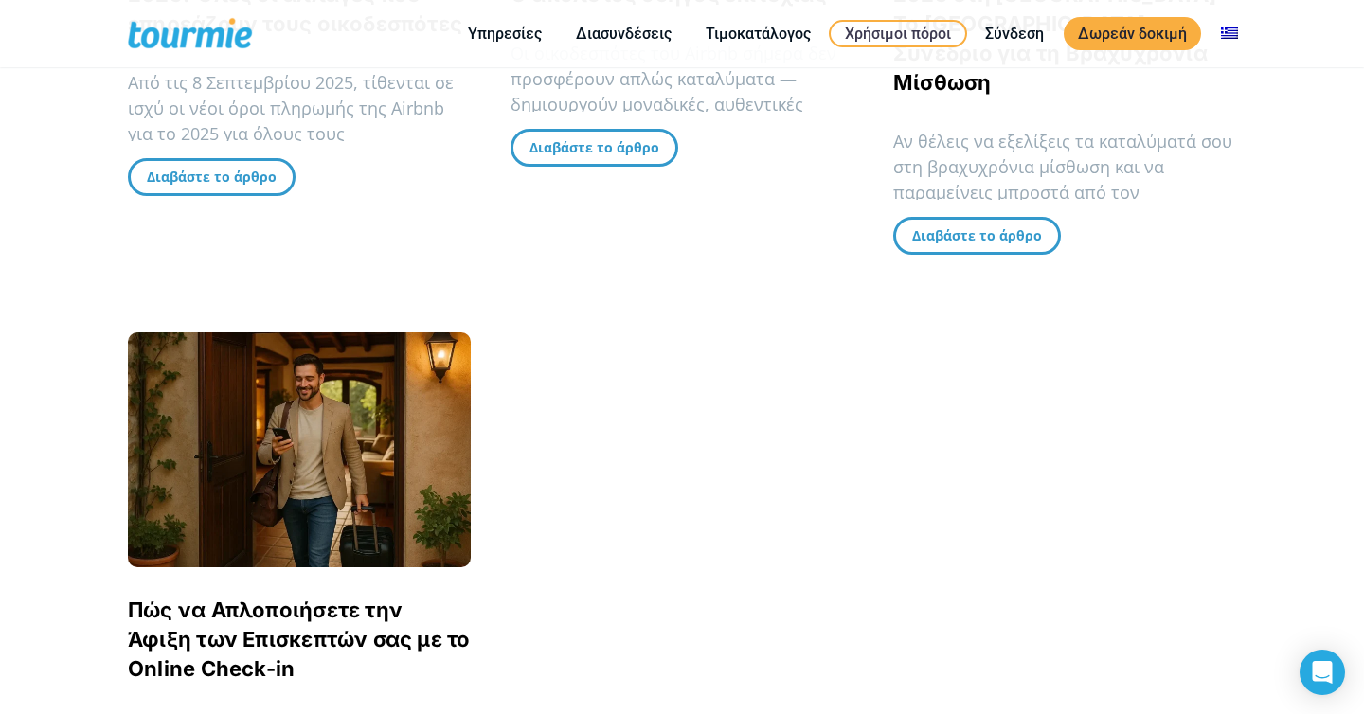
scroll to position [1789, 0]
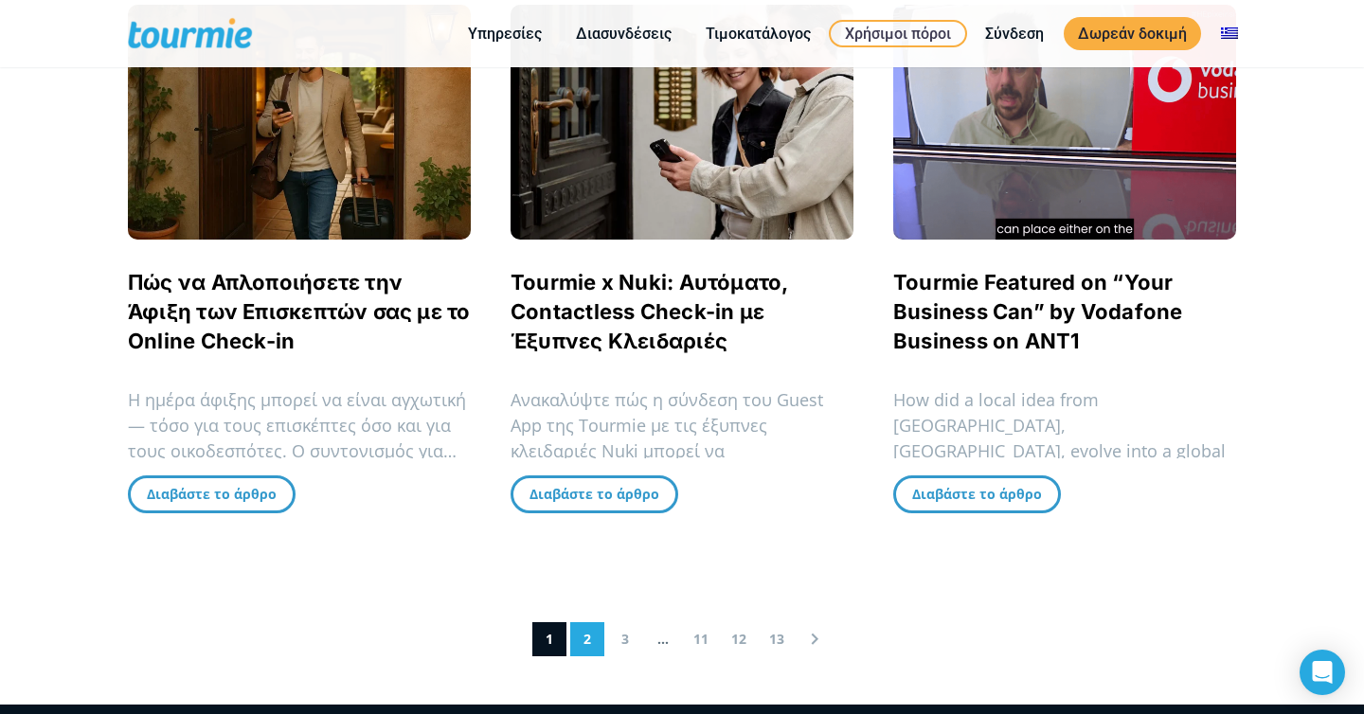
click at [594, 622] on link "2" at bounding box center [587, 639] width 34 height 34
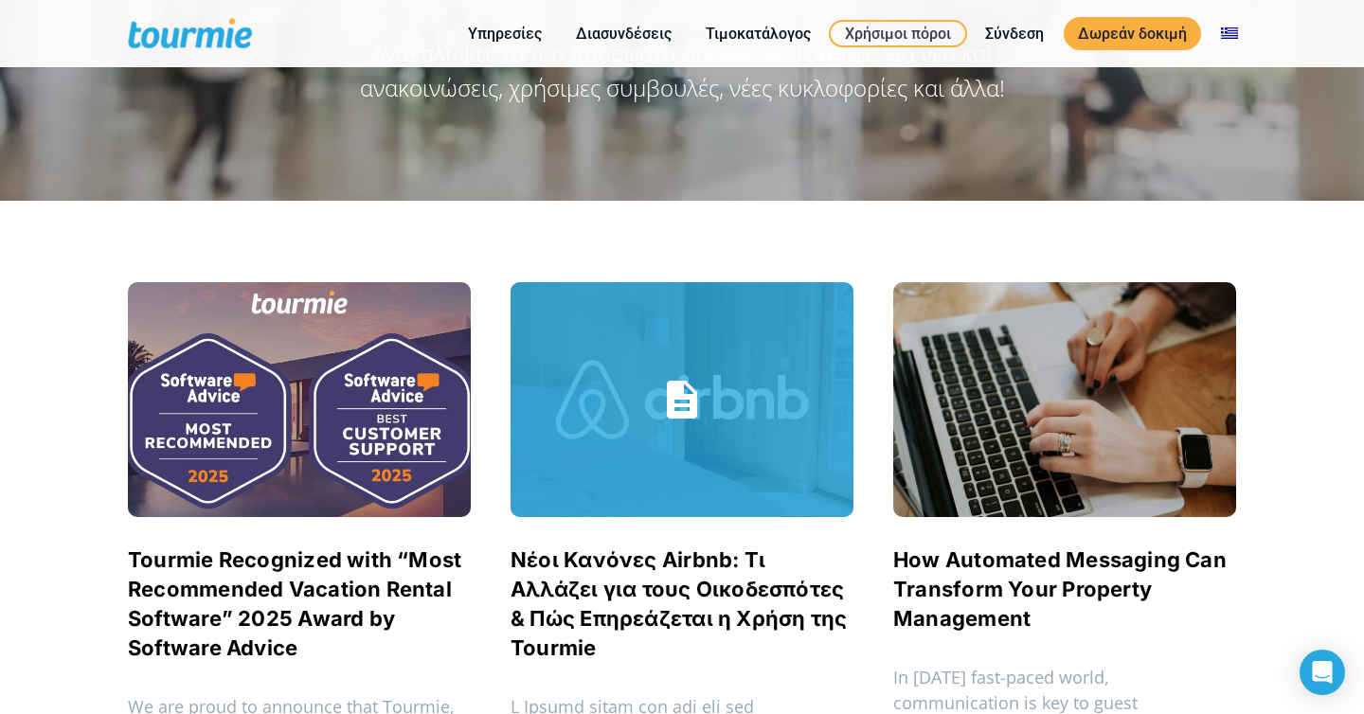
scroll to position [133, 0]
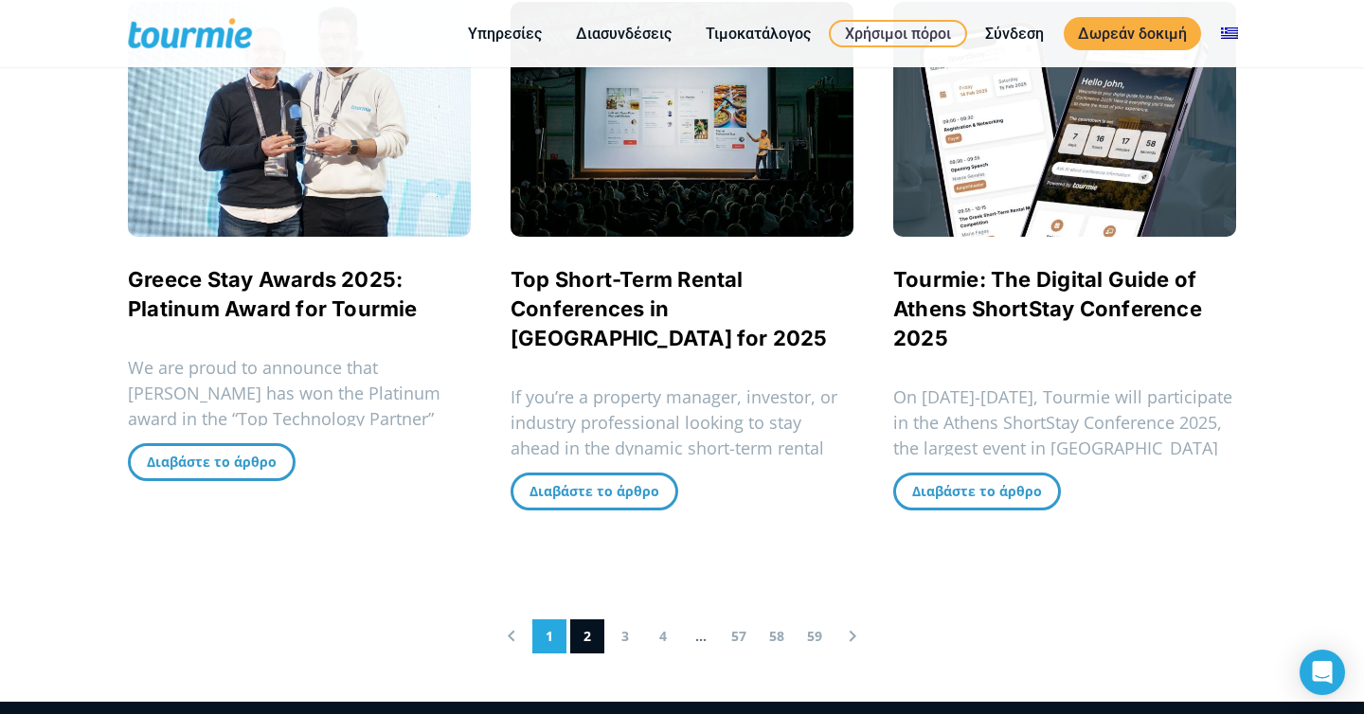
click at [555, 637] on link "1" at bounding box center [549, 637] width 34 height 34
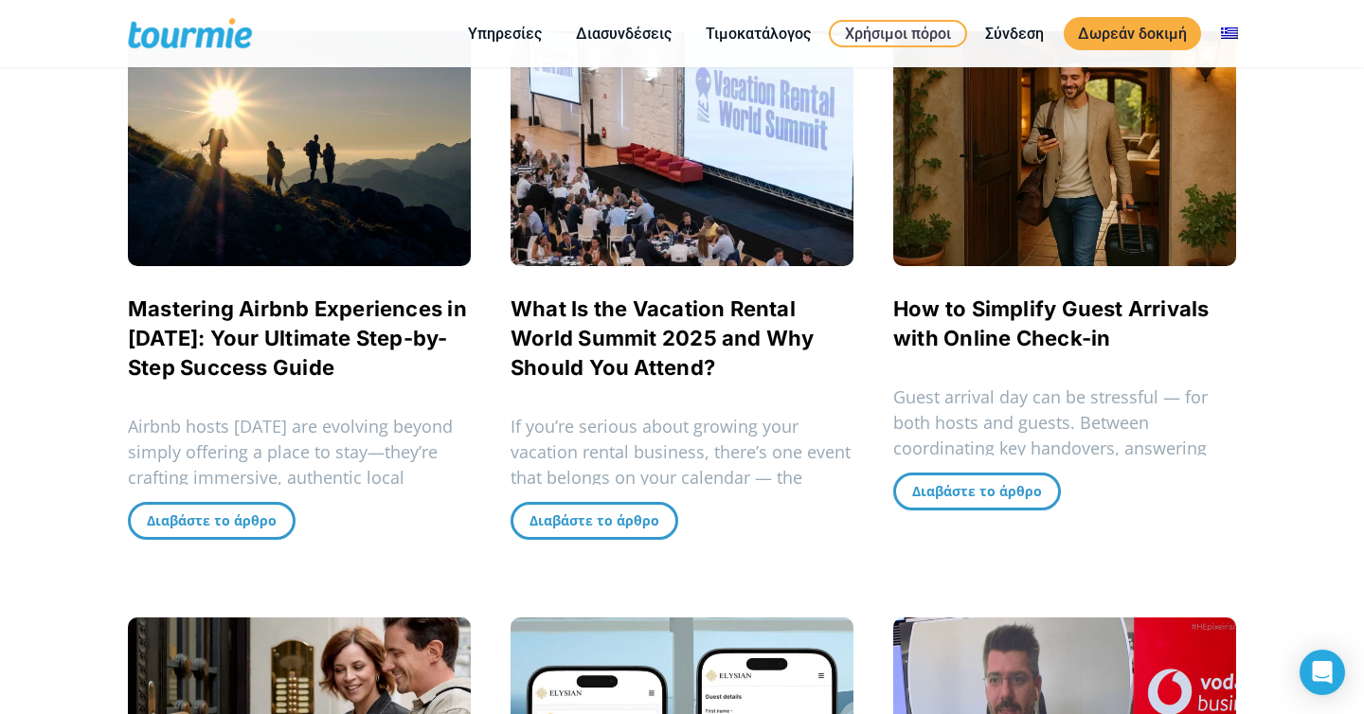
scroll to position [1028, 0]
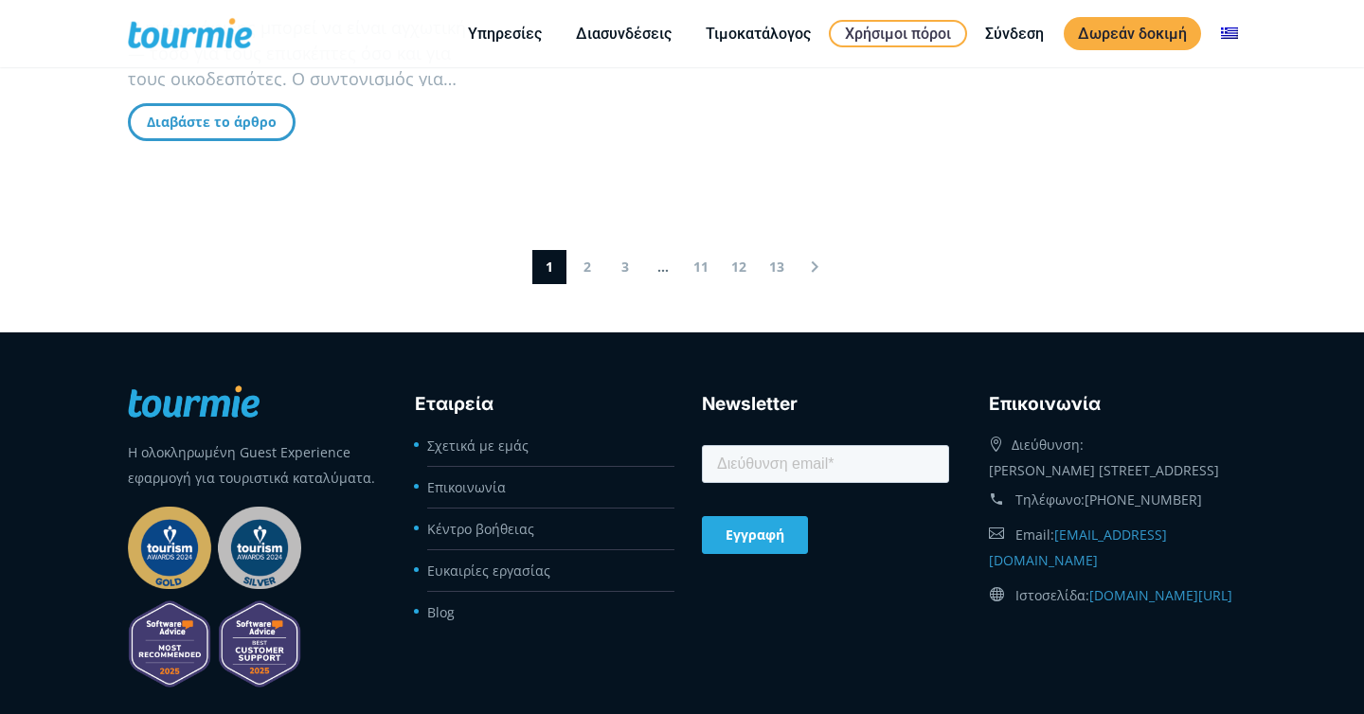
scroll to position [1729, 0]
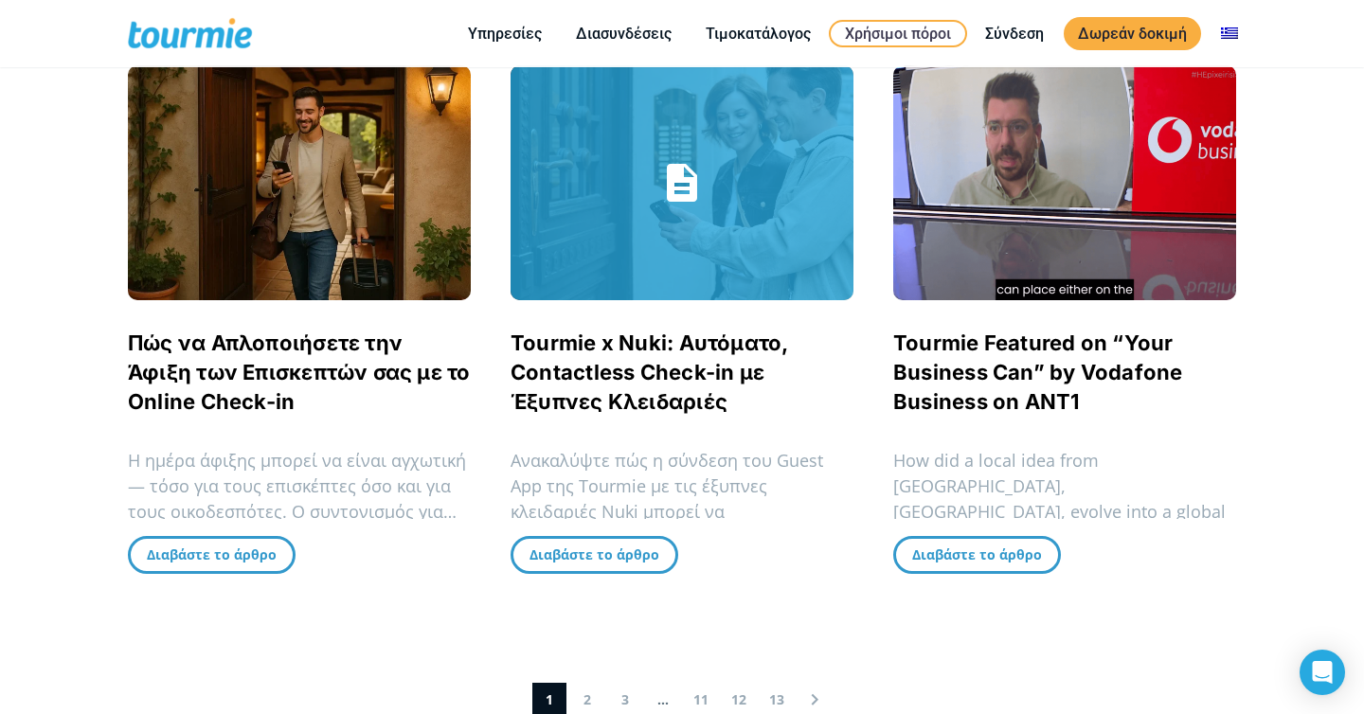
click at [594, 331] on link "Tourmie x Nuki: Αυτόματο, Contactless Check-in με Έξυπνες Κλειδαριές" at bounding box center [650, 372] width 278 height 83
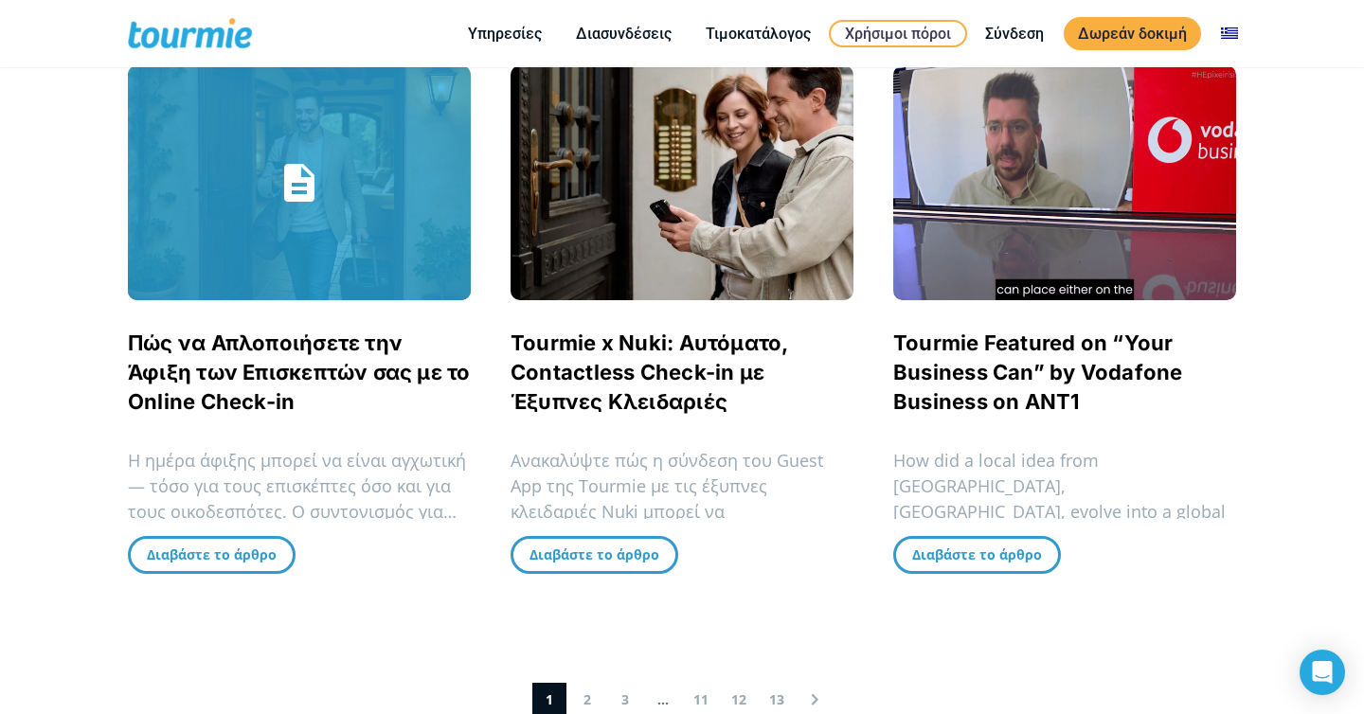
click at [327, 331] on link "Πώς να Απλοποιήσετε την Άφιξη των Επισκεπτών σας με το Online Check-in" at bounding box center [299, 372] width 343 height 83
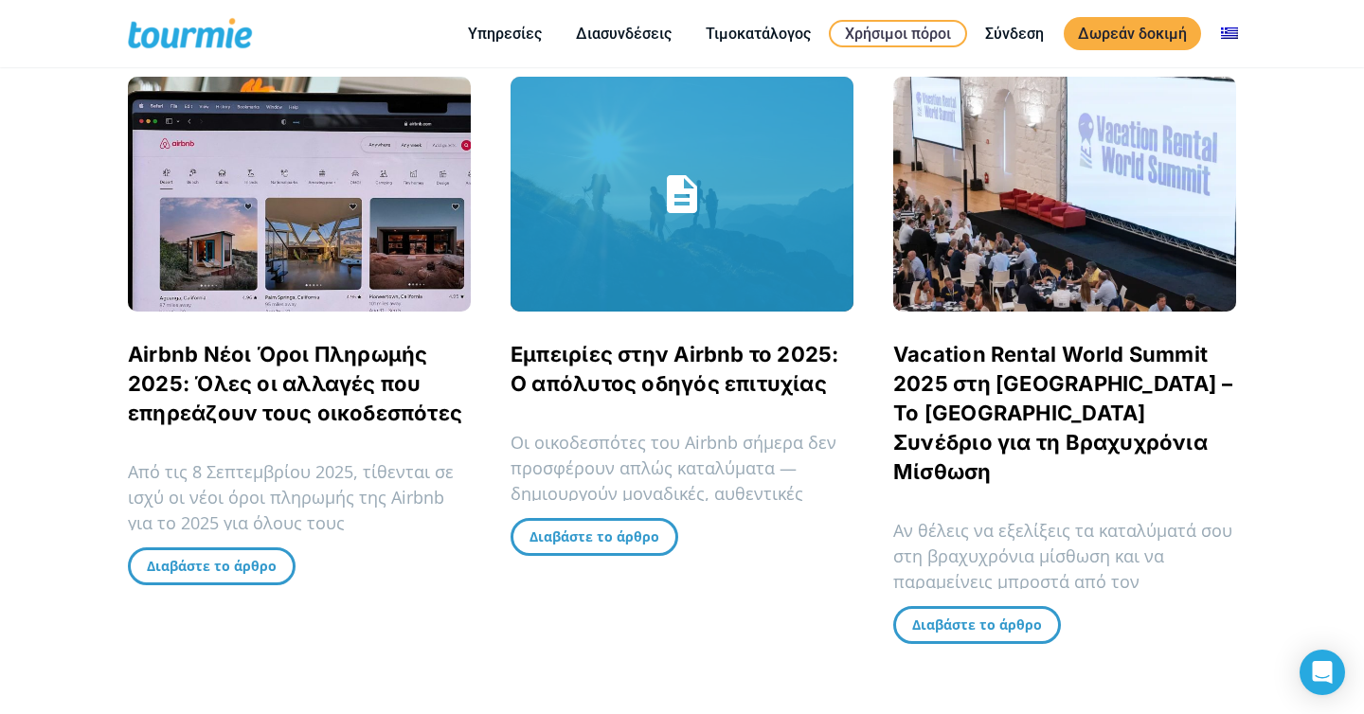
scroll to position [1071, 0]
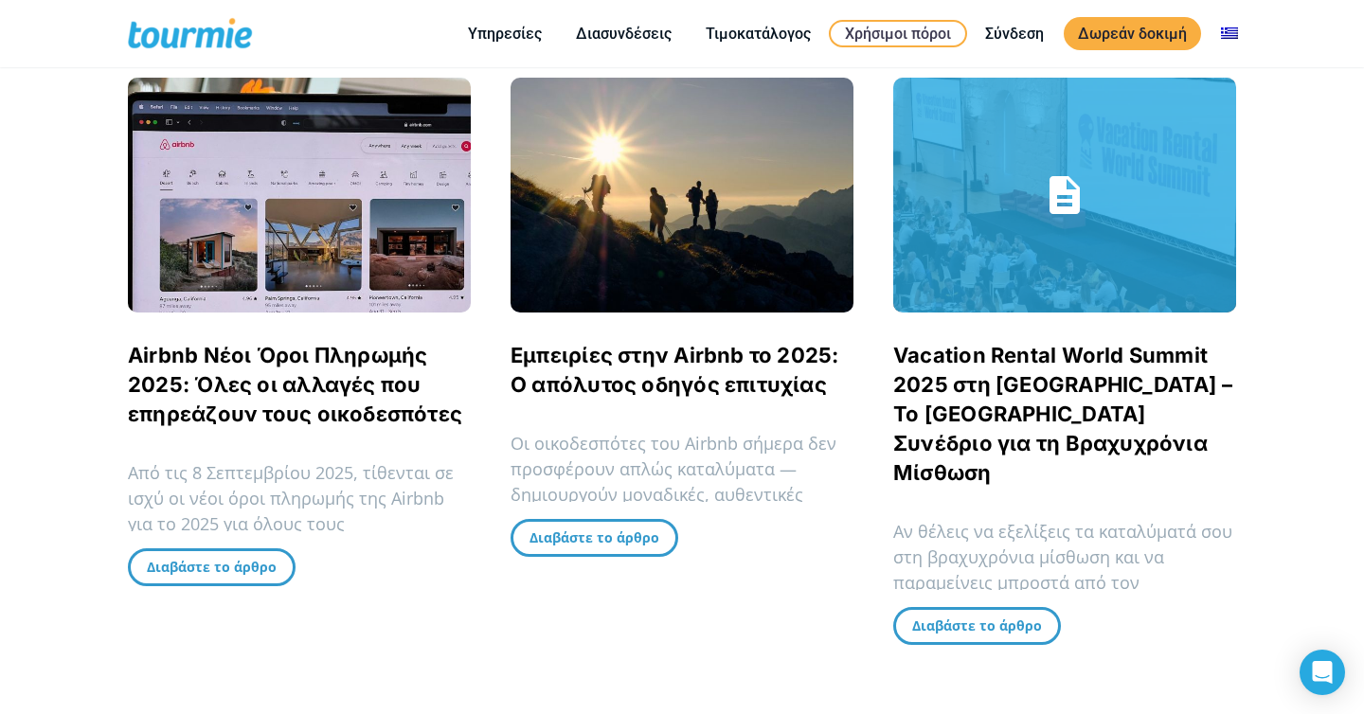
click at [959, 383] on link "Vacation Rental World Summit 2025 στη Ρώμη – Το Κορυφαίο Συνέδριο για τη Βραχυχ…" at bounding box center [1062, 414] width 339 height 142
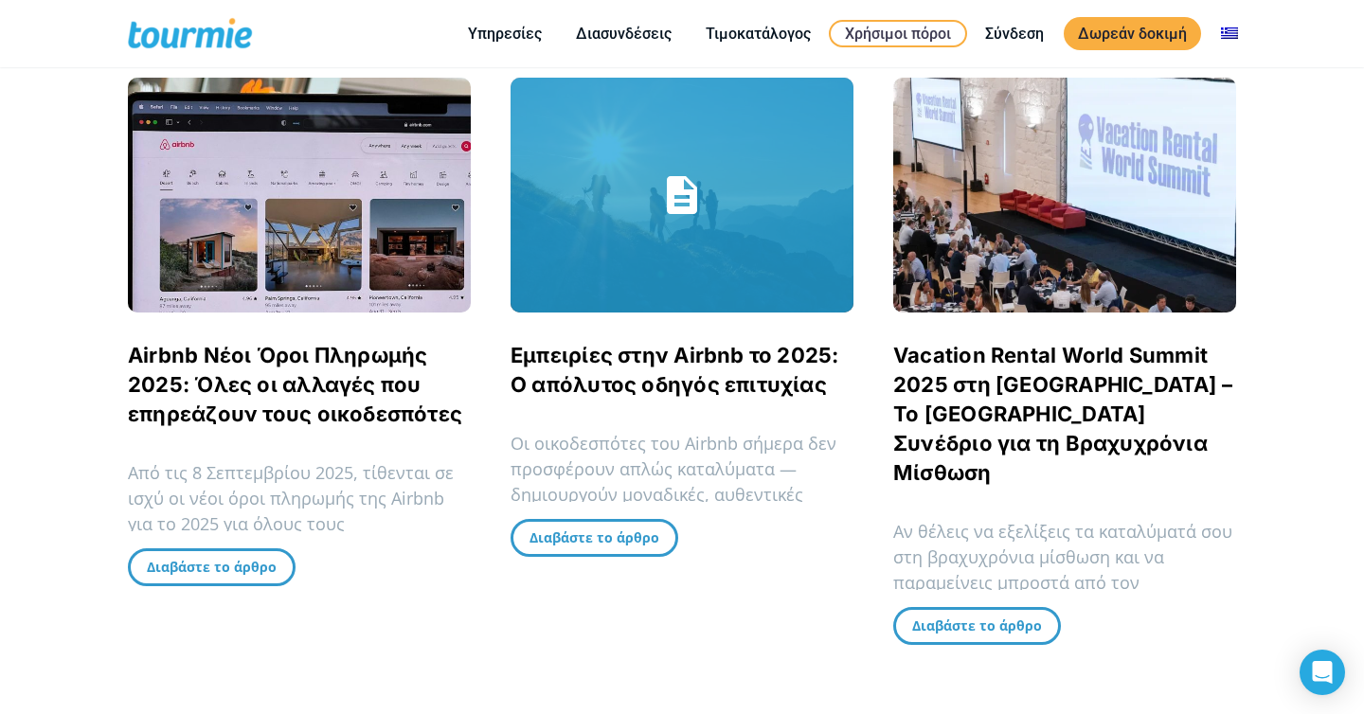
click at [668, 357] on link "Εμπειρίες στην Airbnb το 2025: Ο απόλυτος οδηγός επιτυχίας" at bounding box center [675, 370] width 329 height 54
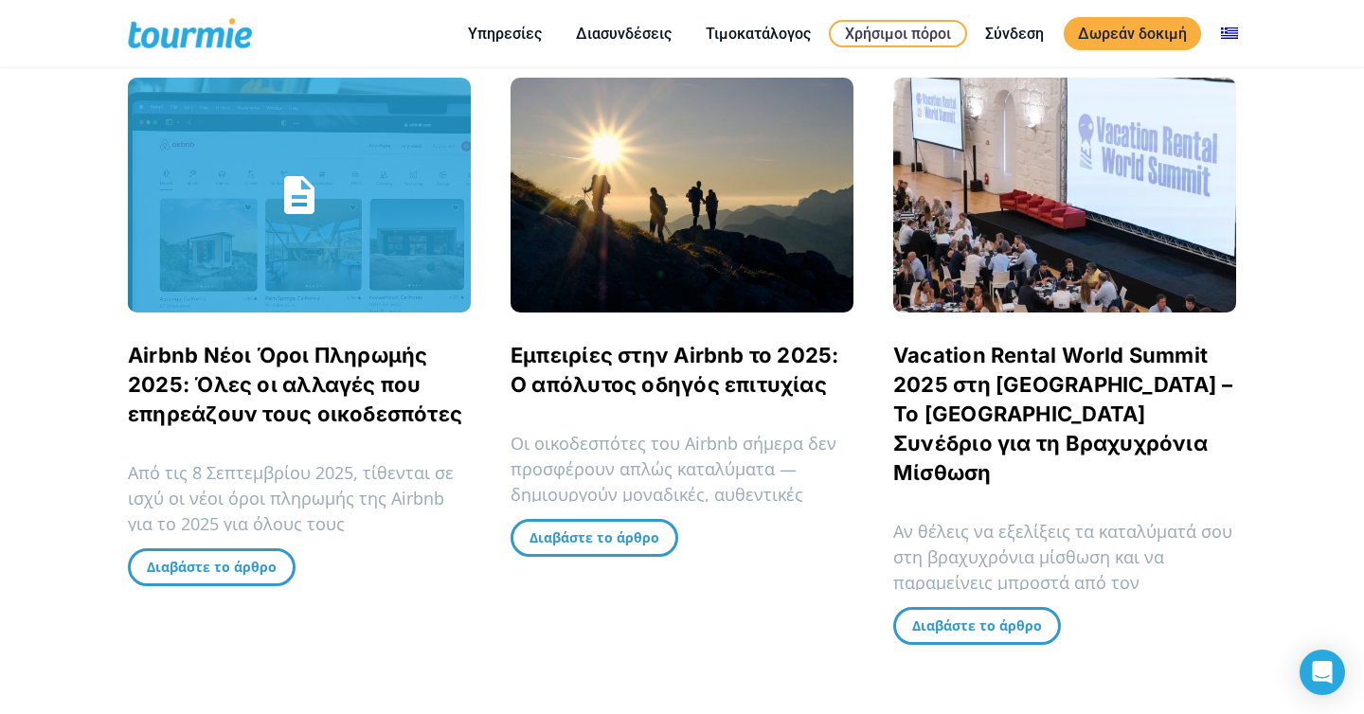
click at [252, 359] on link "Airbnb Νέοι Όροι Πληρωμής 2025: Όλες οι αλλαγές που επηρεάζουν τους οικοδεσπότες" at bounding box center [295, 384] width 334 height 83
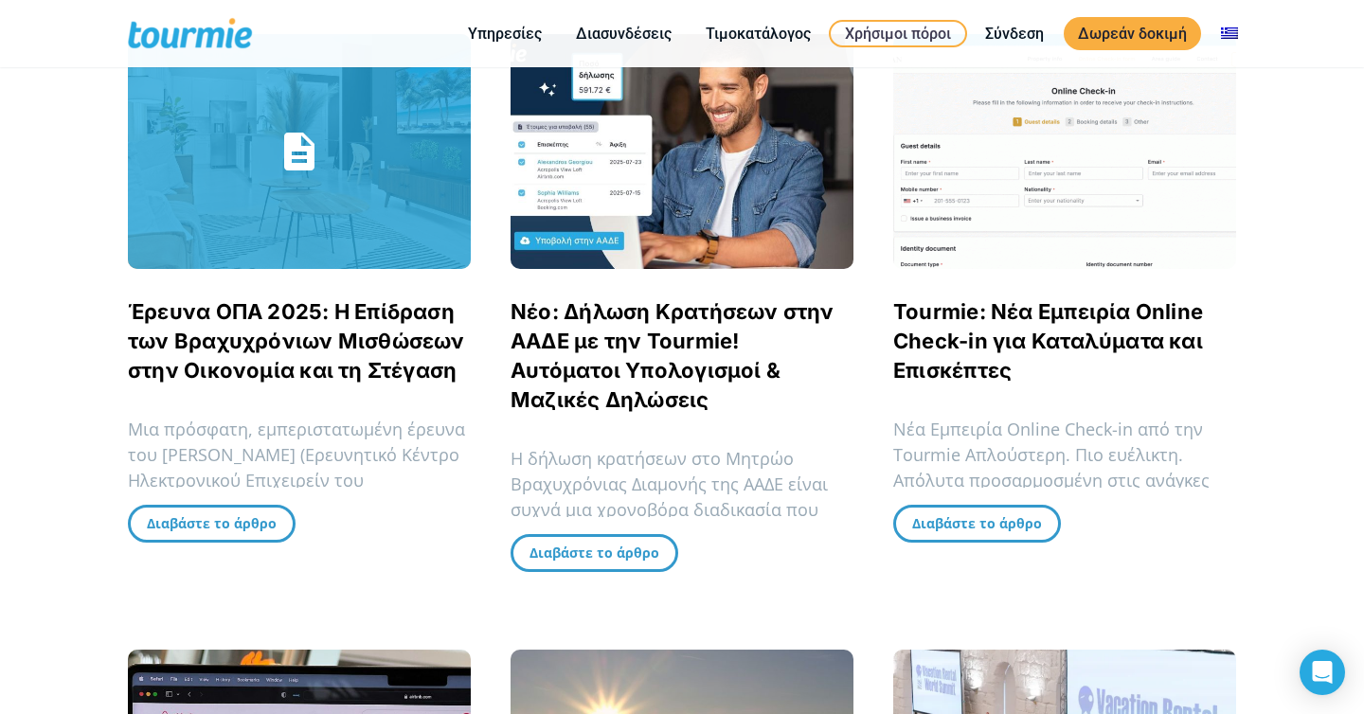
scroll to position [437, 0]
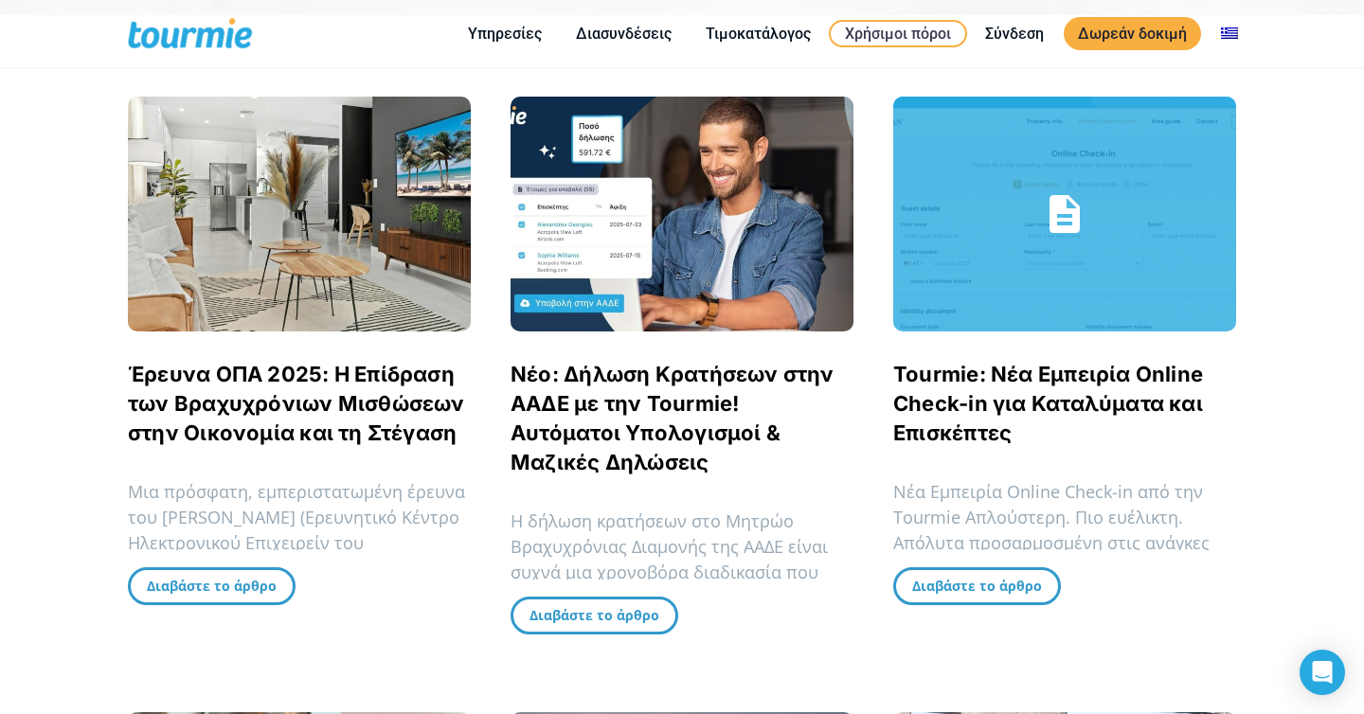
click at [944, 378] on link "Tourmie: Νέα Εμπειρία Online Check-in για Καταλύματα και Επισκέπτες" at bounding box center [1048, 403] width 310 height 83
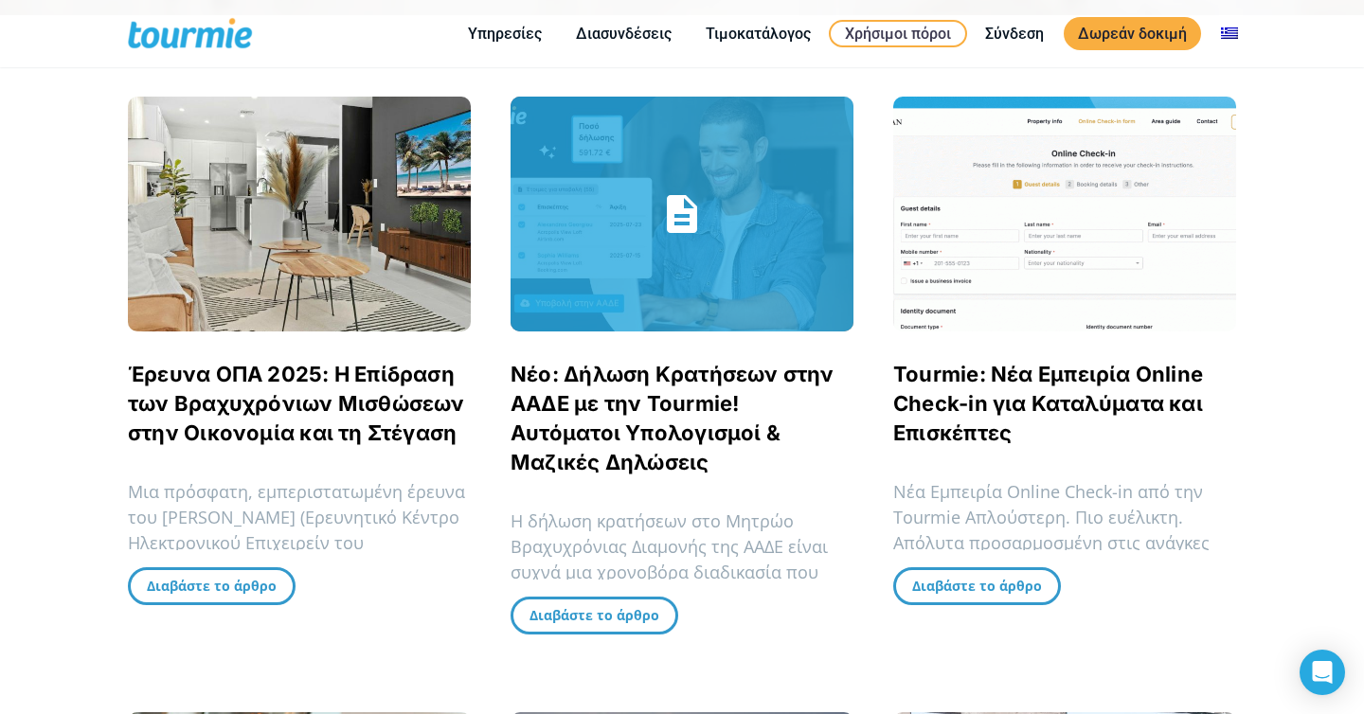
click at [560, 387] on span "Νέο: Δήλωση Κρατήσεων στην ΑΑΔΕ με την Tourmie! Αυτόματοι Υπολογισμοί & Μαζικές…" at bounding box center [682, 418] width 343 height 117
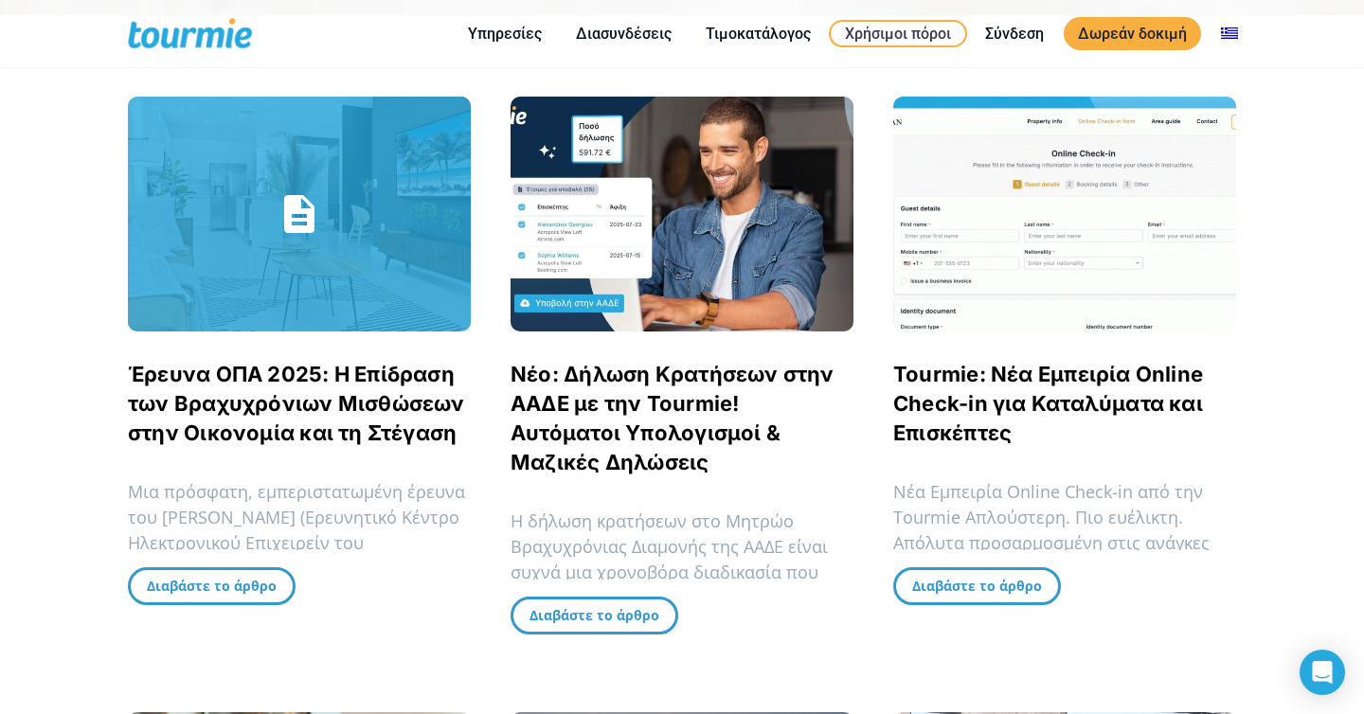
click at [267, 376] on link "Έρευνα ΟΠΑ 2025: Η Επίδραση των Βραχυχρόνιων Μισθώσεων στην Οικονομία και τη Στ…" at bounding box center [296, 403] width 337 height 83
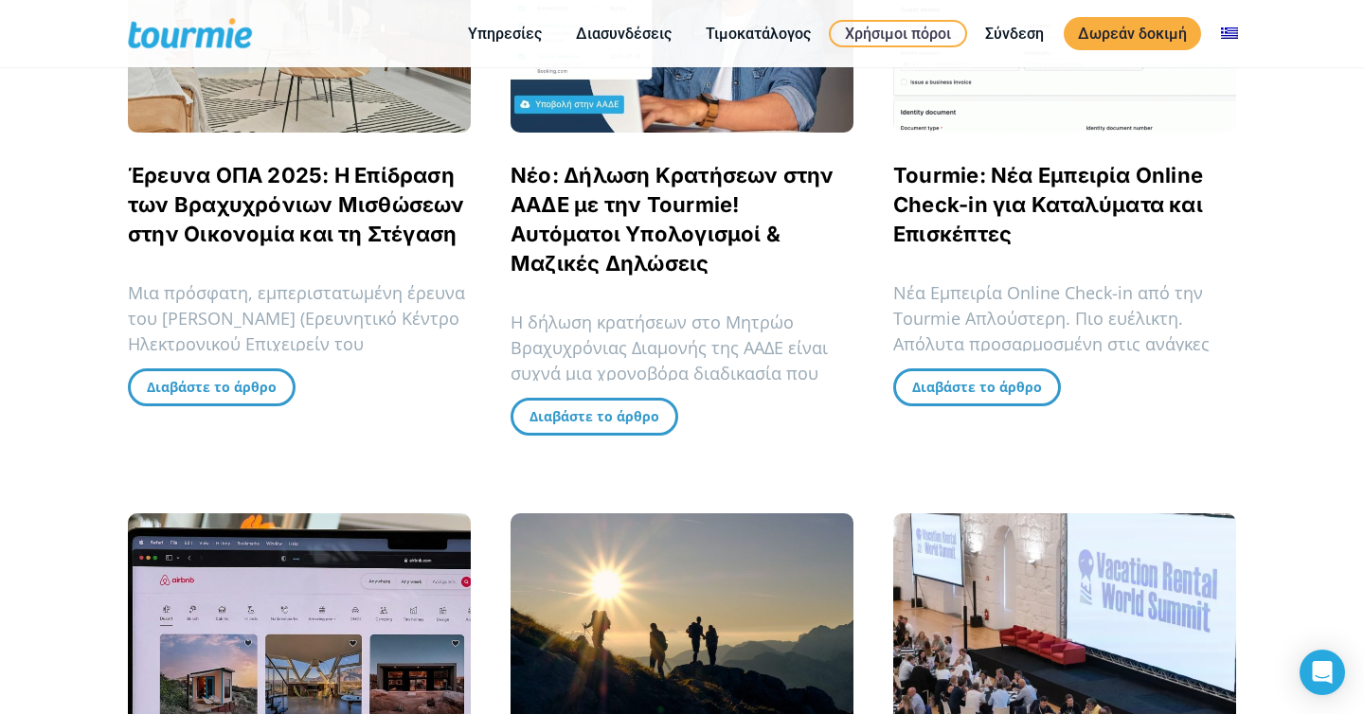
scroll to position [1065, 0]
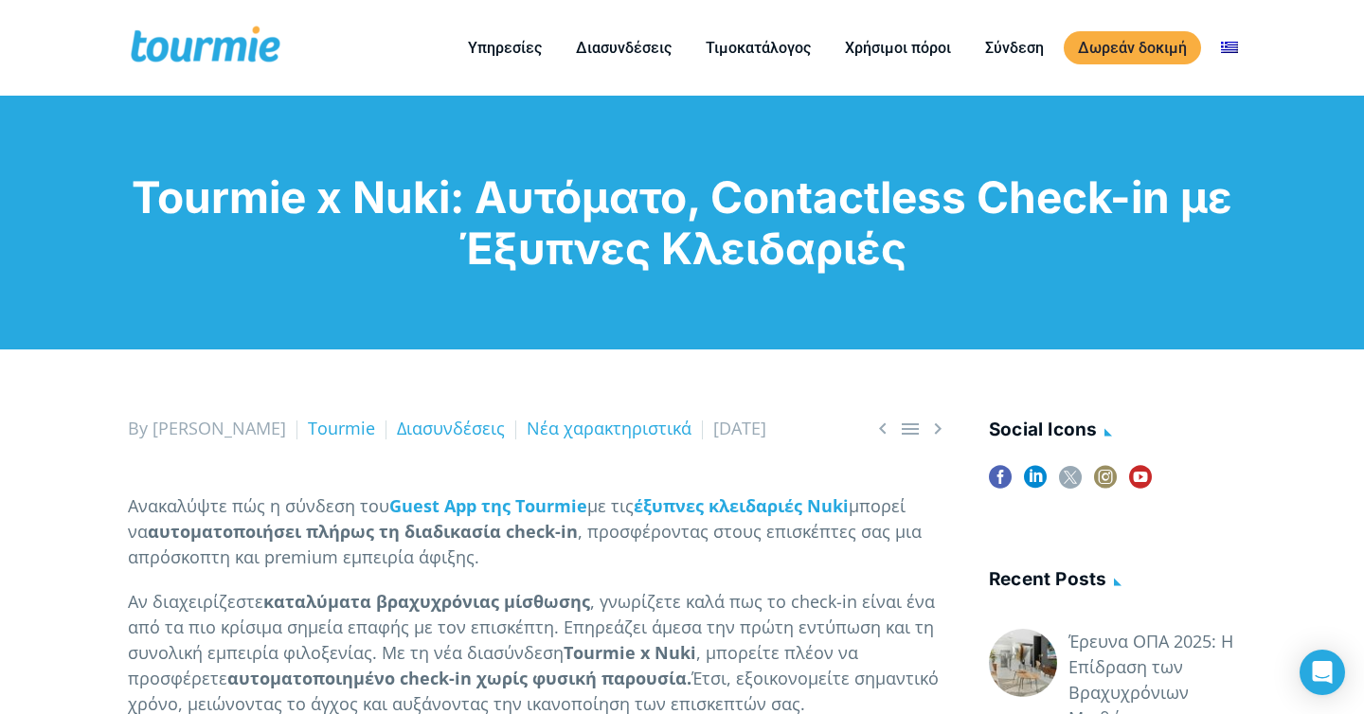
click at [487, 233] on h1 "Tourmie x Nuki: Αυτόματο, Contactless Check-in με Έξυπνες Κλειδαριές" at bounding box center [682, 222] width 1108 height 102
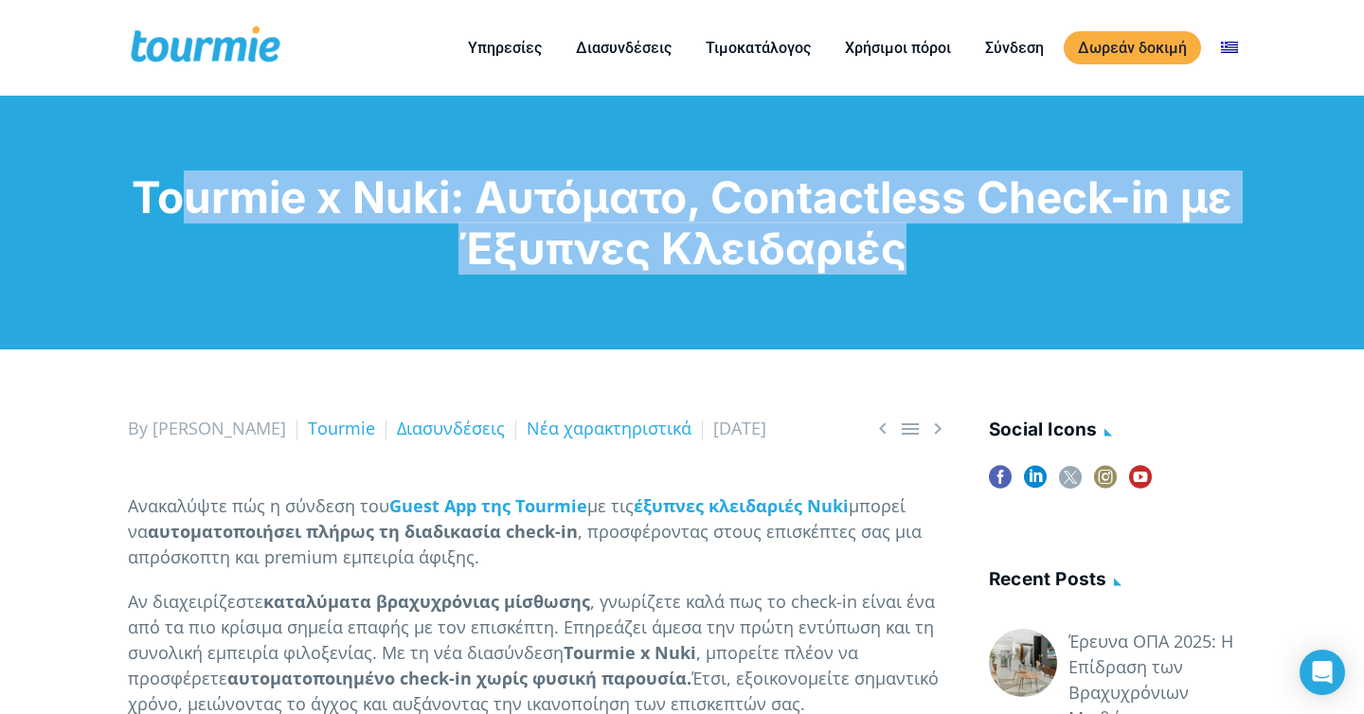
copy div "Tourmie x Nuki: Αυτόματο, Contactless Check-in με Έξυπνες Κλειδαριές"
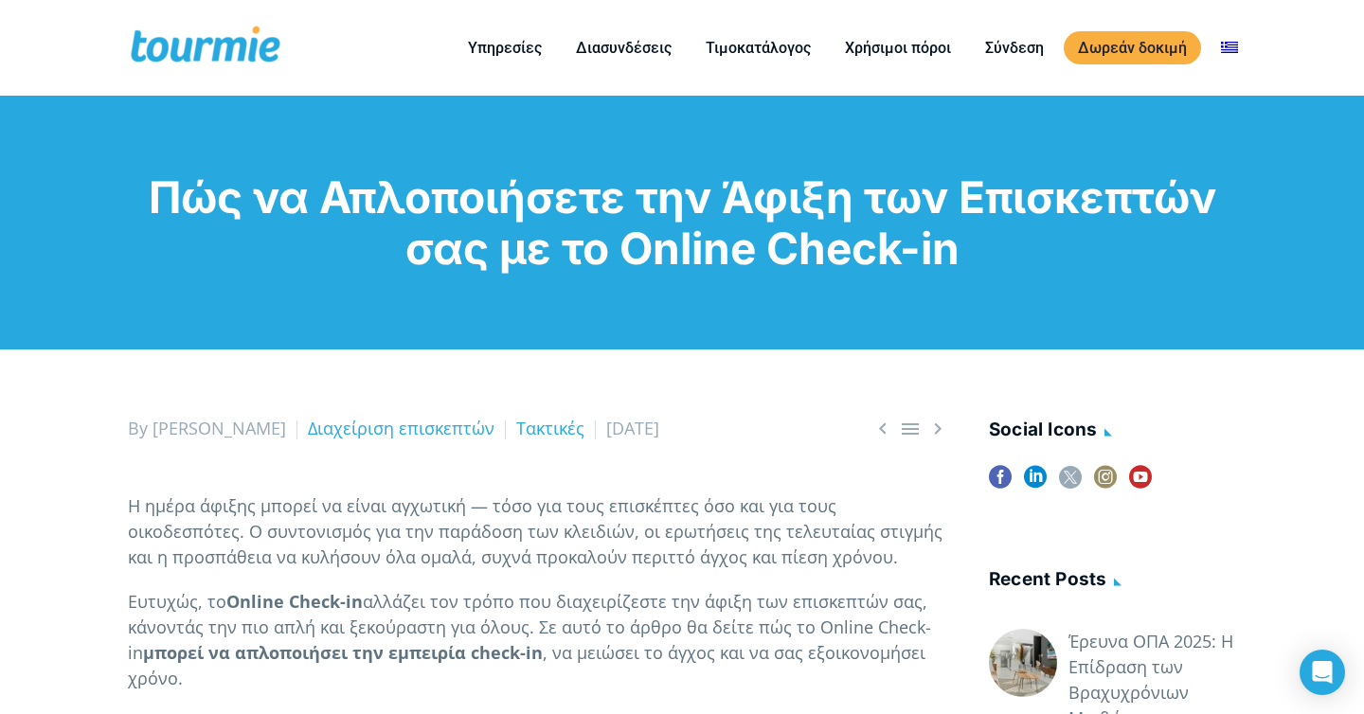
click at [435, 244] on h1 "Πώς να Απλοποιήσετε την Άφιξη των Επισκεπτών σας με το Online Check-in" at bounding box center [682, 222] width 1108 height 102
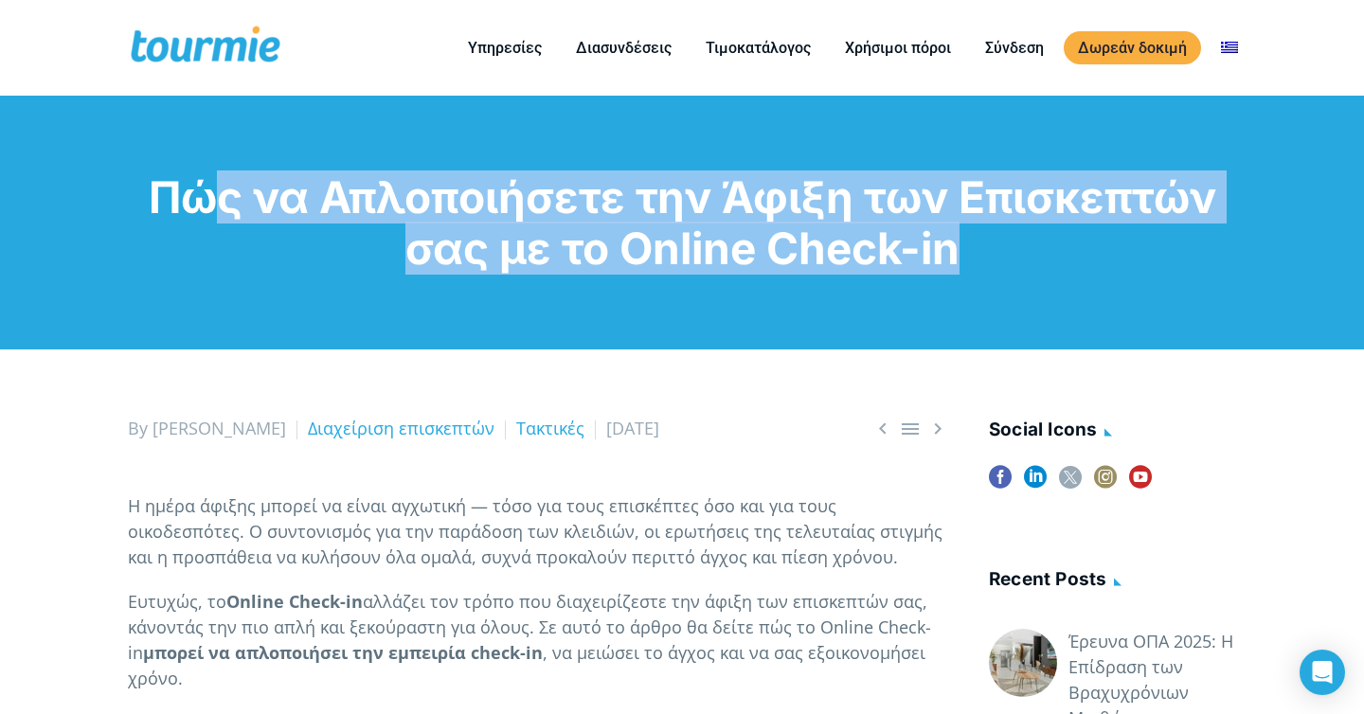
click at [435, 244] on h1 "Πώς να Απλοποιήσετε την Άφιξη των Επισκεπτών σας με το Online Check-in" at bounding box center [682, 222] width 1108 height 102
copy div "Πώς να Απλοποιήσετε την Άφιξη των Επισκεπτών σας με το Online Check-in"
drag, startPoint x: 534, startPoint y: 431, endPoint x: 640, endPoint y: 431, distance: 106.1
click at [640, 431] on span "27 Ιουνίου 2025" at bounding box center [632, 428] width 53 height 23
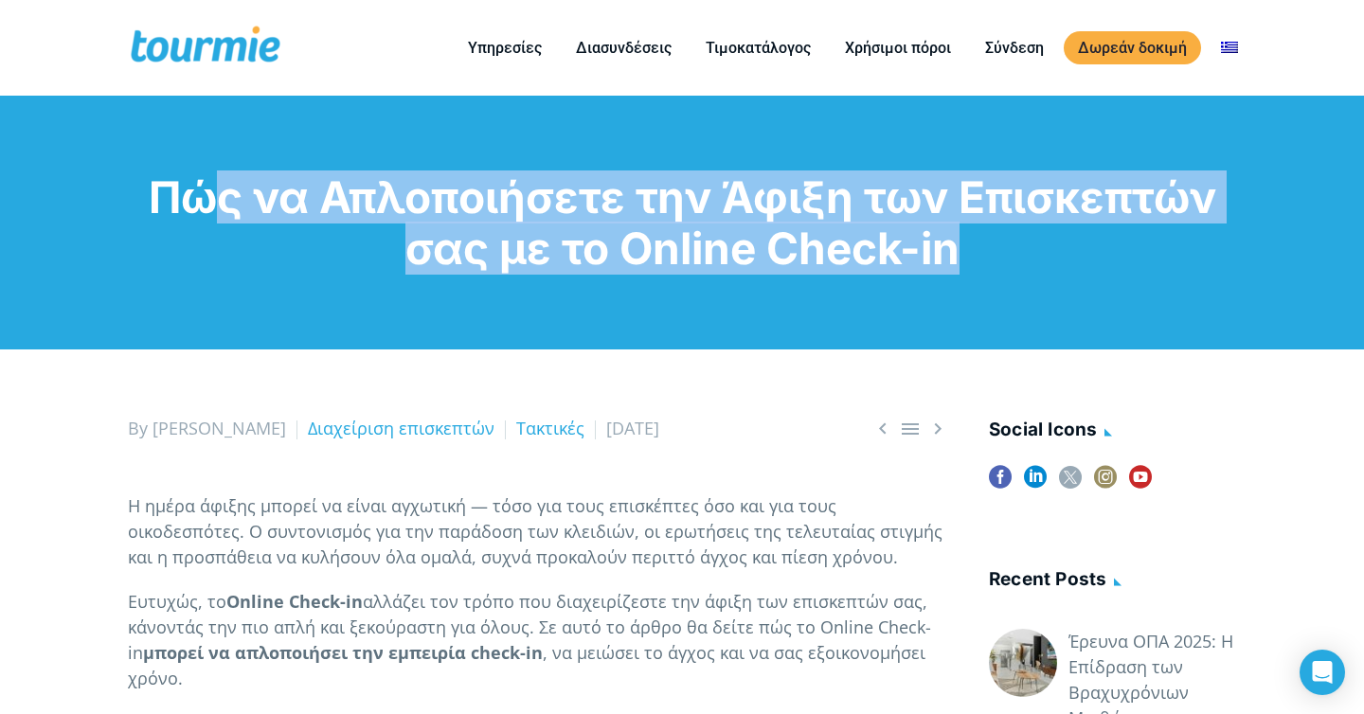
copy span "27 Ιουνίου 20"
drag, startPoint x: 689, startPoint y: 426, endPoint x: 531, endPoint y: 430, distance: 157.3
click at [531, 430] on div "By Nikoleta Διαχείριση επισκεπτών Τακτικές 27 Ιουνίου 2025" at bounding box center [538, 429] width 821 height 26
copy span "27 Ιουνίου 2025"
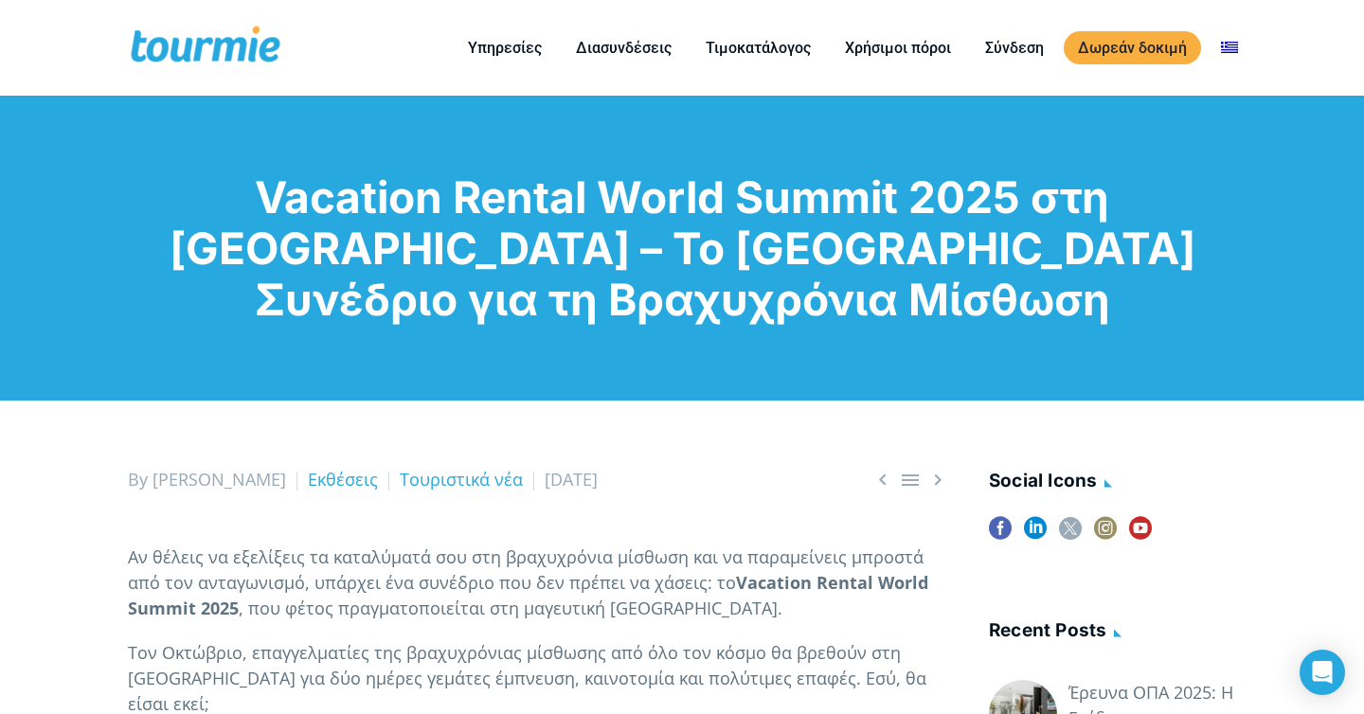
click at [380, 241] on h1 "Vacation Rental World Summit 2025 στη [GEOGRAPHIC_DATA] – Το [GEOGRAPHIC_DATA] …" at bounding box center [682, 247] width 1108 height 153
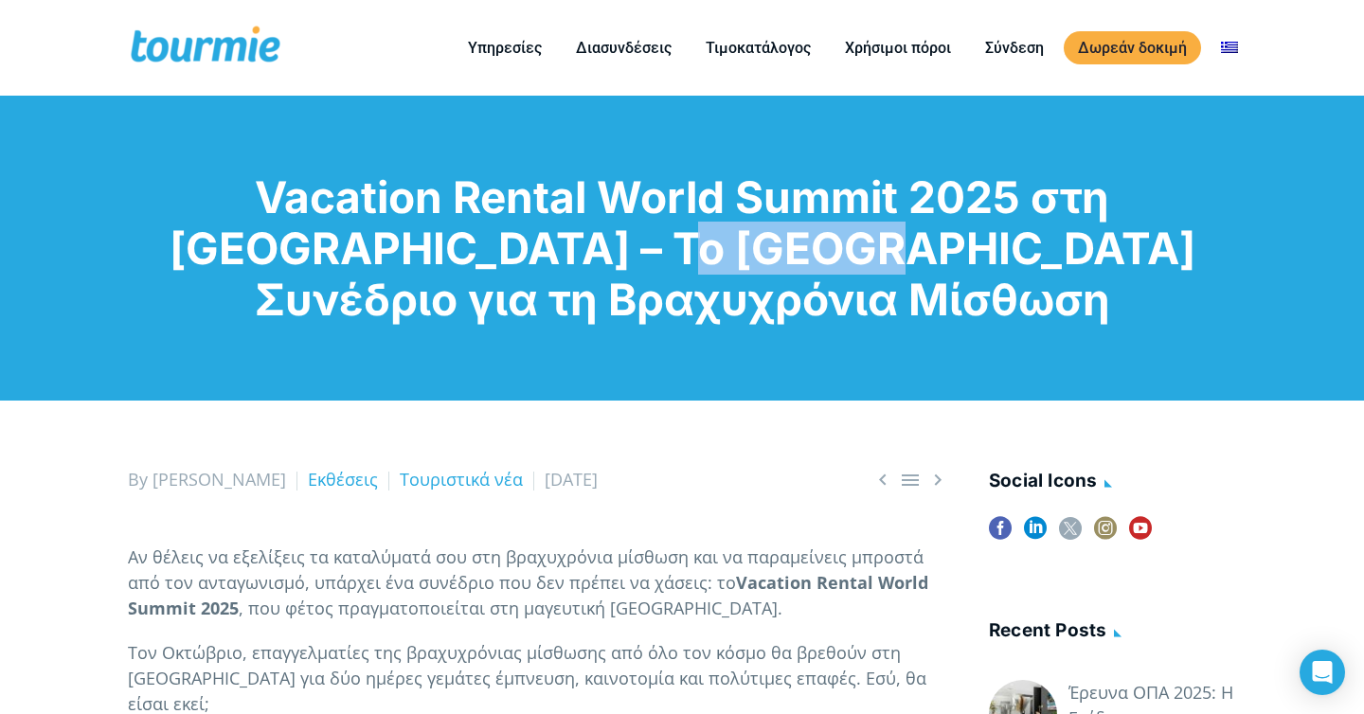
copy h1 "Συνέδριο"
click at [387, 214] on h1 "Vacation Rental World Summit 2025 στη [GEOGRAPHIC_DATA] – Το [GEOGRAPHIC_DATA] …" at bounding box center [682, 247] width 1108 height 153
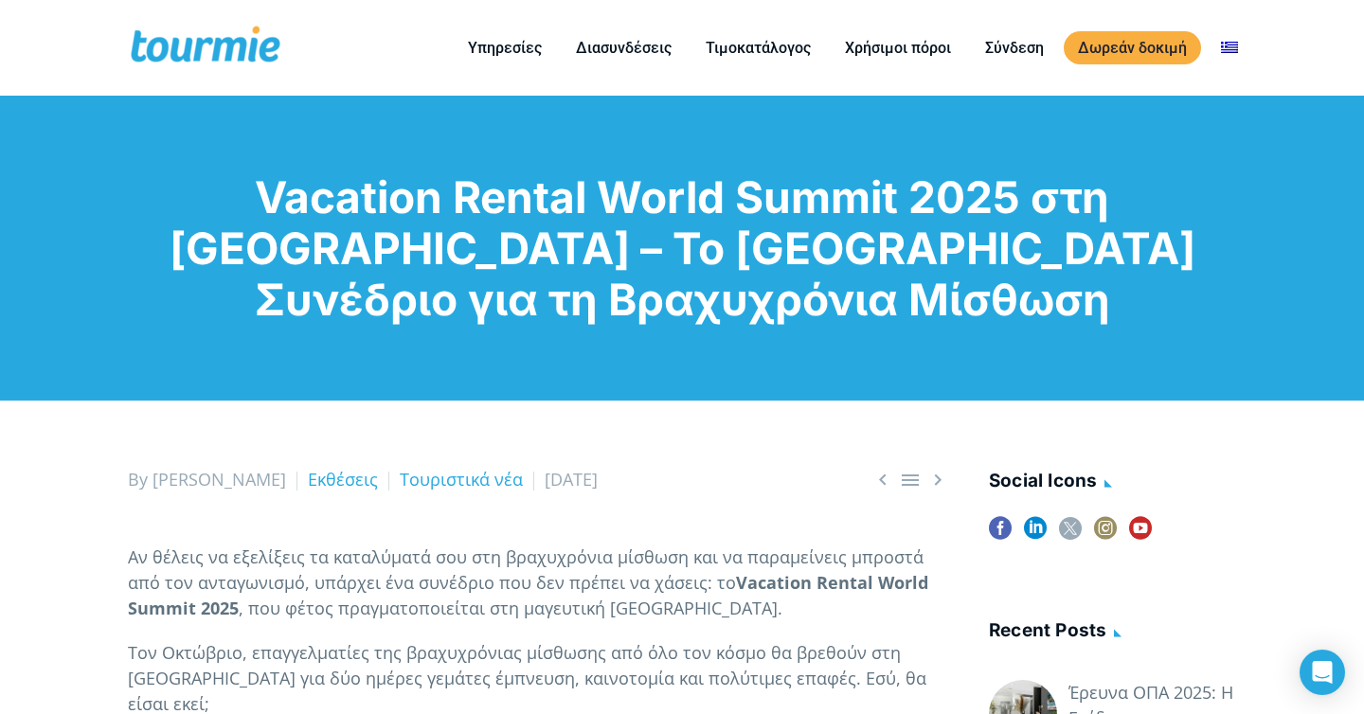
click at [387, 214] on h1 "Vacation Rental World Summit 2025 στη [GEOGRAPHIC_DATA] – Το [GEOGRAPHIC_DATA] …" at bounding box center [682, 247] width 1108 height 153
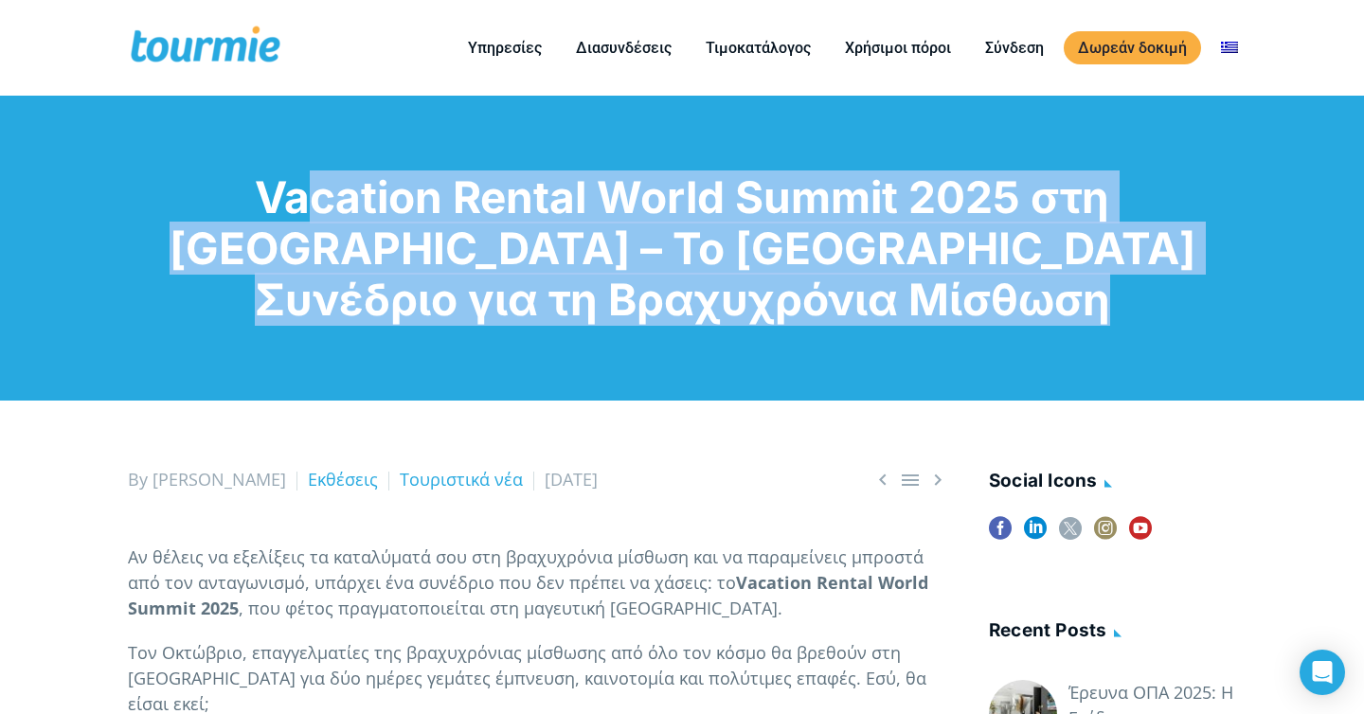
copy div "Vacation Rental World Summit 2025 στη [GEOGRAPHIC_DATA] – Το [GEOGRAPHIC_DATA] …"
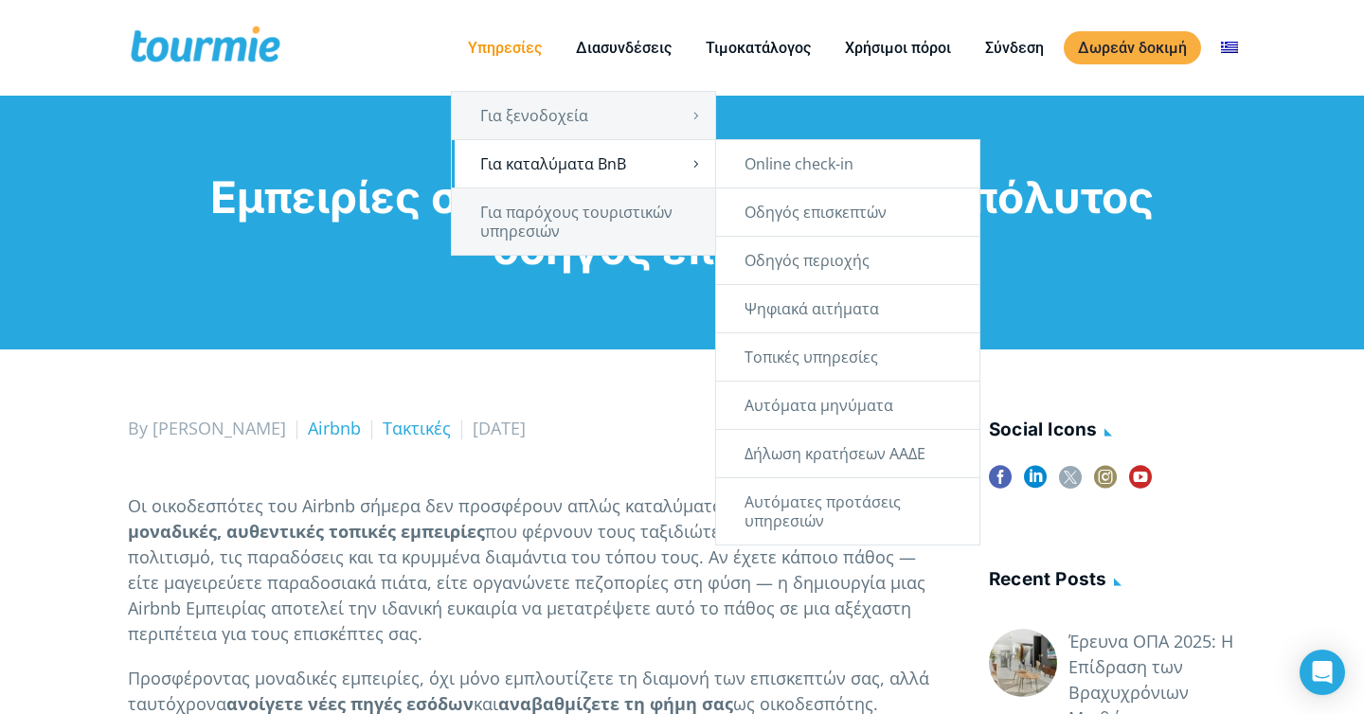
click at [524, 195] on link "Για παρόχους τουριστικών υπηρεσιών" at bounding box center [583, 222] width 263 height 66
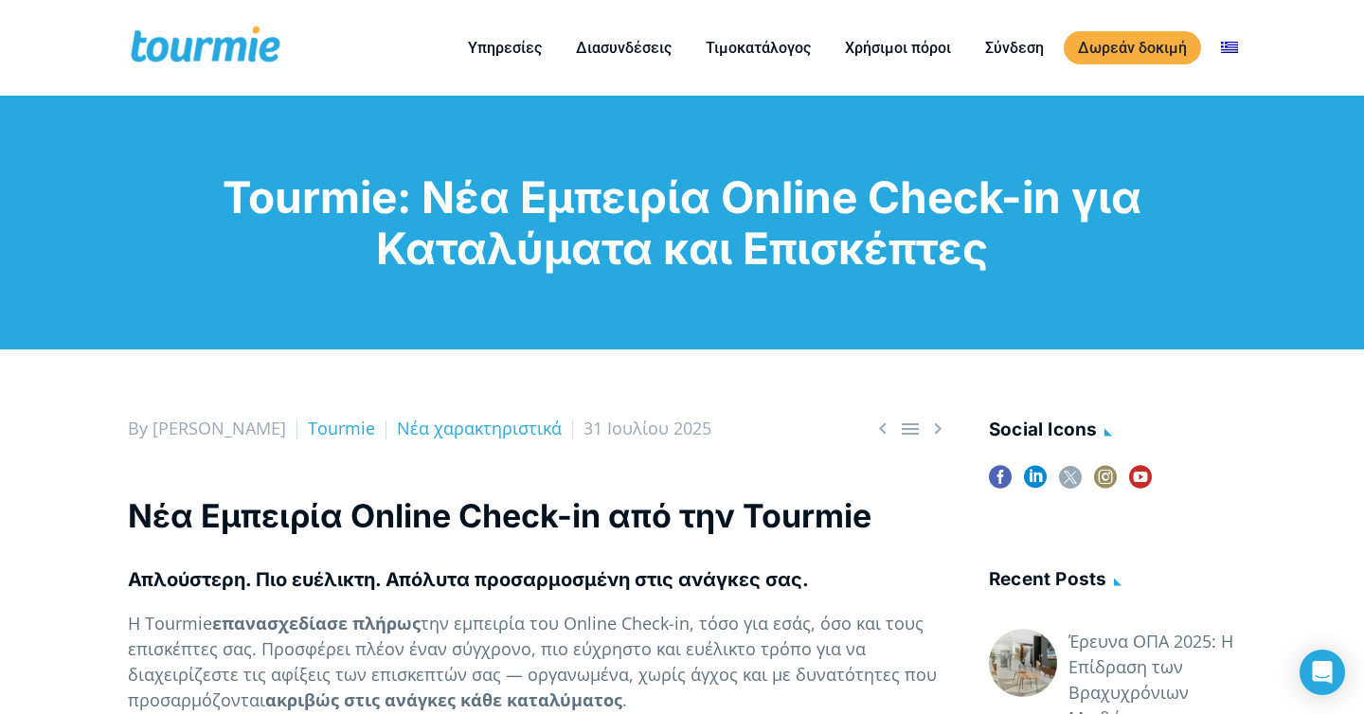
click at [618, 194] on h1 "Tourmie: Νέα Εμπειρία Online Check-in για Καταλύματα και Επισκέπτες" at bounding box center [682, 222] width 1108 height 102
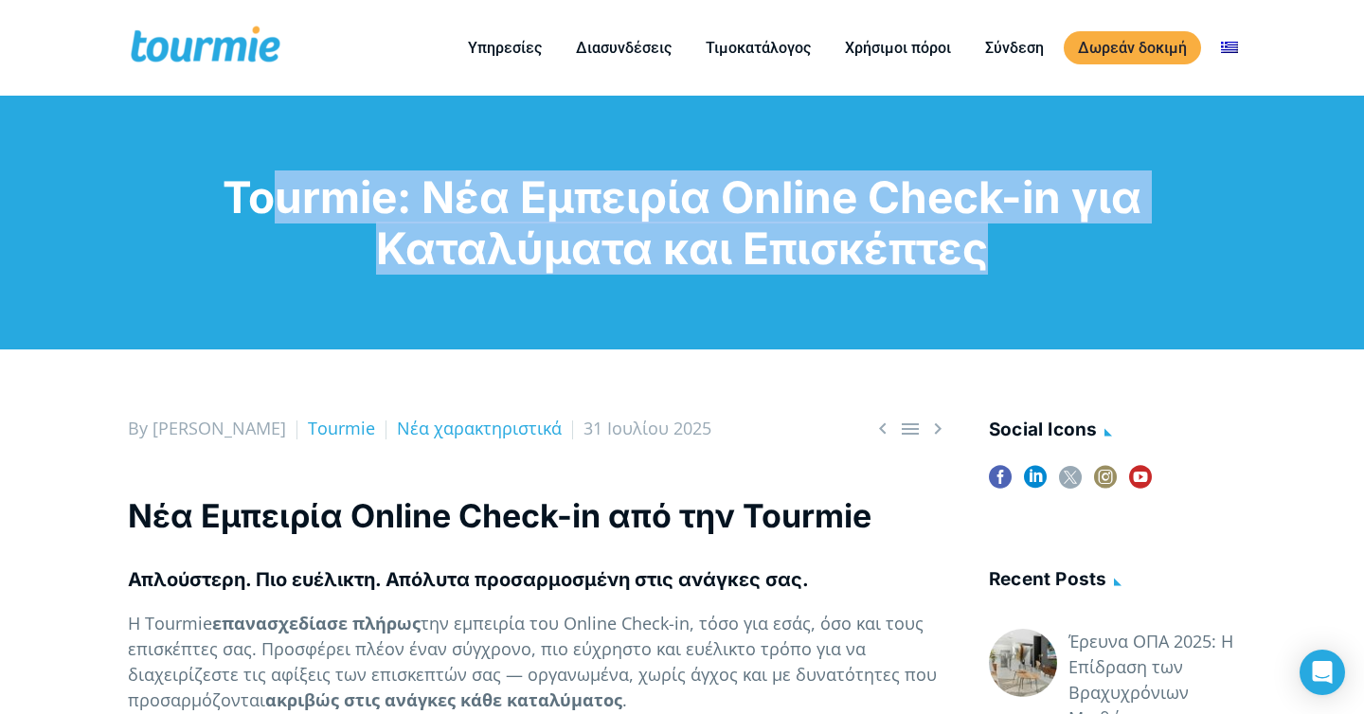
click at [618, 194] on h1 "Tourmie: Νέα Εμπειρία Online Check-in για Καταλύματα και Επισκέπτες" at bounding box center [682, 222] width 1108 height 102
copy div "Tourmie: Νέα Εμπειρία Online Check-in για Καταλύματα και Επισκέπτες"
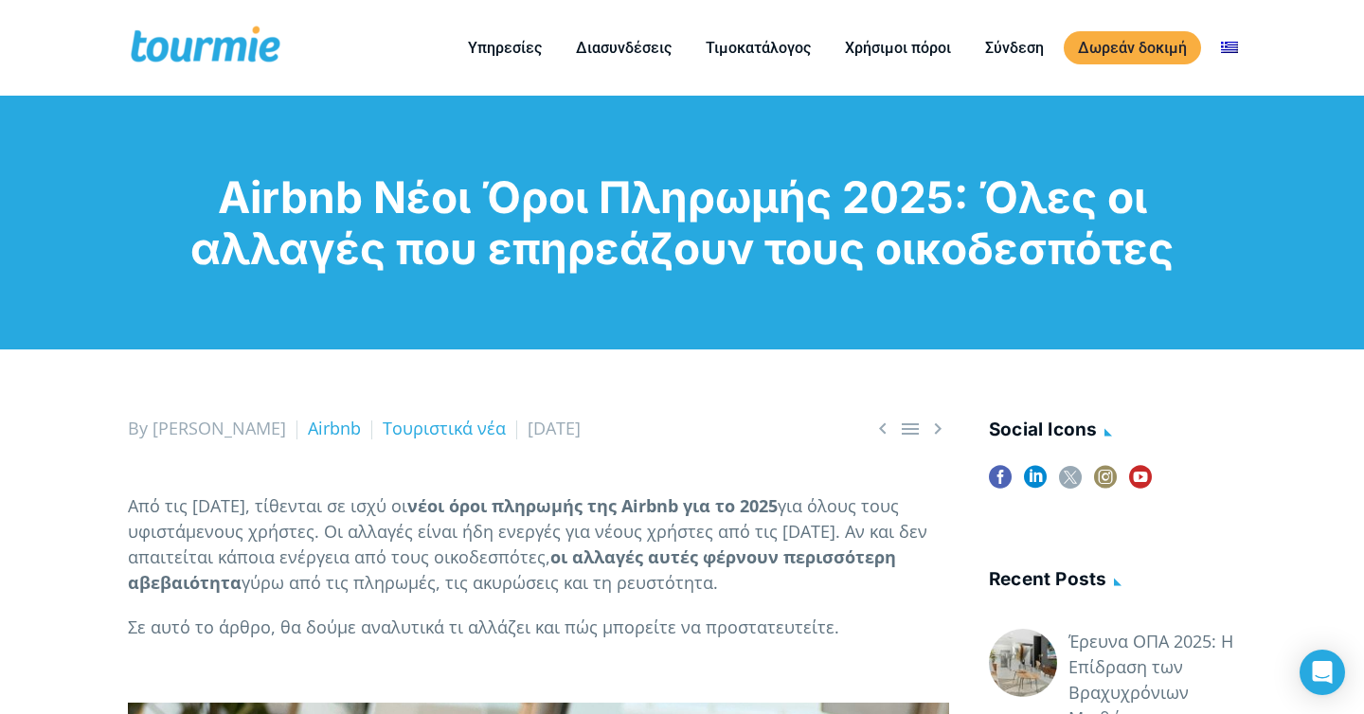
click at [582, 197] on h1 "Airbnb Νέοι Όροι Πληρωμής 2025: Όλες οι αλλαγές που επηρεάζουν τους οικοδεσπότες" at bounding box center [682, 222] width 1108 height 102
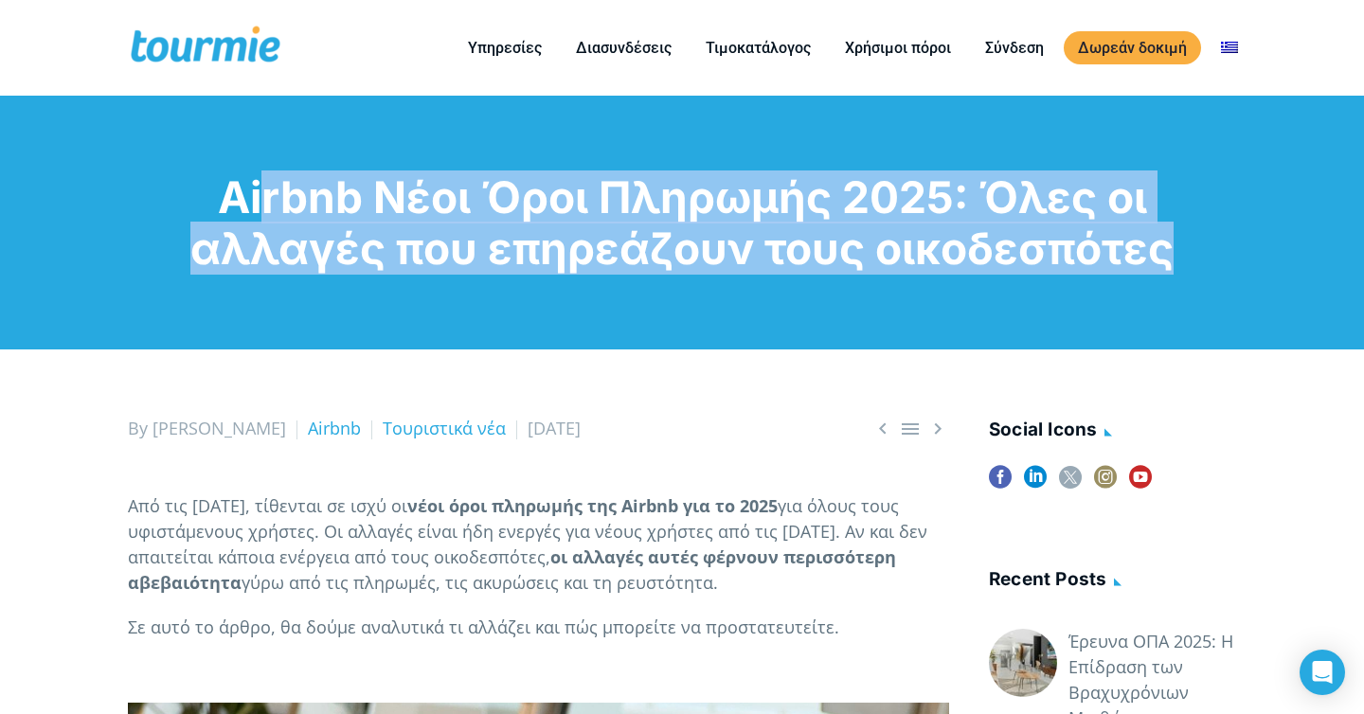
copy div "Airbnb Νέοι Όροι Πληρωμής 2025: Όλες οι αλλαγές που επηρεάζουν τους οικοδεσπότες"
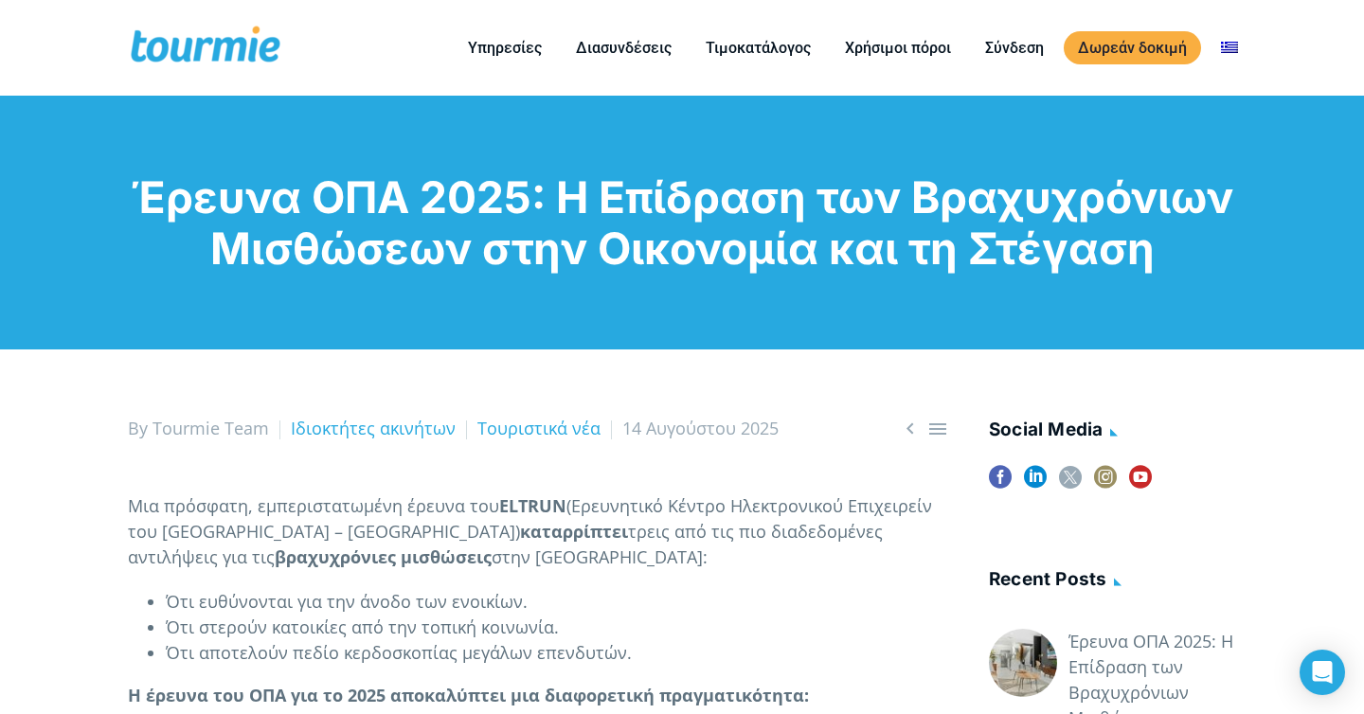
click at [392, 195] on h1 "Έρευνα ΟΠΑ 2025: Η Επίδραση των Βραχυχρόνιων Μισθώσεων στην Οικονομία και τη Στ…" at bounding box center [682, 222] width 1108 height 102
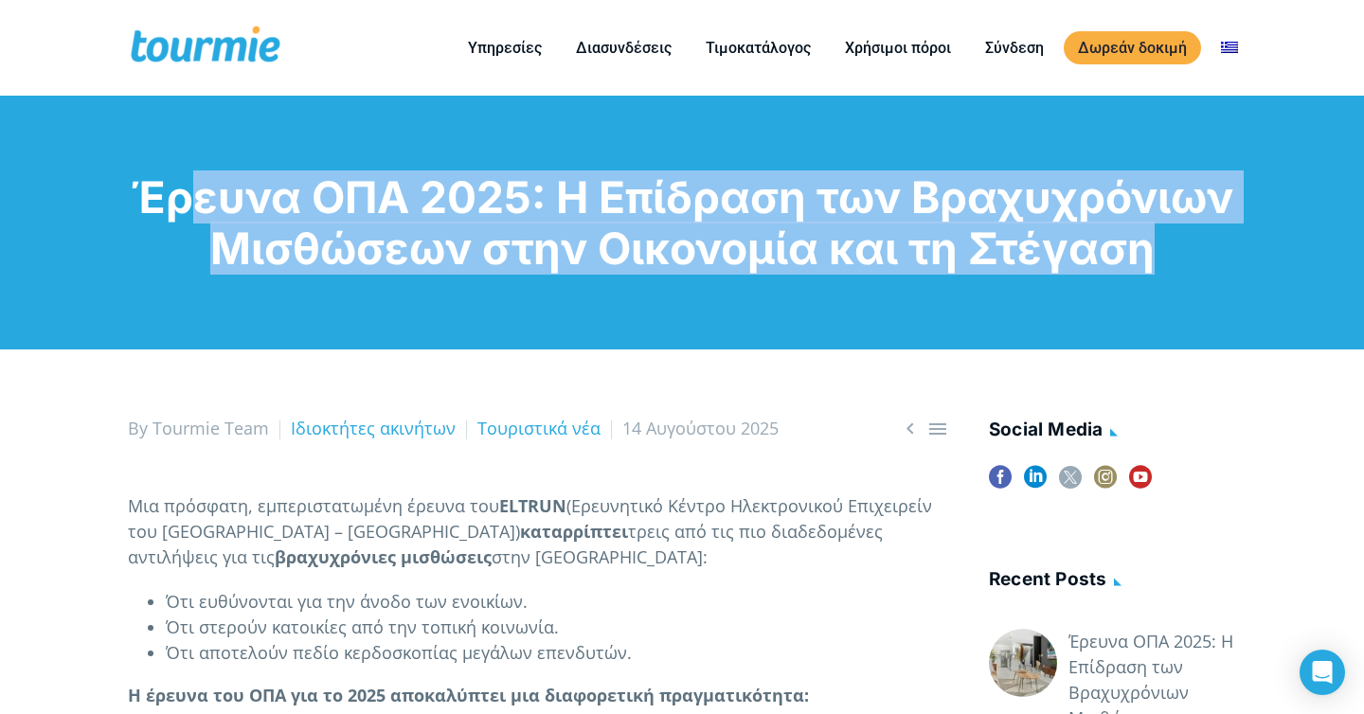
copy div "Έρευνα ΟΠΑ 2025: Η Επίδραση των Βραχυχρόνιων Μισθώσεων στην Οικονομία και τη Στ…"
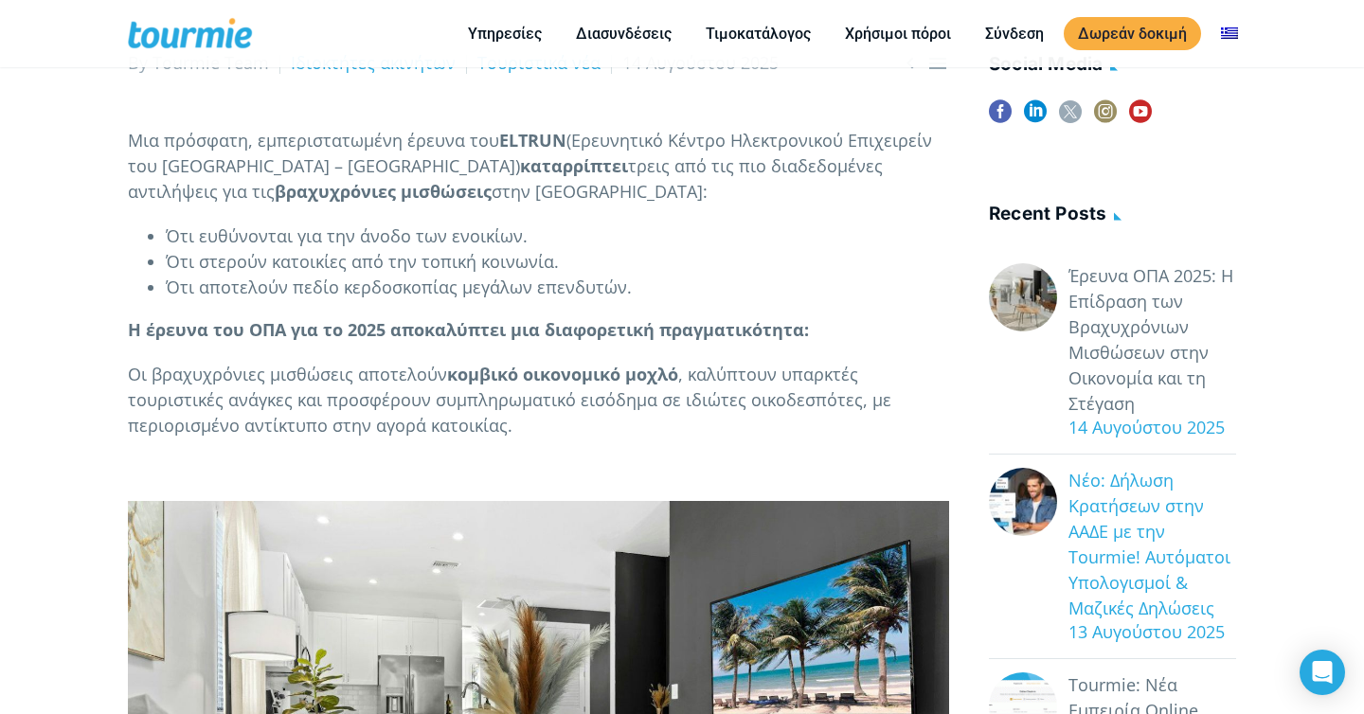
scroll to position [293, 0]
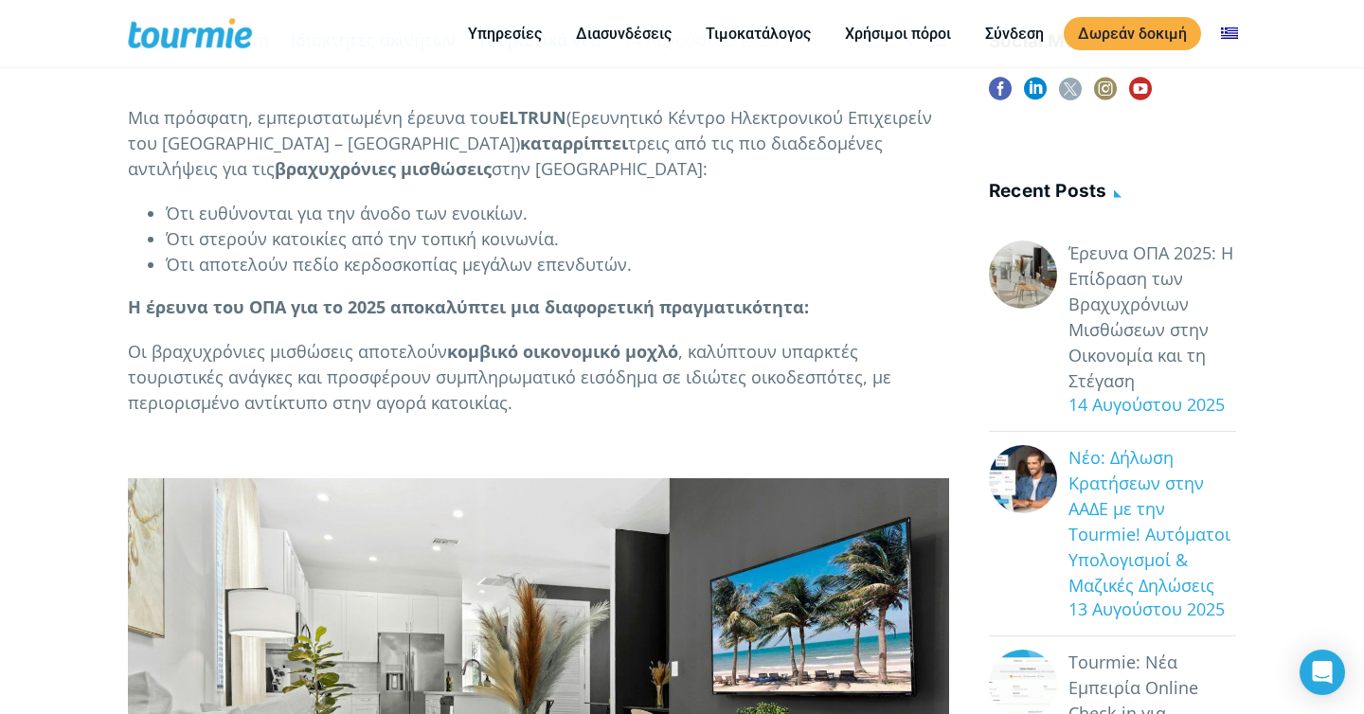
click at [1107, 549] on link "Νέο: Δήλωση Κρατήσεων στην ΑΑΔΕ με την Tourmie! Αυτόματοι Υπολογισμοί & Μαζικές…" at bounding box center [1153, 521] width 168 height 153
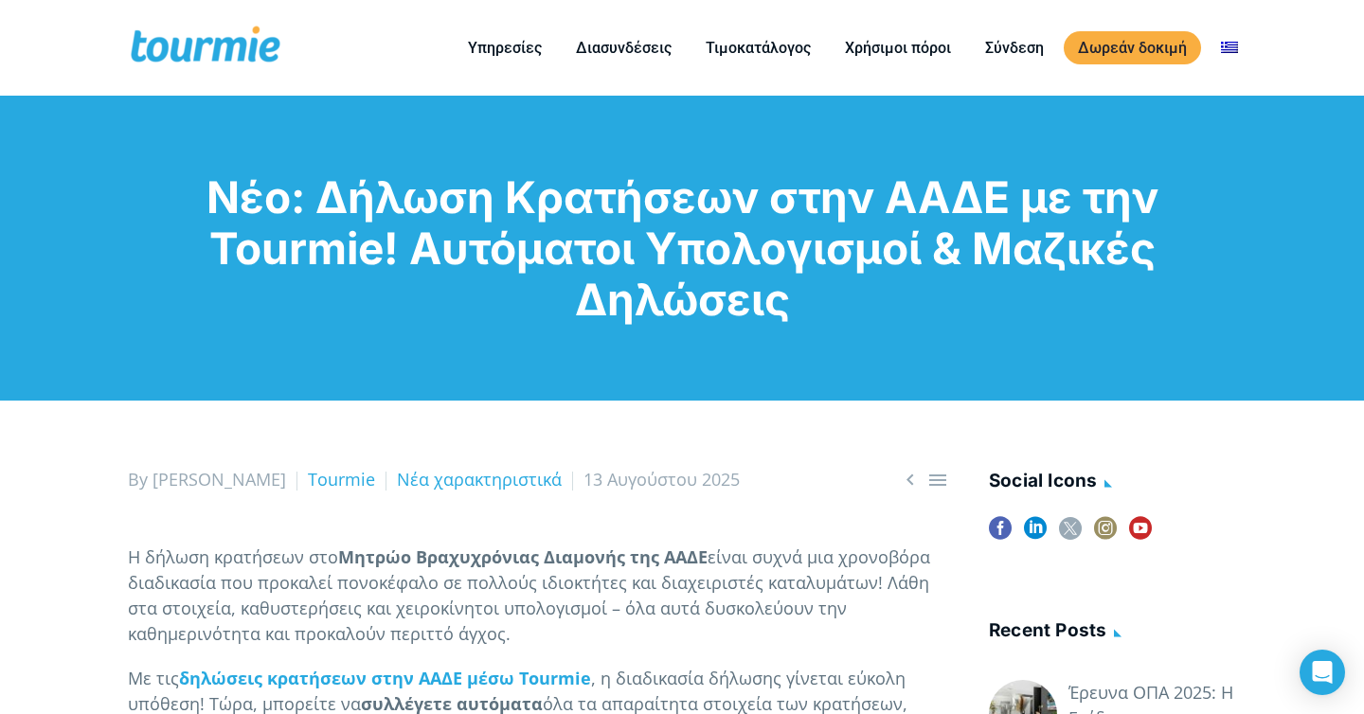
checkbox input "true"
click at [556, 211] on h1 "Νέο: Δήλωση Κρατήσεων στην ΑΑΔΕ με την Tourmie! Αυτόματοι Υπολογισμοί & Μαζικές…" at bounding box center [682, 247] width 1108 height 153
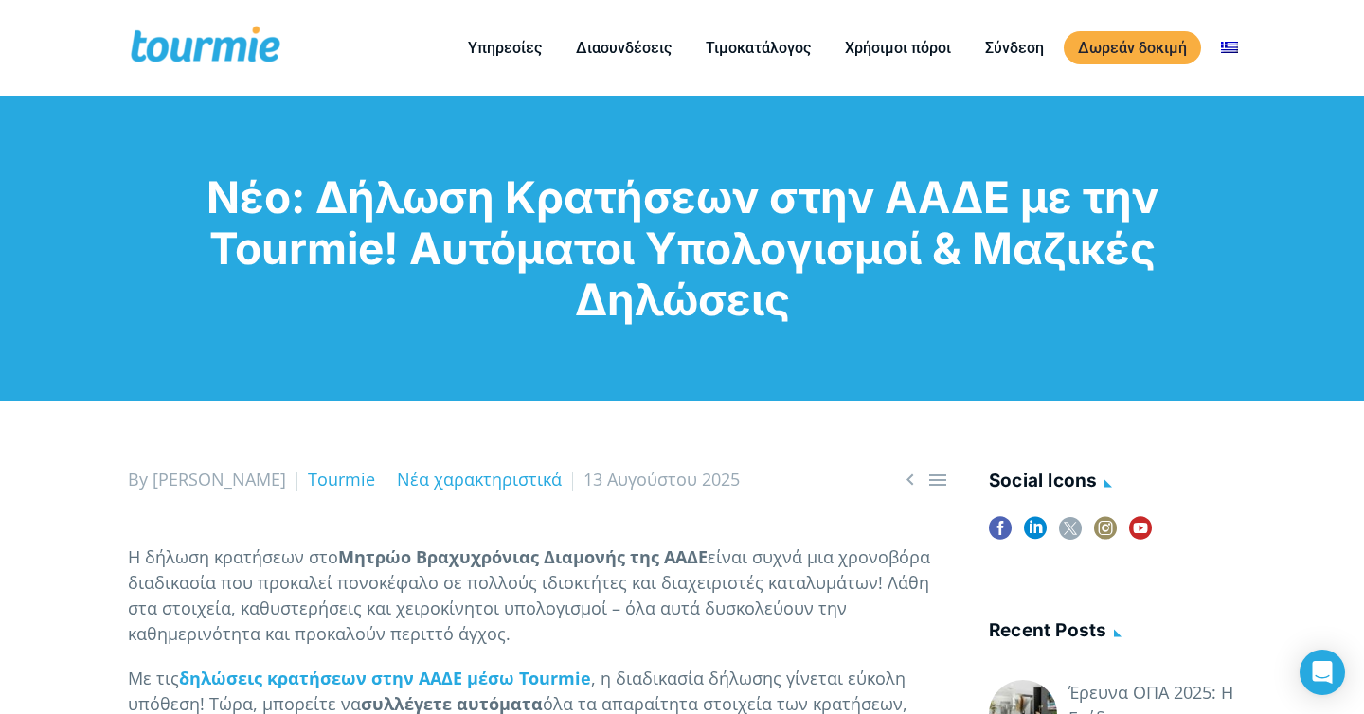
click at [556, 211] on h1 "Νέο: Δήλωση Κρατήσεων στην ΑΑΔΕ με την Tourmie! Αυτόματοι Υπολογισμοί & Μαζικές…" at bounding box center [682, 247] width 1108 height 153
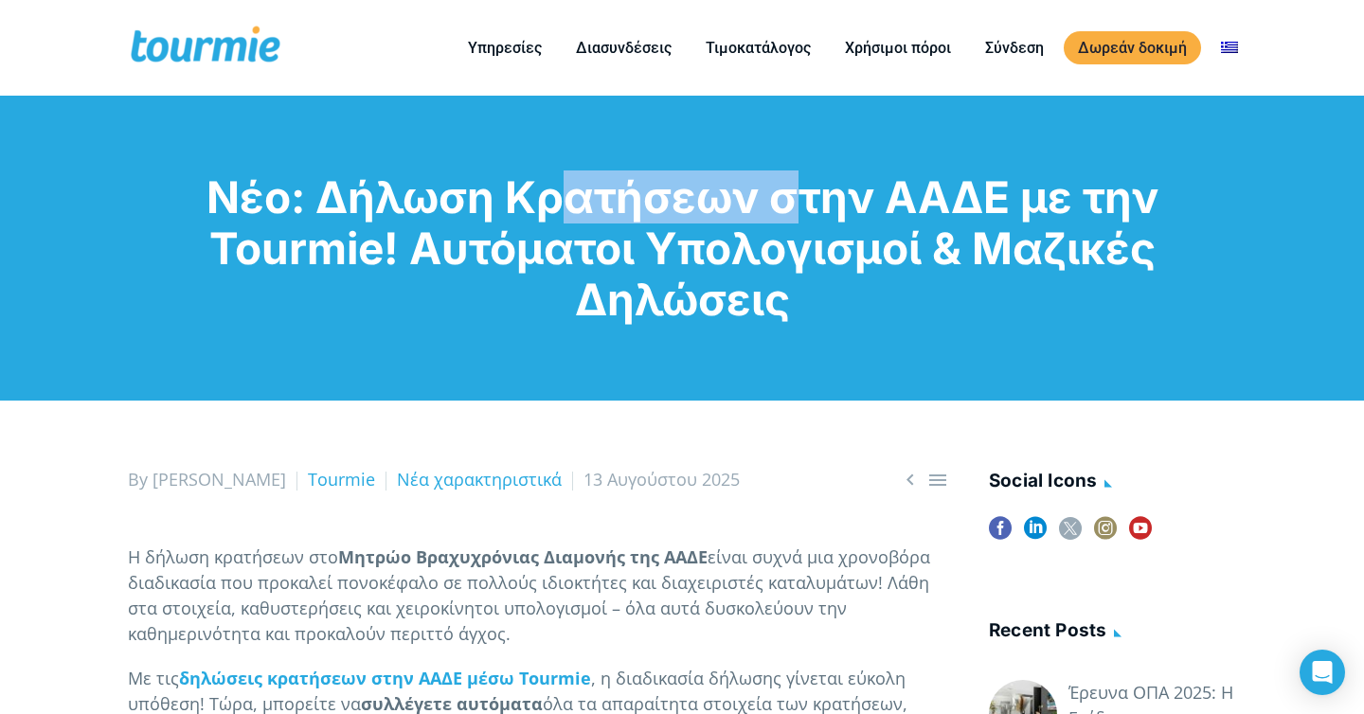
click at [556, 211] on h1 "Νέο: Δήλωση Κρατήσεων στην ΑΑΔΕ με την Tourmie! Αυτόματοι Υπολογισμοί & Μαζικές…" at bounding box center [682, 247] width 1108 height 153
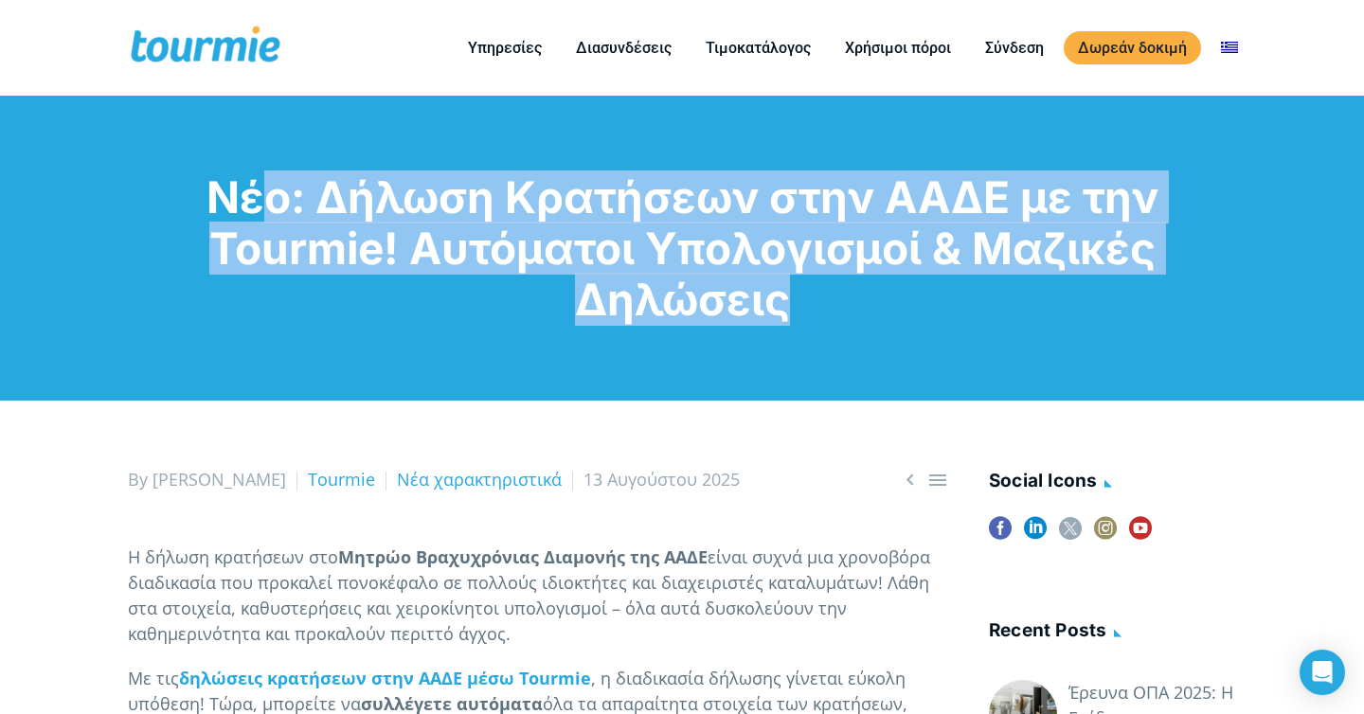
click at [556, 211] on h1 "Νέο: Δήλωση Κρατήσεων στην ΑΑΔΕ με την Tourmie! Αυτόματοι Υπολογισμοί & Μαζικές…" at bounding box center [682, 247] width 1108 height 153
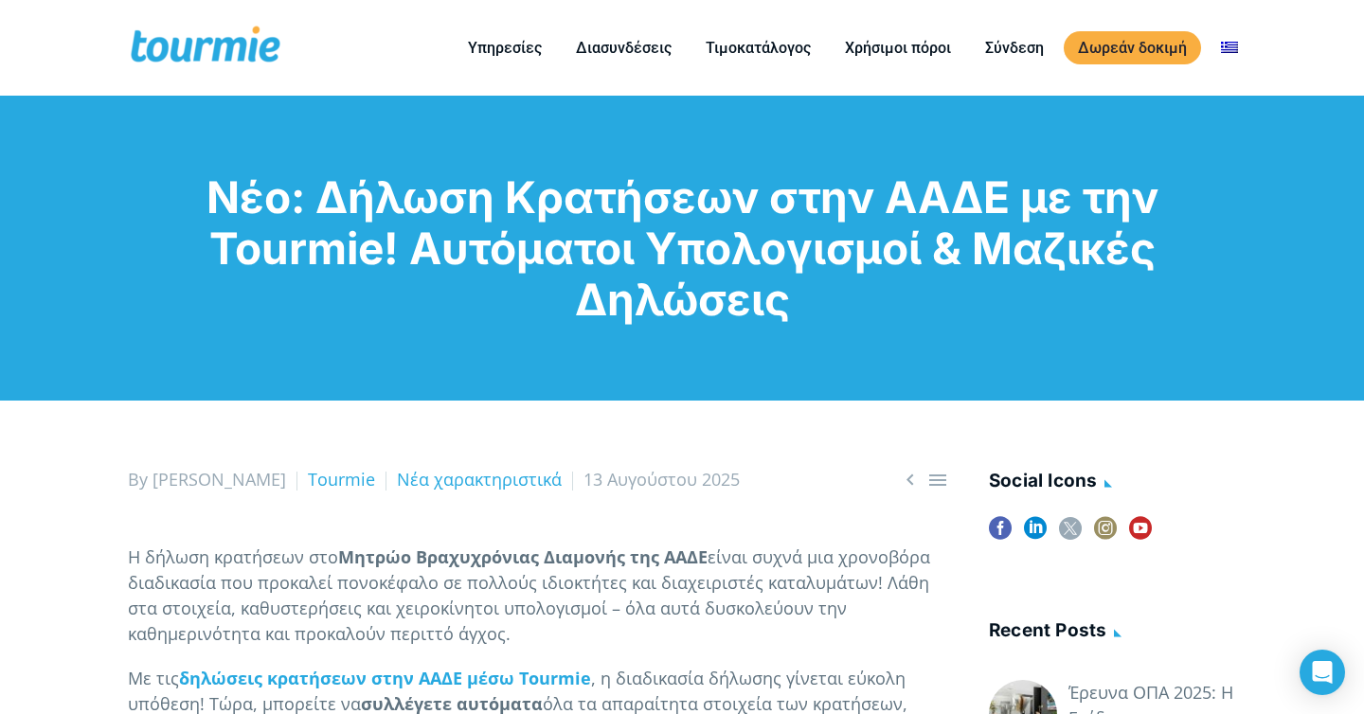
click at [556, 211] on h1 "Νέο: Δήλωση Κρατήσεων στην ΑΑΔΕ με την Tourmie! Αυτόματοι Υπολογισμοί & Μαζικές…" at bounding box center [682, 247] width 1108 height 153
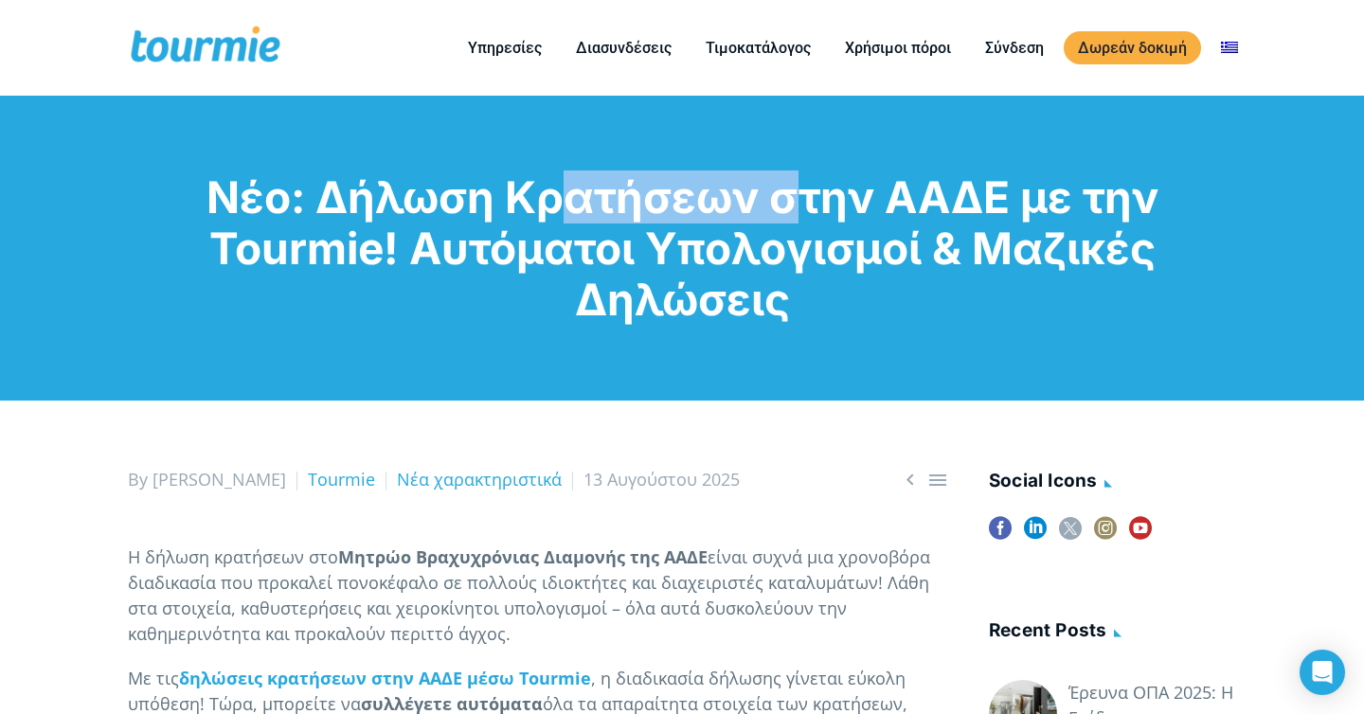
click at [556, 211] on h1 "Νέο: Δήλωση Κρατήσεων στην ΑΑΔΕ με την Tourmie! Αυτόματοι Υπολογισμοί & Μαζικές…" at bounding box center [682, 247] width 1108 height 153
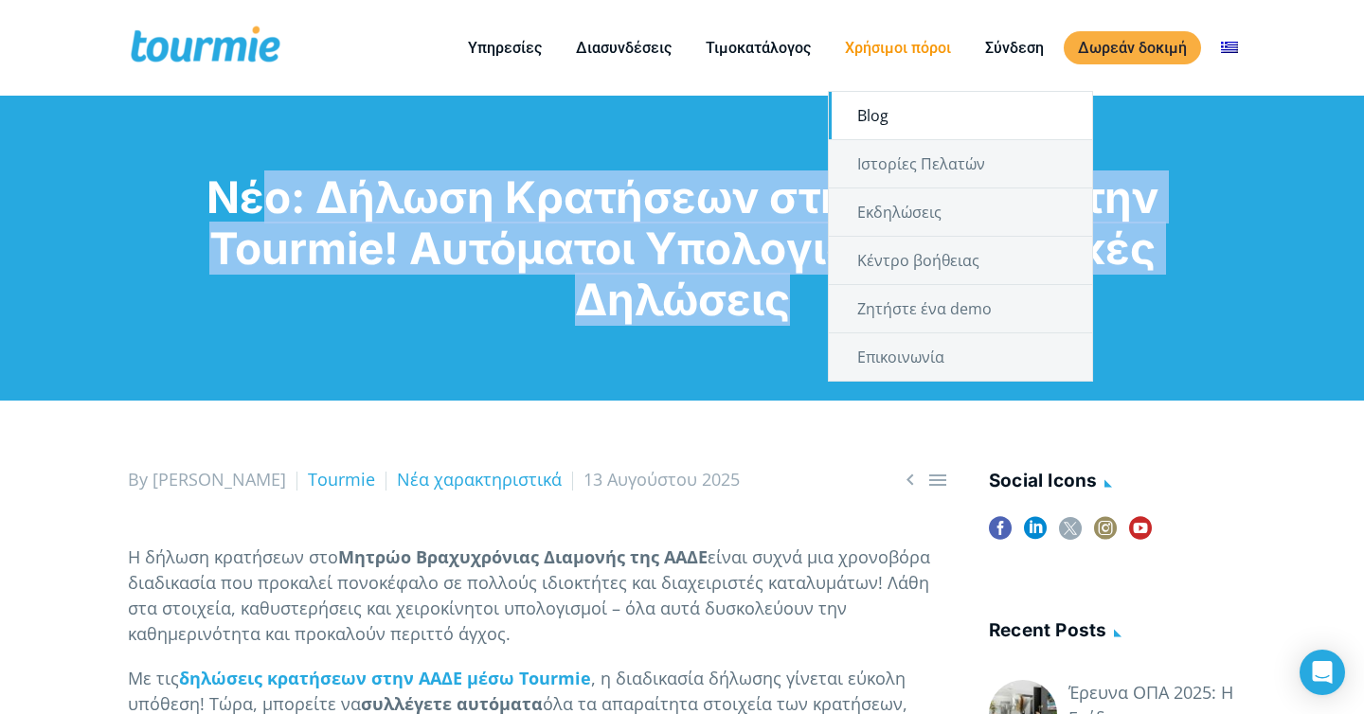
click at [932, 107] on link "Blog" at bounding box center [960, 115] width 263 height 47
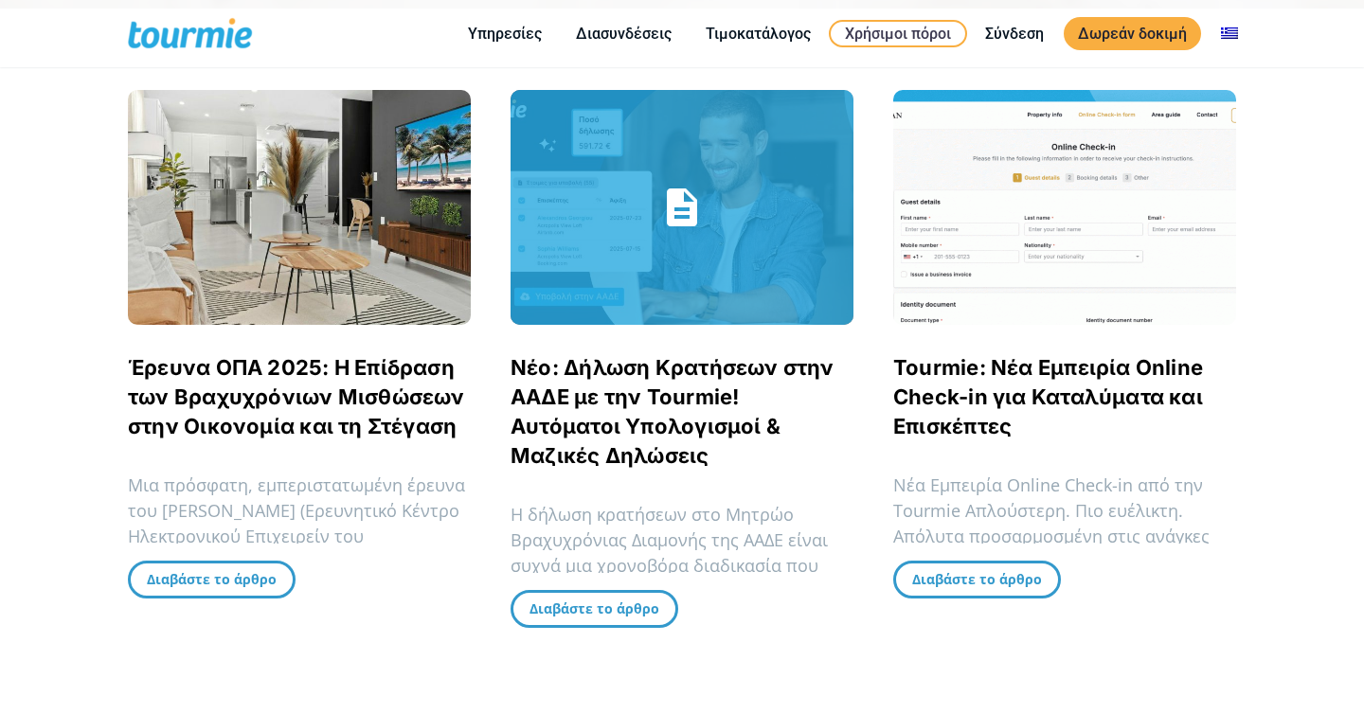
click at [637, 404] on link "Νέο: Δήλωση Κρατήσεων στην ΑΑΔΕ με την Tourmie! Αυτόματοι Υπολογισμοί & Μαζικές…" at bounding box center [673, 411] width 324 height 113
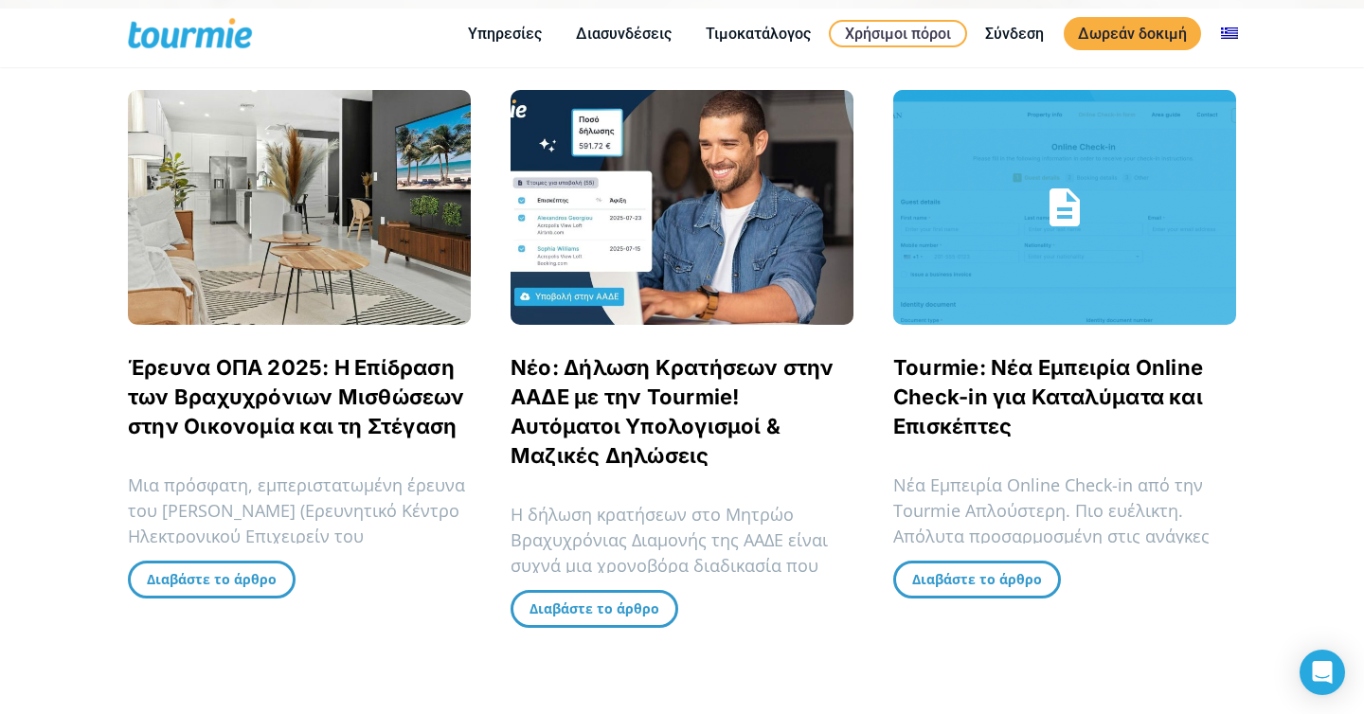
click at [955, 387] on link "Tourmie: Νέα Εμπειρία Online Check-in για Καταλύματα και Επισκέπτες" at bounding box center [1048, 396] width 310 height 83
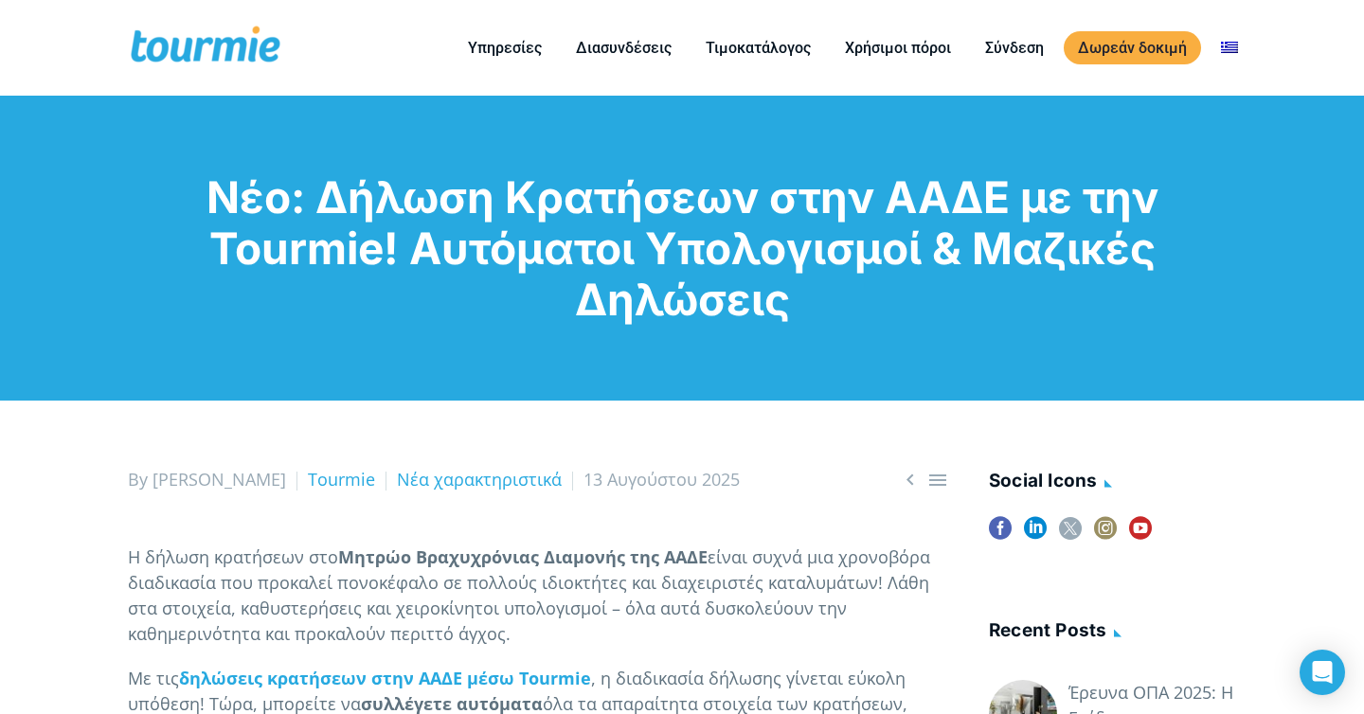
click at [597, 261] on h1 "Νέο: Δήλωση Κρατήσεων στην ΑΑΔΕ με την Tourmie! Αυτόματοι Υπολογισμοί & Μαζικές…" at bounding box center [682, 247] width 1108 height 153
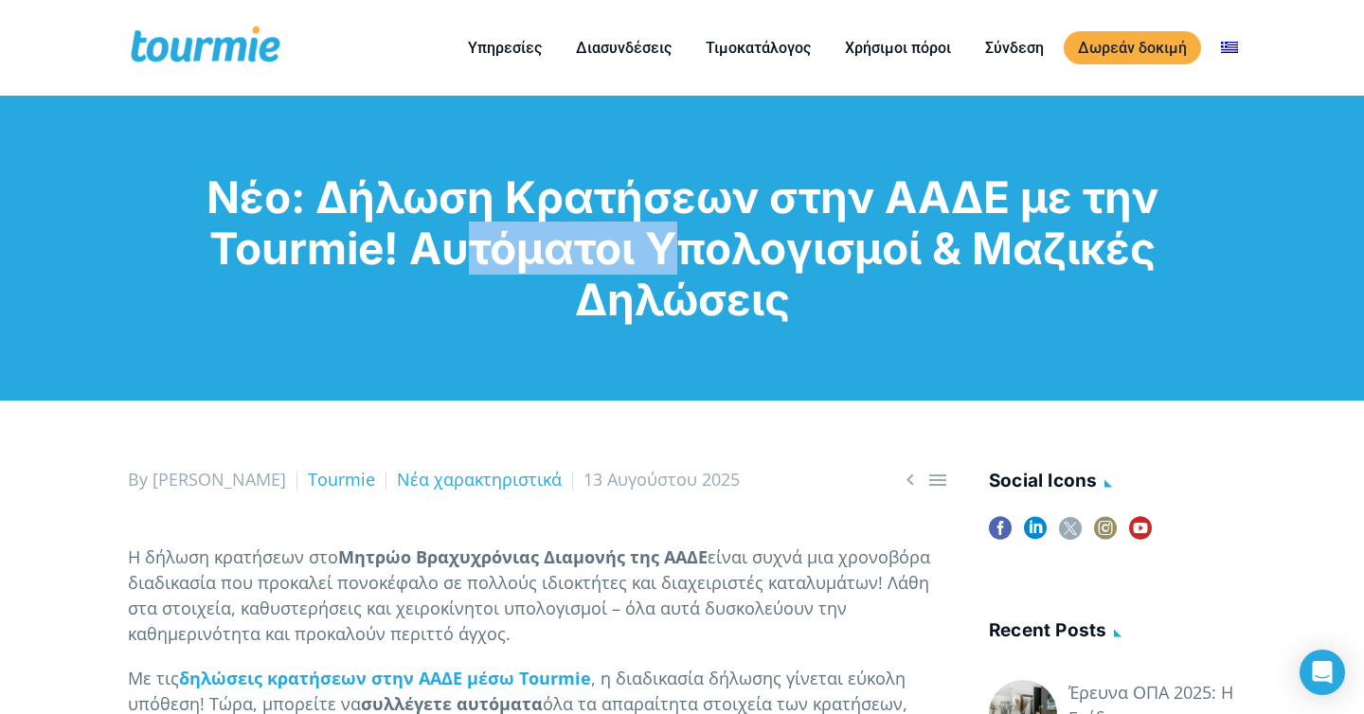
click at [584, 247] on h1 "Νέο: Δήλωση Κρατήσεων στην ΑΑΔΕ με την Tourmie! Αυτόματοι Υπολογισμοί & Μαζικές…" at bounding box center [682, 247] width 1108 height 153
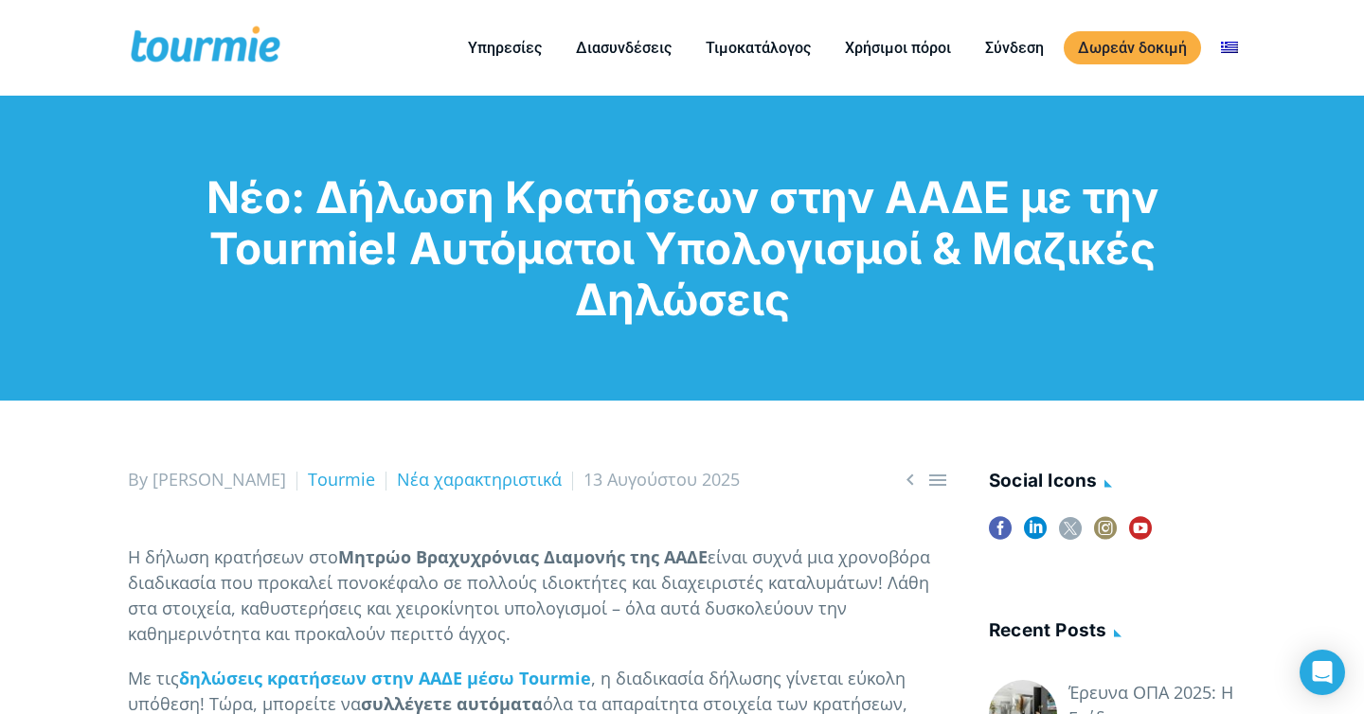
click at [584, 247] on h1 "Νέο: Δήλωση Κρατήσεων στην ΑΑΔΕ με την Tourmie! Αυτόματοι Υπολογισμοί & Μαζικές…" at bounding box center [682, 247] width 1108 height 153
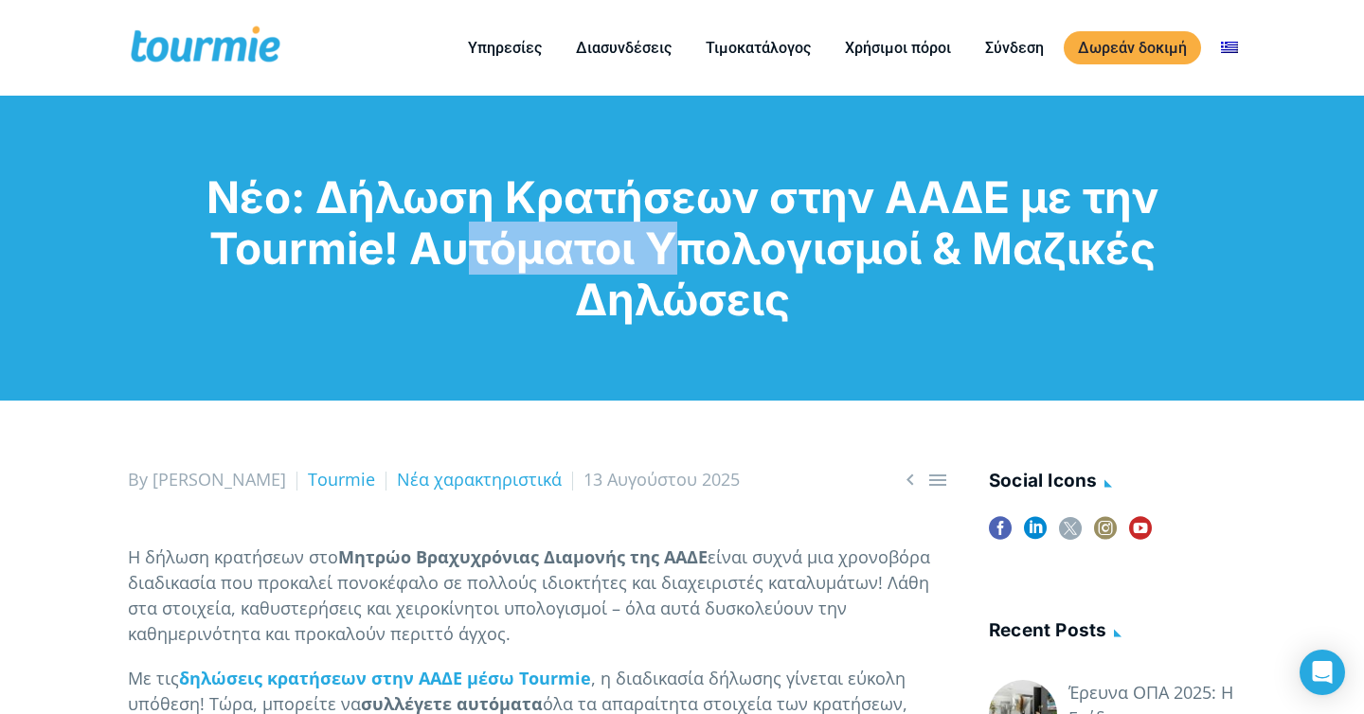
click at [584, 247] on h1 "Νέο: Δήλωση Κρατήσεων στην ΑΑΔΕ με την Tourmie! Αυτόματοι Υπολογισμοί & Μαζικές…" at bounding box center [682, 247] width 1108 height 153
